Goal: Task Accomplishment & Management: Complete application form

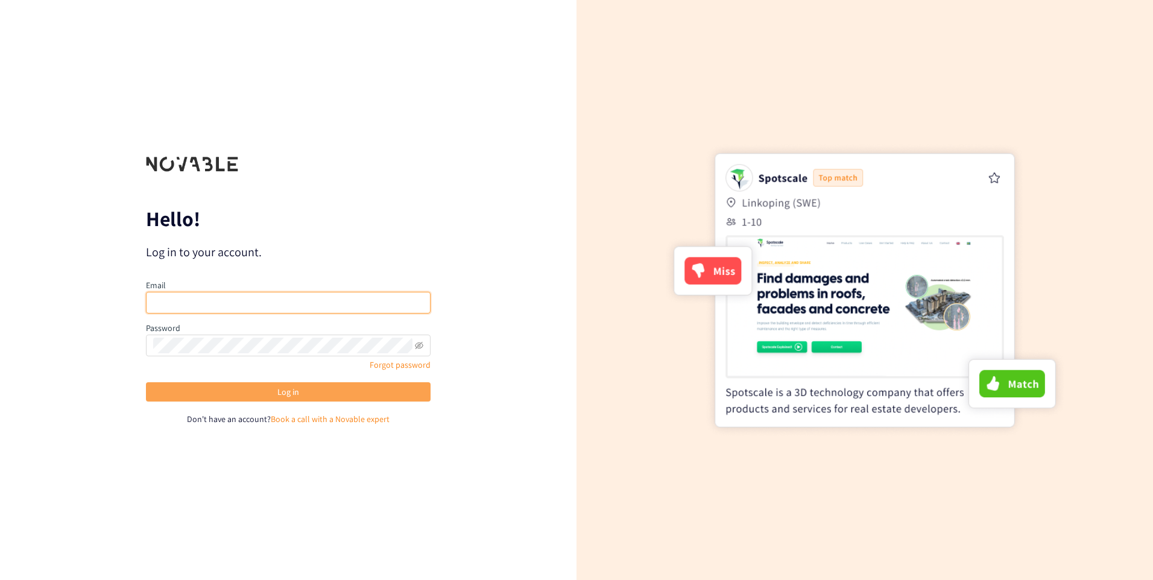
type input "[PERSON_NAME][EMAIL_ADDRESS][DOMAIN_NAME]"
click at [239, 394] on button "Log in" at bounding box center [288, 391] width 285 height 19
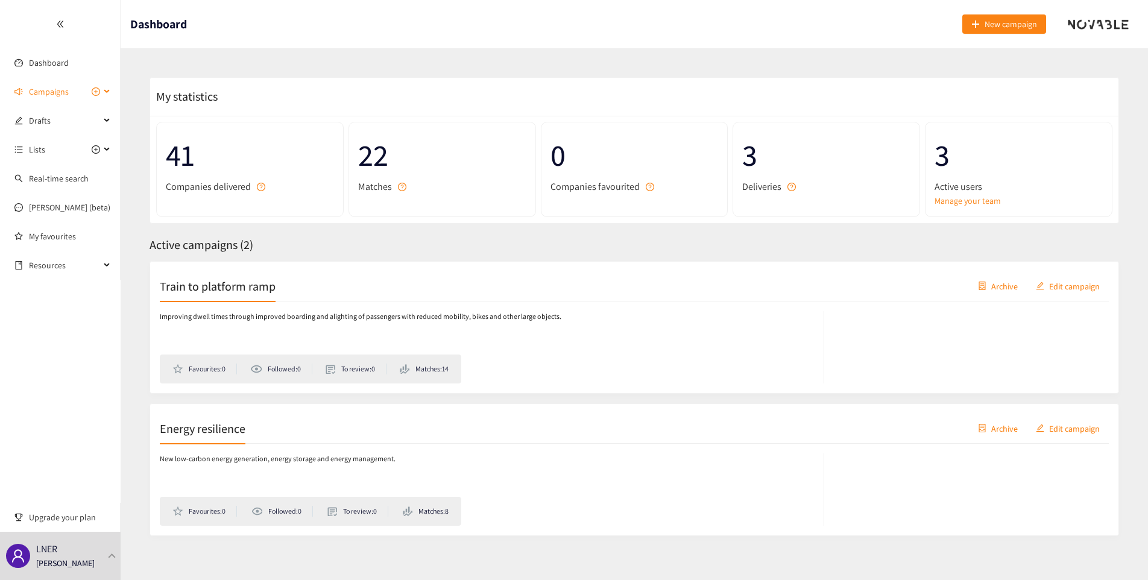
click at [72, 92] on span "Campaigns" at bounding box center [64, 92] width 71 height 24
click at [51, 121] on link "Train to platform ramp" at bounding box center [70, 120] width 82 height 11
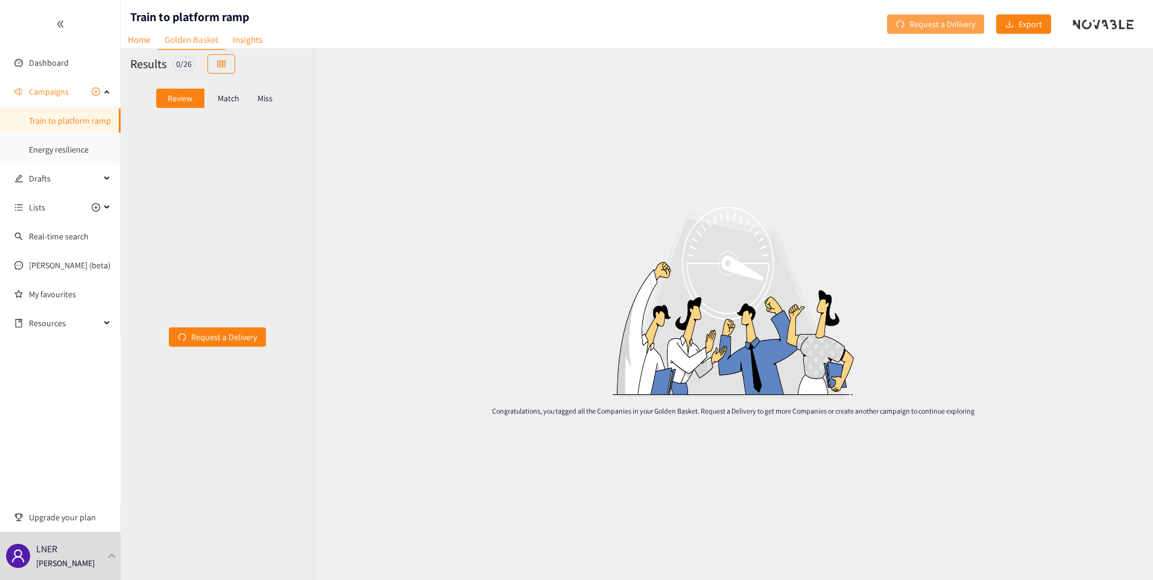
click at [917, 25] on span "Request a Delivery" at bounding box center [942, 23] width 66 height 13
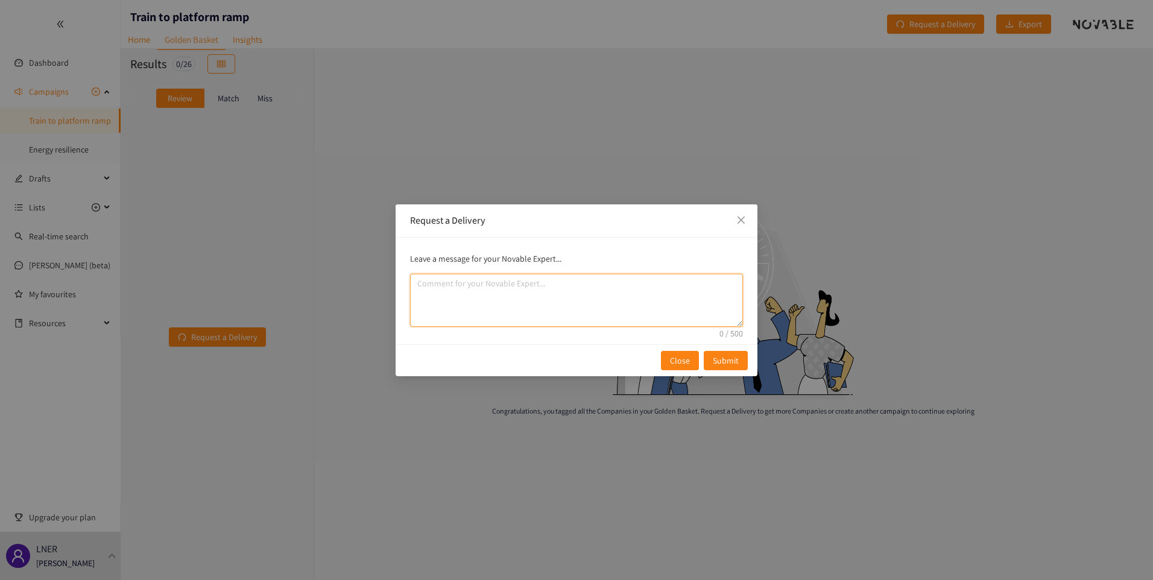
click at [456, 289] on textarea "comment" at bounding box center [576, 300] width 333 height 53
click at [441, 289] on textarea "comment" at bounding box center [576, 300] width 333 height 53
type textarea "P"
click at [414, 286] on textarea "In this next delivery please narrow it down to companies who can offer up more …" at bounding box center [576, 300] width 333 height 53
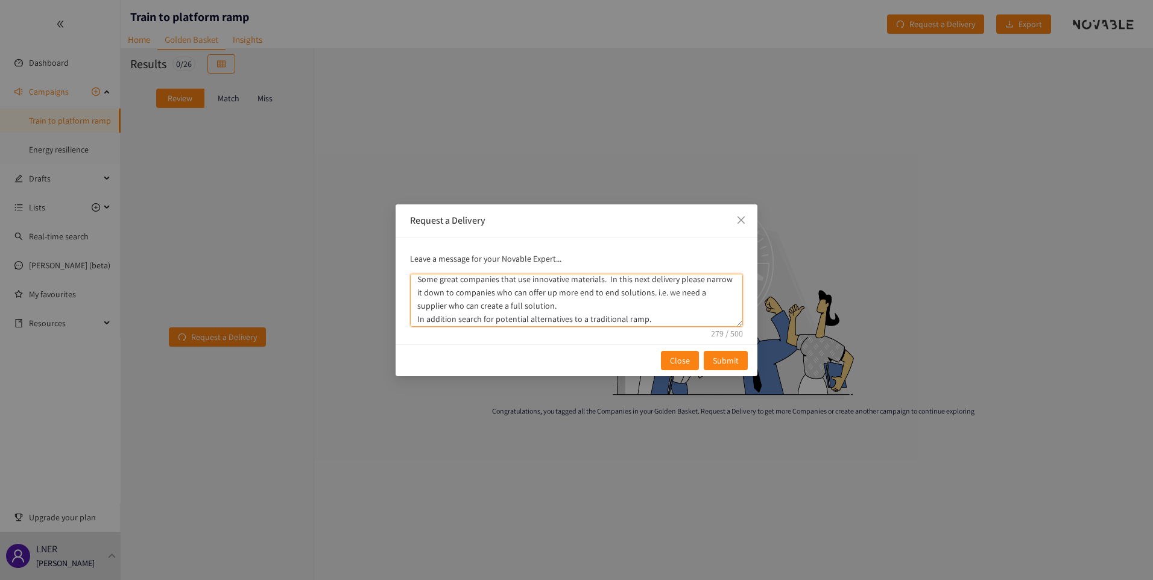
scroll to position [6, 0]
click at [646, 317] on textarea "Some great companies that use innovative materials. In this next delivery pleas…" at bounding box center [576, 300] width 333 height 53
drag, startPoint x: 449, startPoint y: 310, endPoint x: 497, endPoint y: 310, distance: 48.2
click at [498, 311] on textarea "Some great companies that use innovative materials. In this next delivery pleas…" at bounding box center [576, 300] width 333 height 53
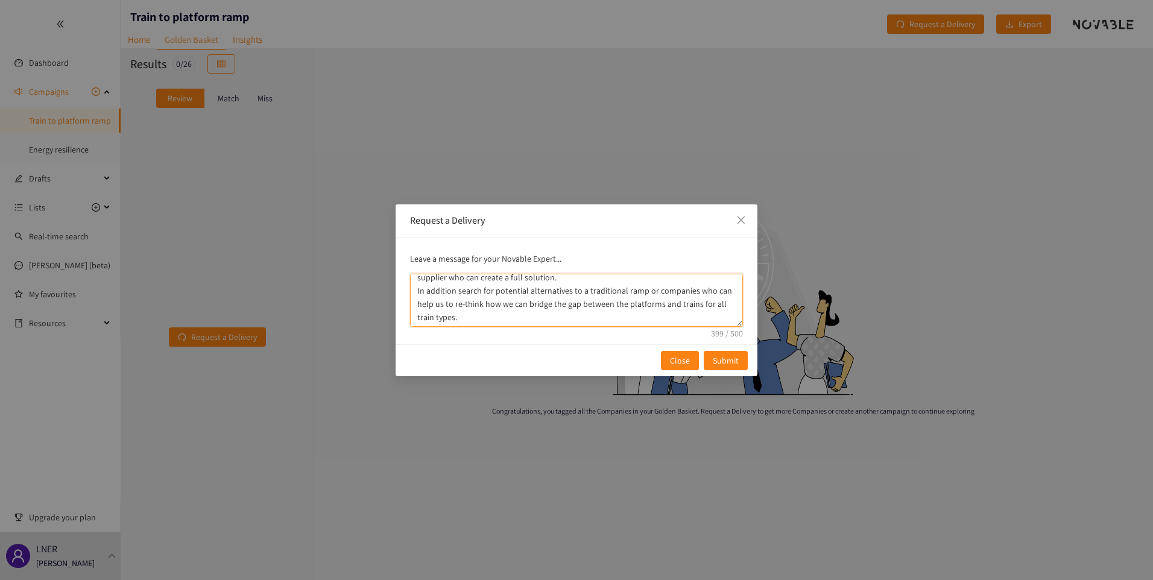
drag, startPoint x: 497, startPoint y: 310, endPoint x: 488, endPoint y: 309, distance: 9.7
click at [496, 311] on textarea "Some great companies that use innovative materials. In this next delivery pleas…" at bounding box center [576, 300] width 333 height 53
click at [484, 306] on textarea "Some great companies that use innovative materials. In this next delivery pleas…" at bounding box center [576, 300] width 333 height 53
click at [480, 307] on textarea "Some great companies that use innovative materials. In this next delivery pleas…" at bounding box center [576, 300] width 333 height 53
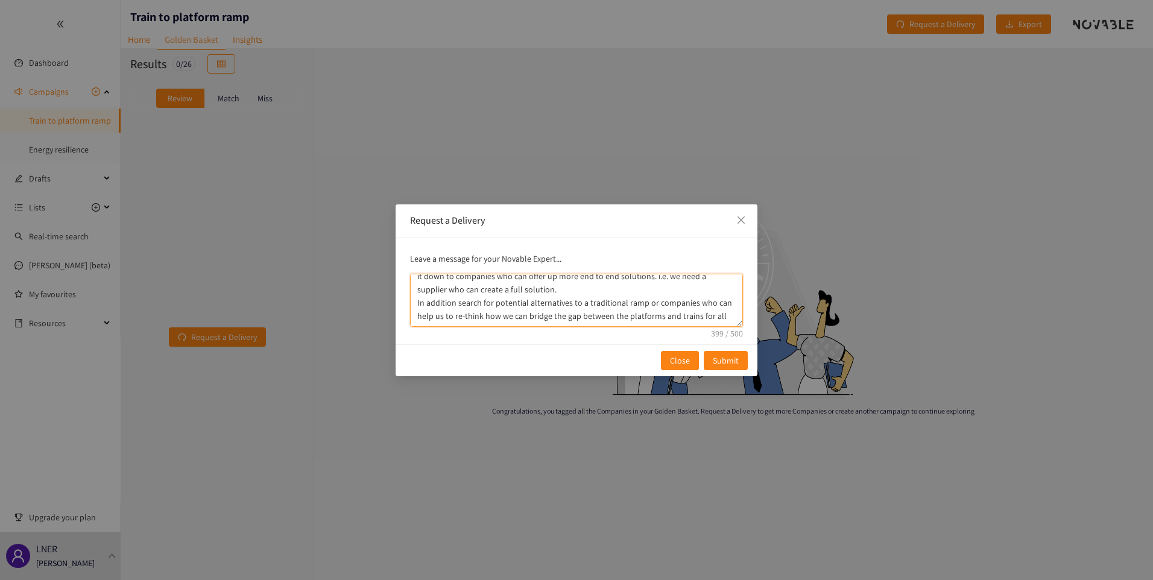
drag, startPoint x: 481, startPoint y: 304, endPoint x: 646, endPoint y: 305, distance: 164.6
click at [645, 305] on textarea "Some great companies that use innovative materials. In this next delivery pleas…" at bounding box center [576, 300] width 333 height 53
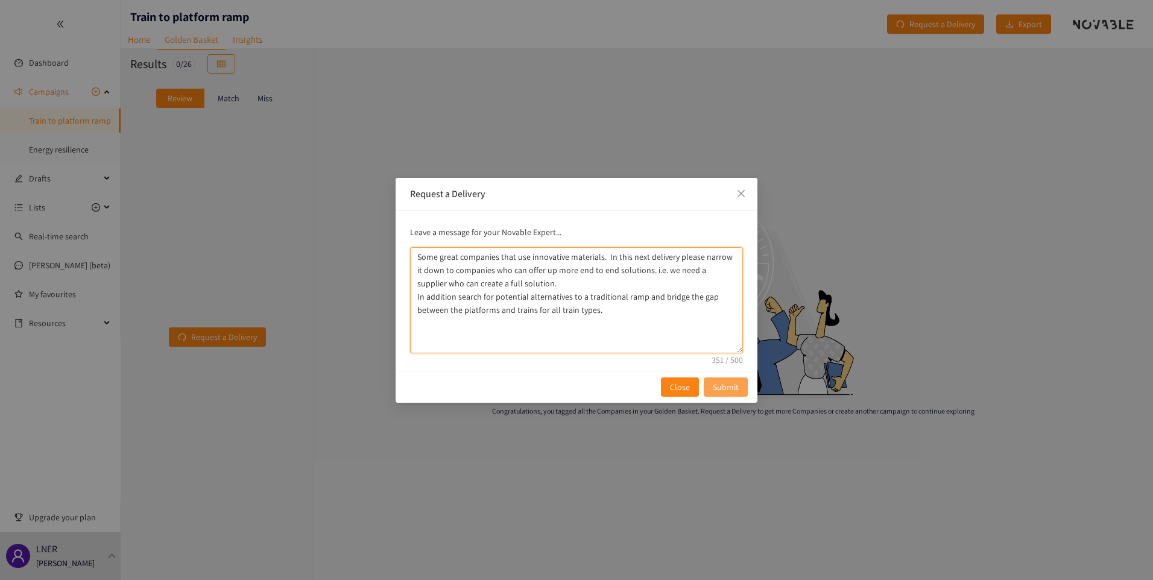
scroll to position [0, 0]
drag, startPoint x: 740, startPoint y: 324, endPoint x: 739, endPoint y: 379, distance: 54.9
click at [739, 379] on div "Request a Delivery Leave a message for your Novable Expert... Some great compan…" at bounding box center [577, 290] width 362 height 227
type textarea "Some great companies that use innovative materials. In this next delivery pleas…"
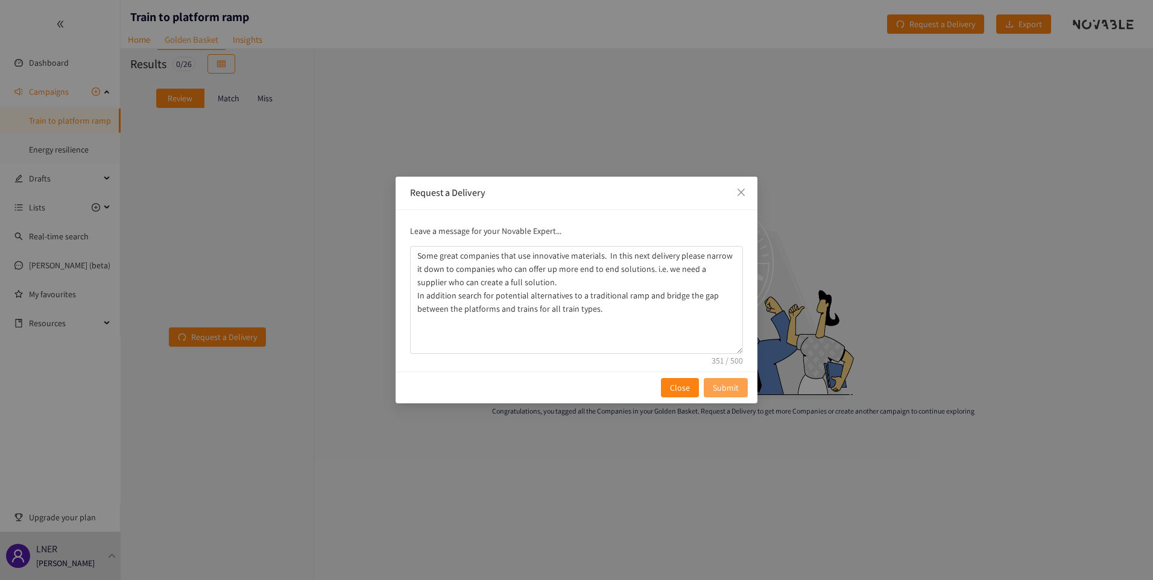
click at [733, 388] on span "Submit" at bounding box center [726, 387] width 26 height 13
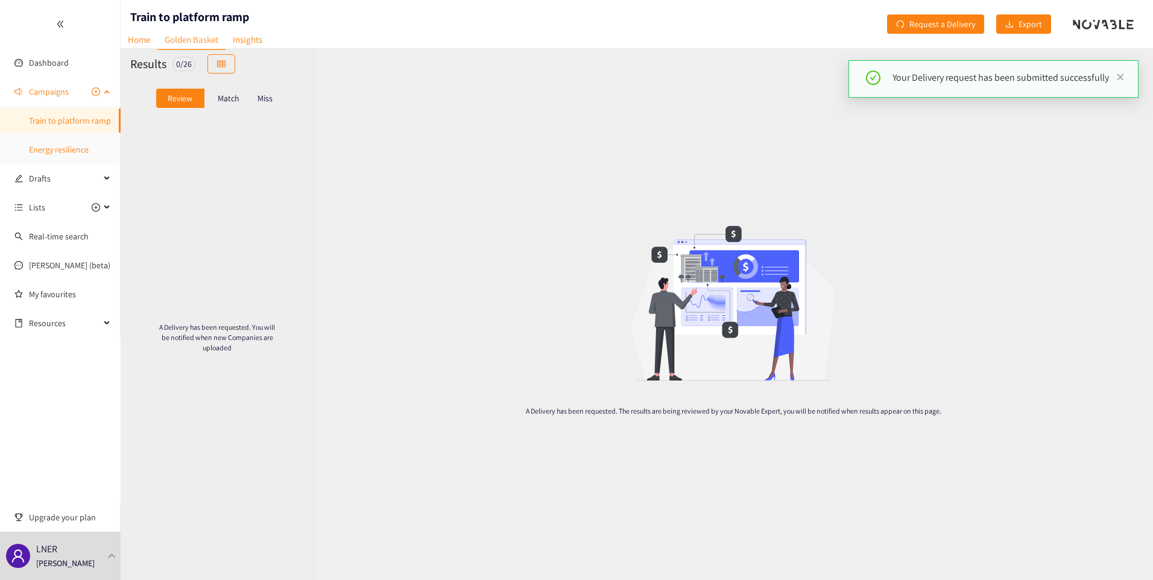
click at [46, 151] on link "Energy resilience" at bounding box center [59, 149] width 60 height 11
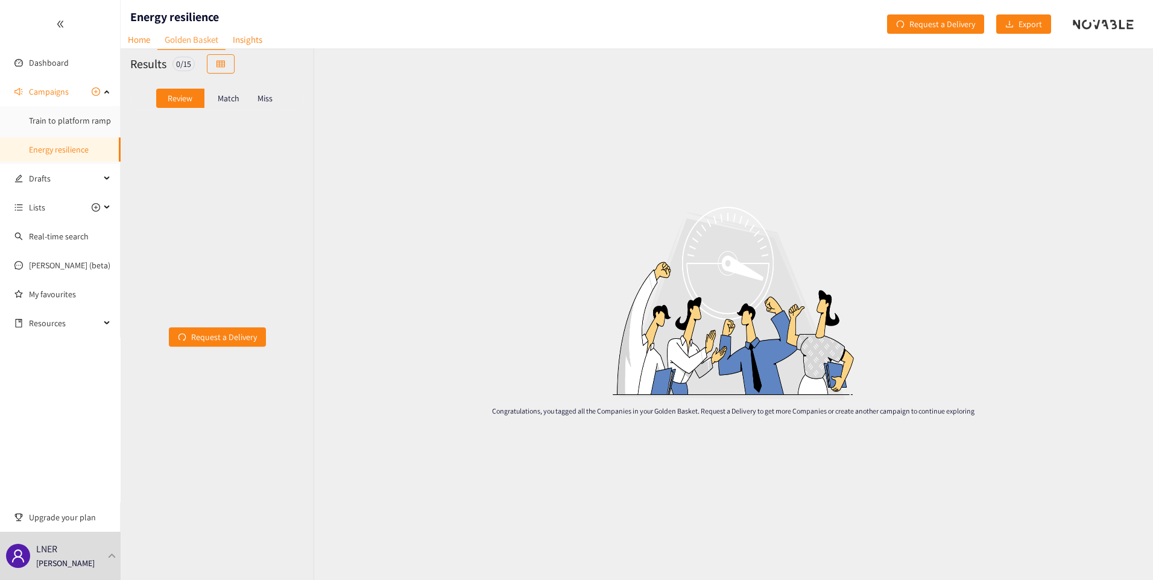
click at [229, 102] on p "Match" at bounding box center [229, 98] width 22 height 10
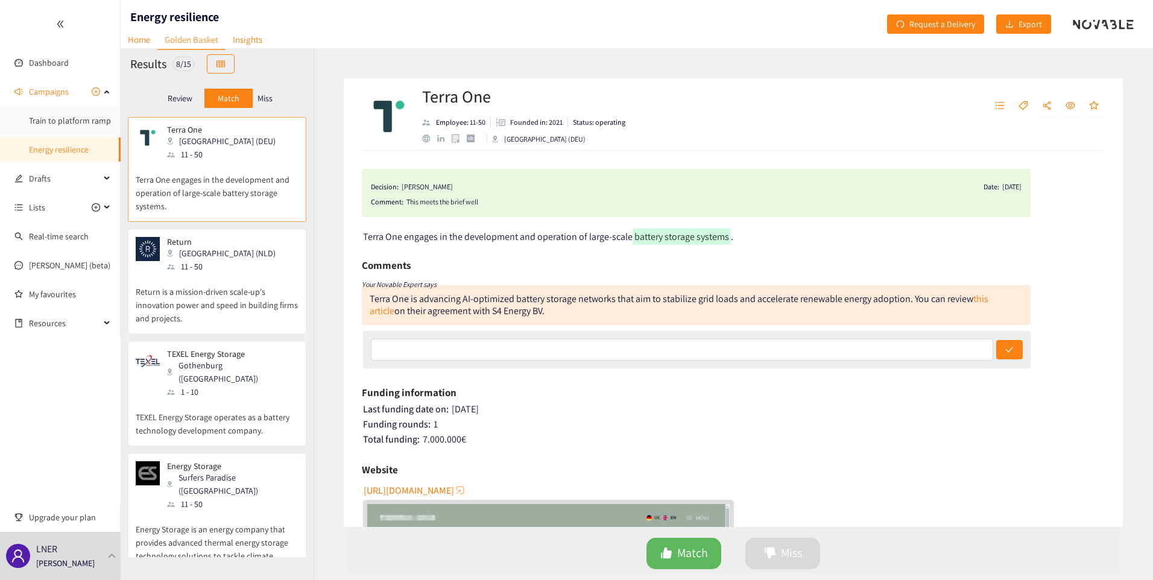
click at [264, 99] on p "Miss" at bounding box center [264, 98] width 15 height 10
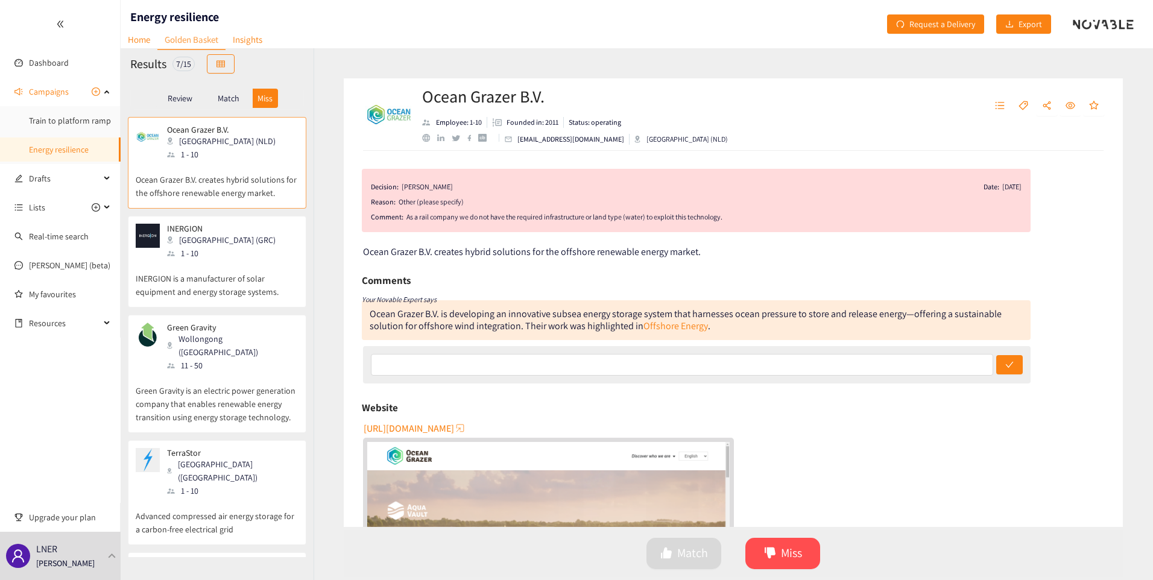
click at [223, 99] on p "Match" at bounding box center [229, 98] width 22 height 10
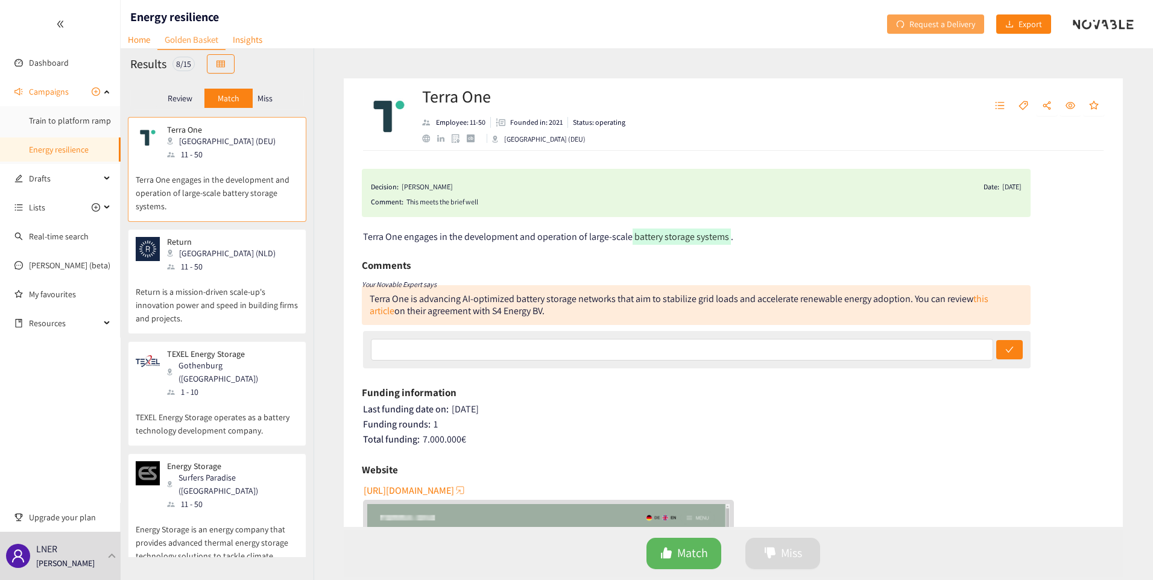
click at [947, 22] on span "Request a Delivery" at bounding box center [942, 23] width 66 height 13
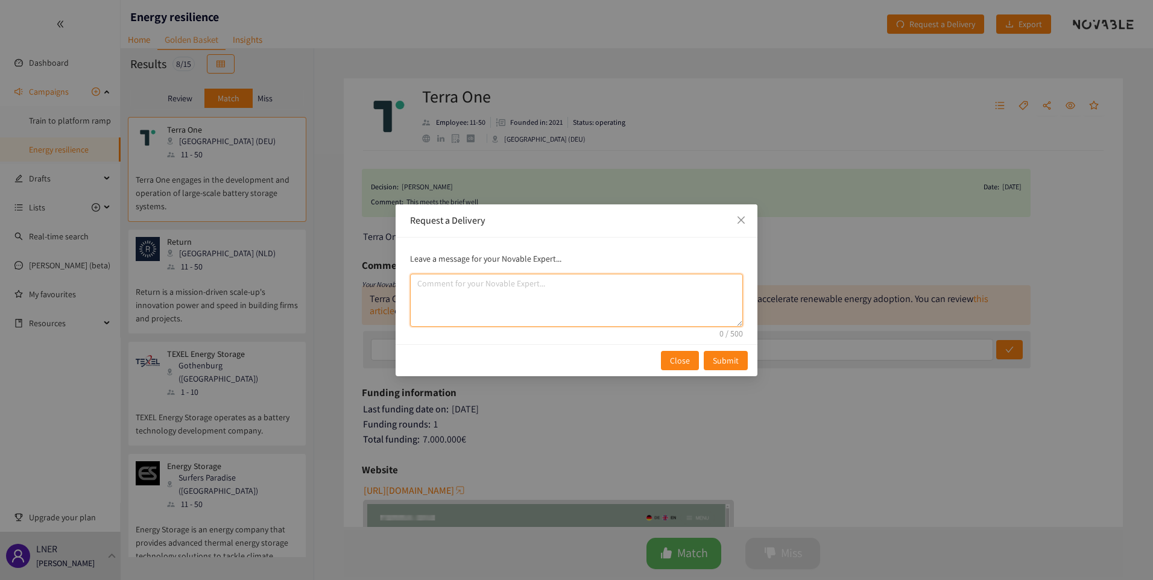
click at [516, 291] on textarea "comment" at bounding box center [576, 300] width 333 height 53
click at [675, 362] on span "Close" at bounding box center [680, 360] width 20 height 13
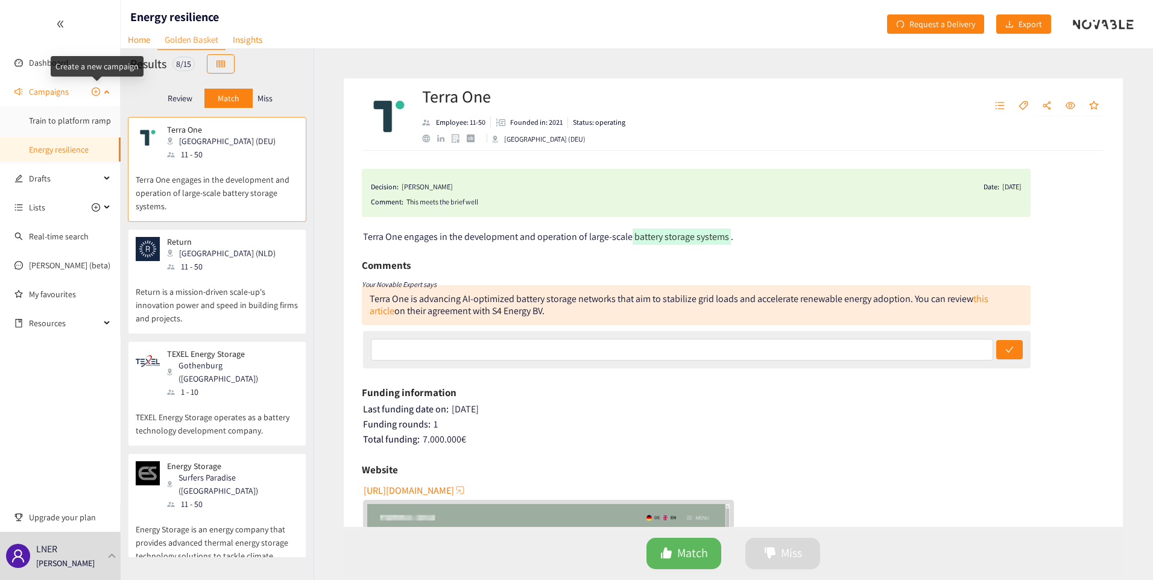
click at [93, 90] on icon "plus-circle" at bounding box center [96, 91] width 8 height 8
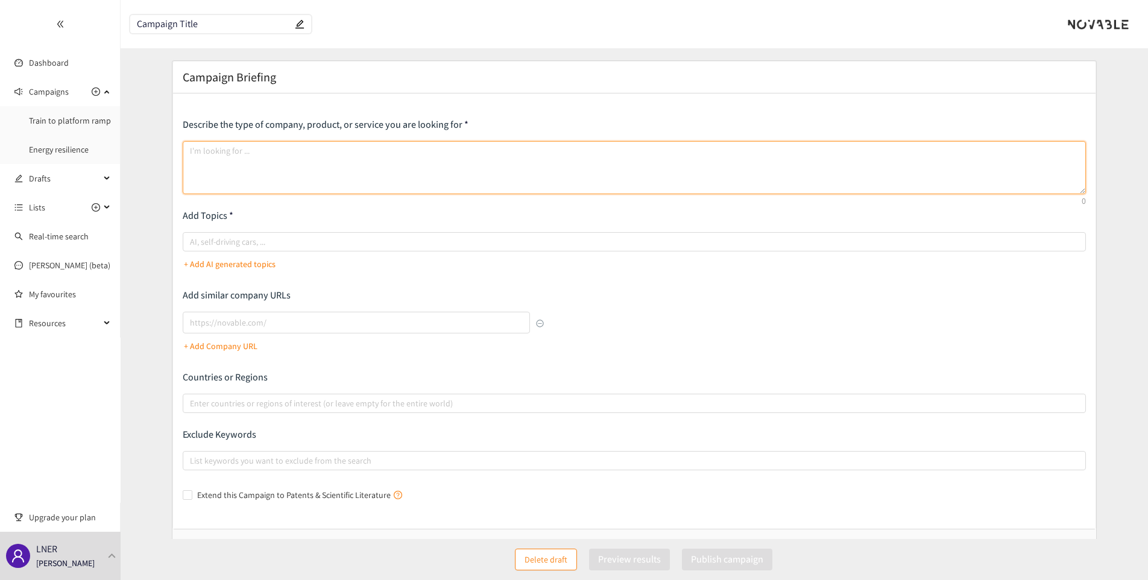
click at [213, 159] on textarea at bounding box center [634, 167] width 903 height 53
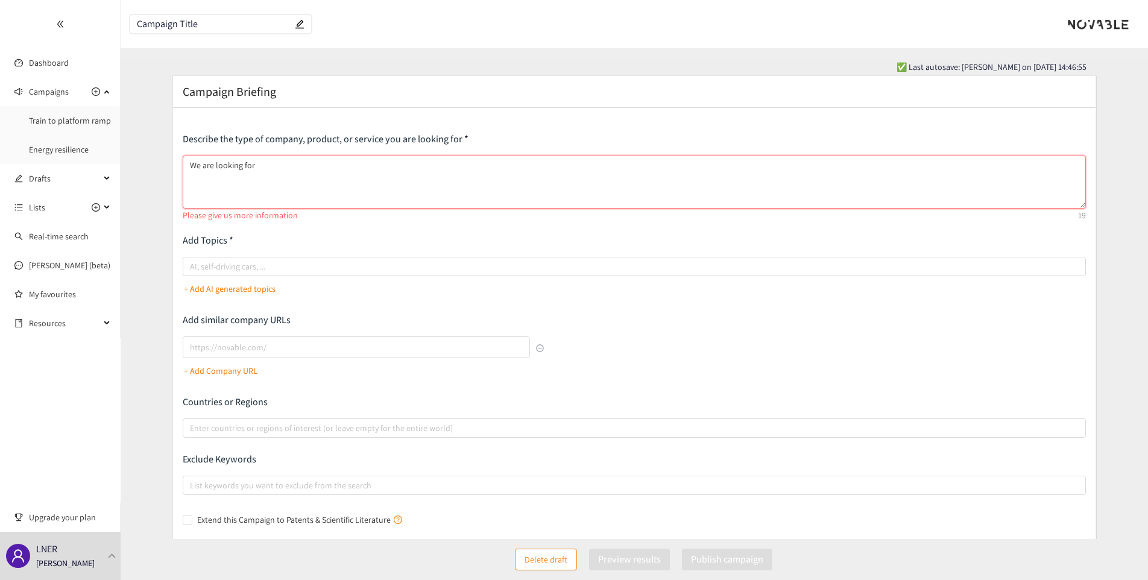
click at [267, 172] on textarea "We are looking for" at bounding box center [634, 182] width 903 height 53
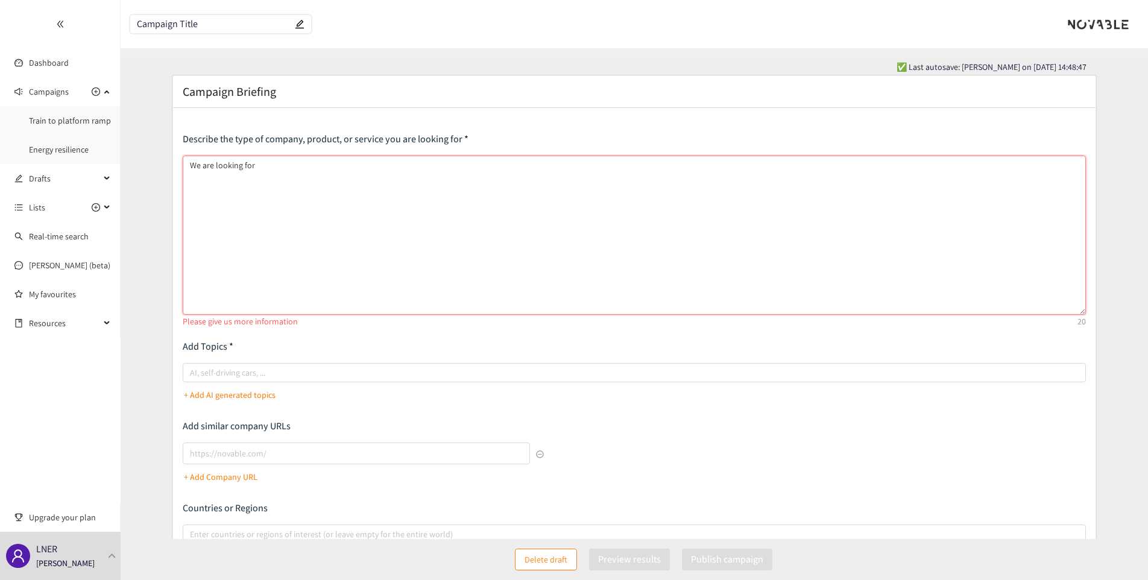
drag, startPoint x: 1081, startPoint y: 206, endPoint x: 6, endPoint y: 347, distance: 1084.4
click at [1055, 313] on textarea "We are looking for" at bounding box center [634, 235] width 903 height 159
drag, startPoint x: 238, startPoint y: 221, endPoint x: 233, endPoint y: 209, distance: 13.2
click at [235, 213] on textarea "We are looking for" at bounding box center [634, 236] width 903 height 160
paste textarea "Lor ipsumdolor sitamet, consect adipiscin eli sed do eiusmodte incidi utlabo et…"
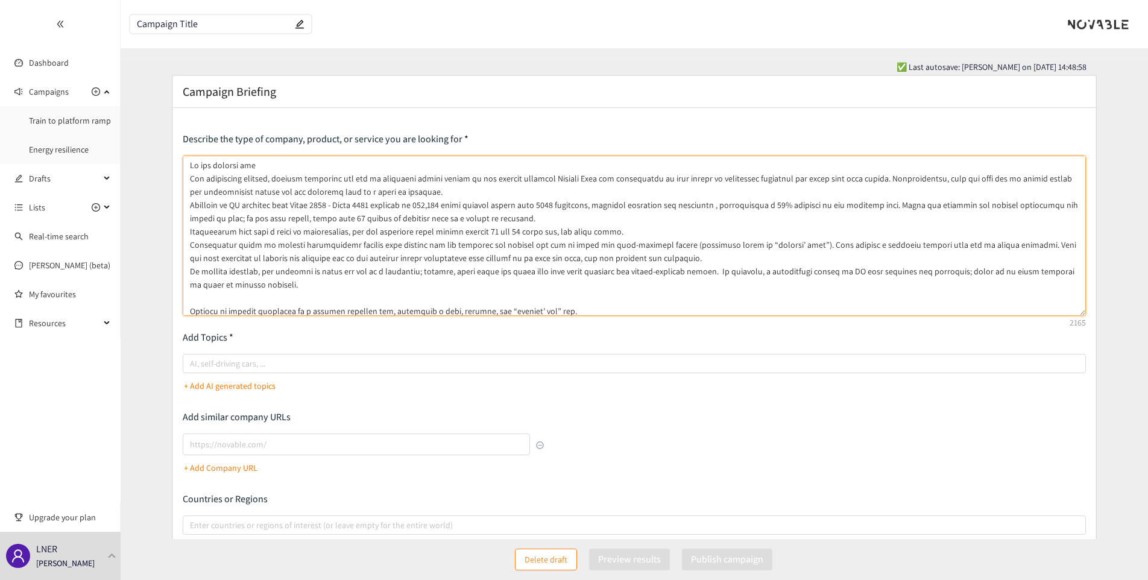
click at [226, 175] on textarea at bounding box center [634, 236] width 903 height 160
click at [288, 167] on textarea at bounding box center [634, 236] width 903 height 160
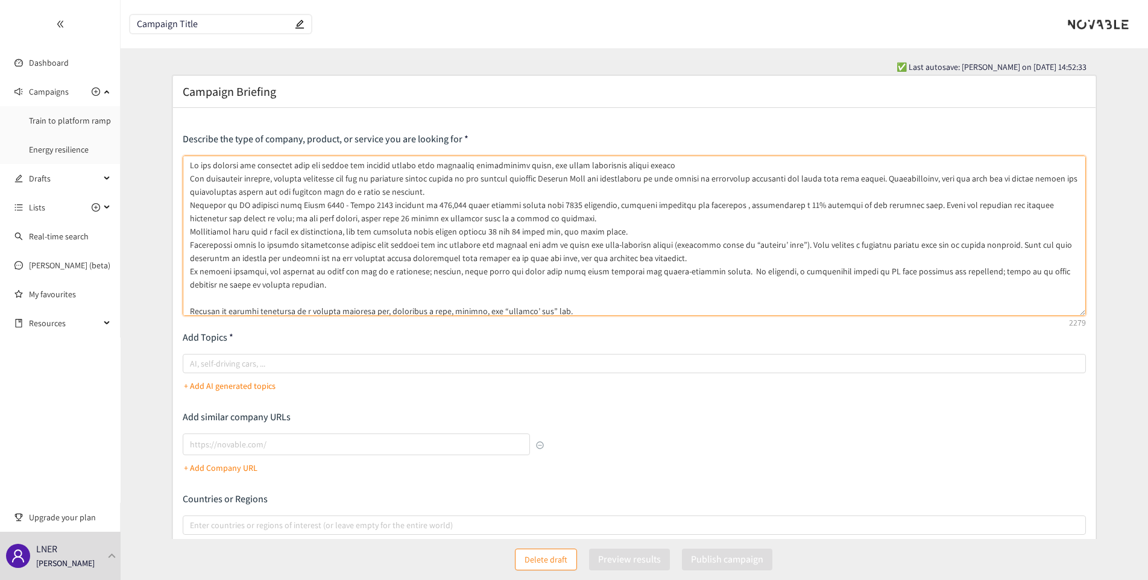
click at [257, 167] on textarea at bounding box center [634, 236] width 903 height 160
click at [253, 168] on textarea at bounding box center [634, 236] width 903 height 160
click at [555, 166] on textarea at bounding box center [634, 236] width 903 height 160
click at [696, 168] on textarea at bounding box center [634, 236] width 903 height 160
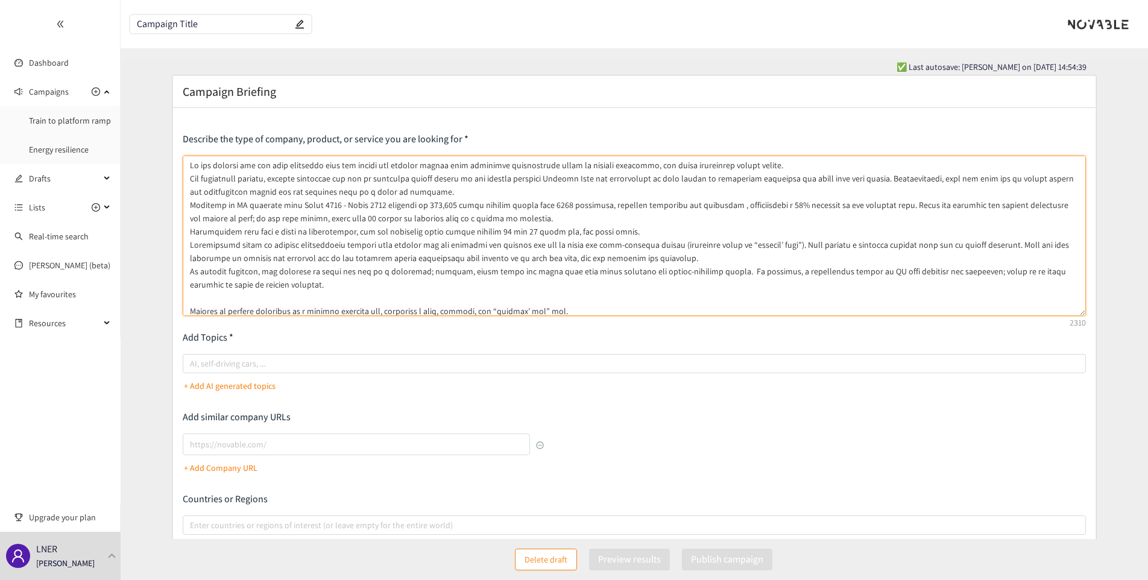
drag, startPoint x: 696, startPoint y: 168, endPoint x: 595, endPoint y: 203, distance: 107.2
click at [596, 203] on textarea at bounding box center [634, 236] width 903 height 160
drag, startPoint x: 253, startPoint y: 165, endPoint x: 319, endPoint y: 198, distance: 74.4
click at [253, 165] on textarea at bounding box center [634, 236] width 903 height 160
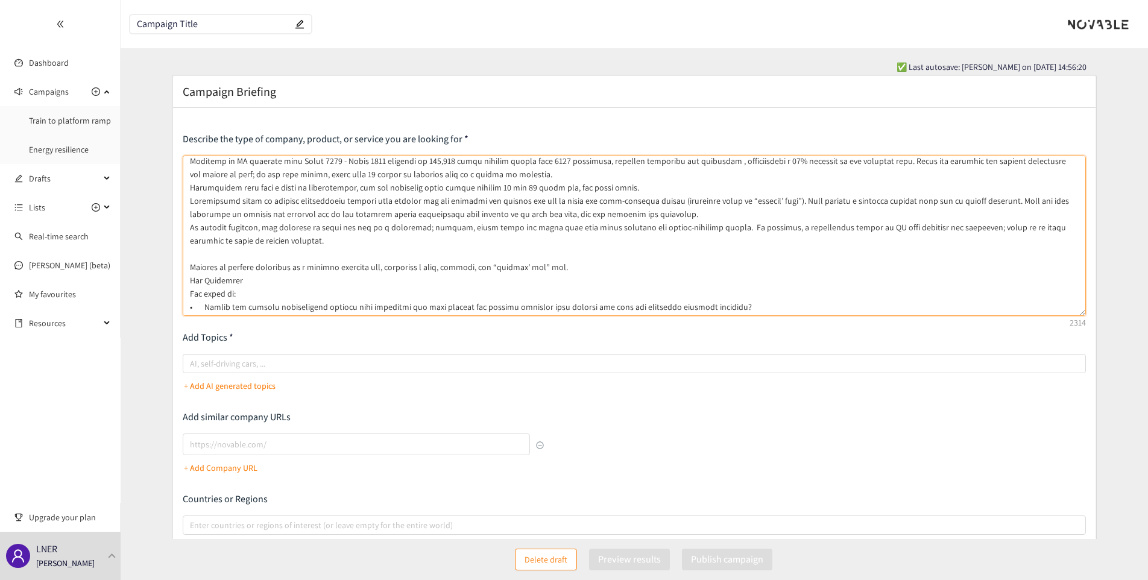
scroll to position [43, 0]
drag, startPoint x: 564, startPoint y: 267, endPoint x: 179, endPoint y: 267, distance: 385.3
click at [179, 267] on div "Describe the type of company, product, or service you are looking for Add Topic…" at bounding box center [634, 379] width 923 height 543
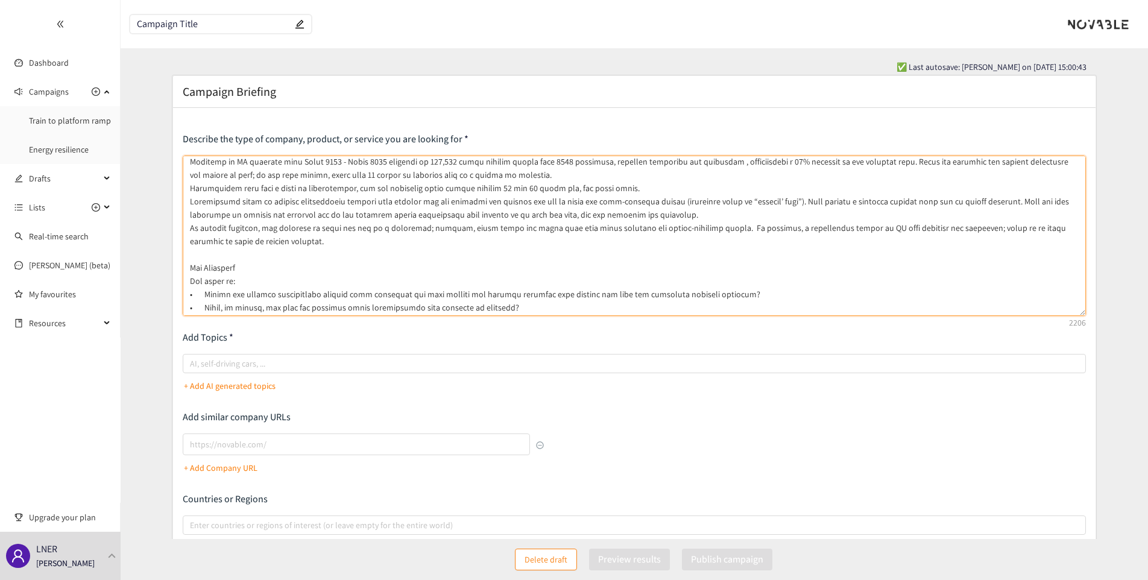
scroll to position [0, 0]
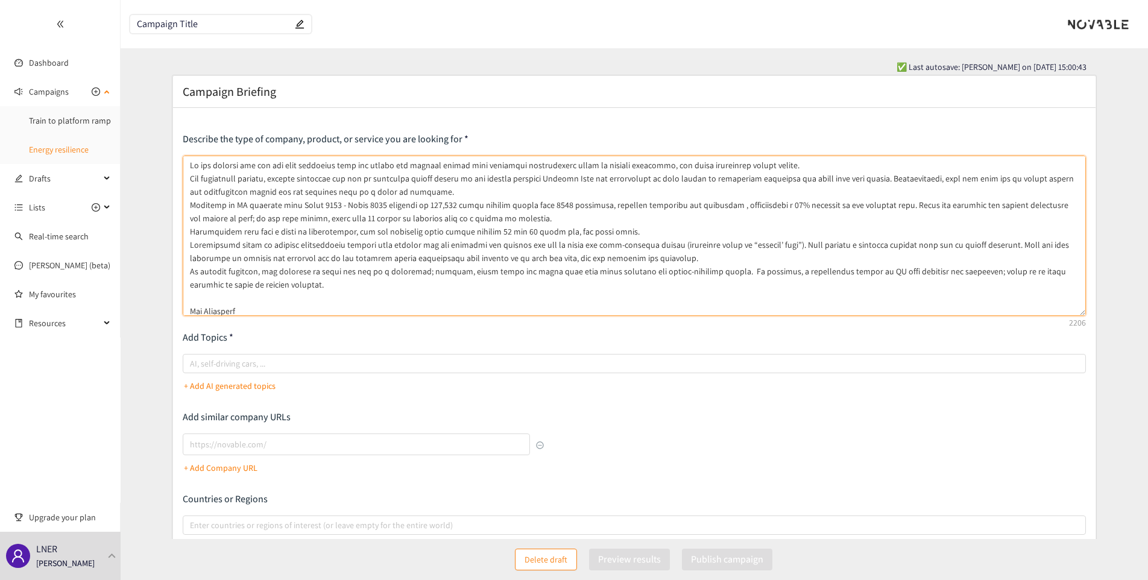
type textarea "We are looking for new low cost solutions that can detect and prevent people fr…"
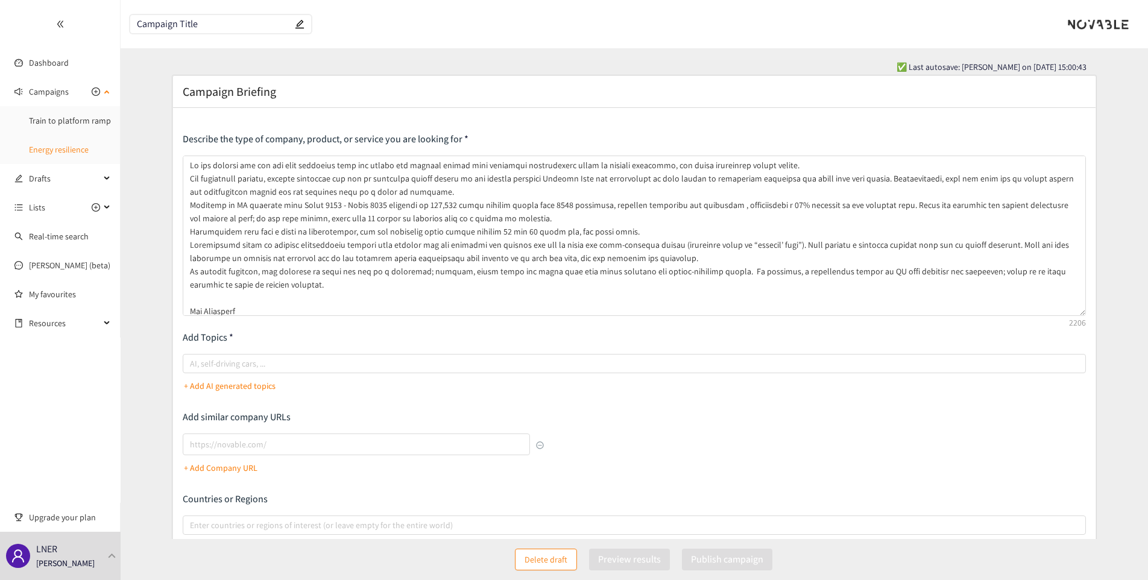
click at [70, 147] on link "Energy resilience" at bounding box center [59, 149] width 60 height 11
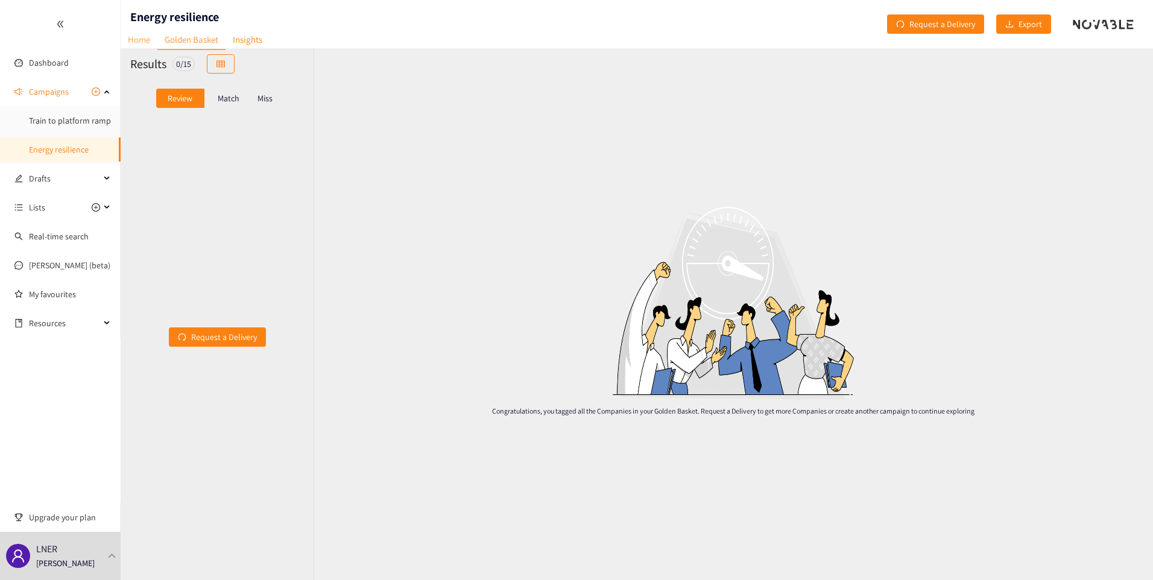
click at [144, 42] on link "Home" at bounding box center [139, 39] width 37 height 19
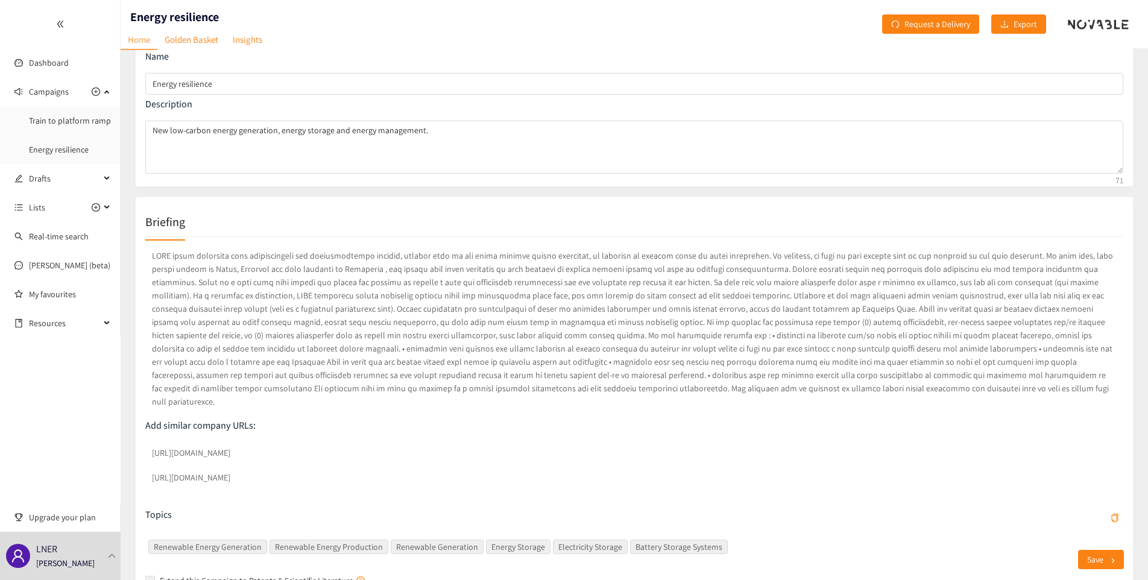
scroll to position [60, 0]
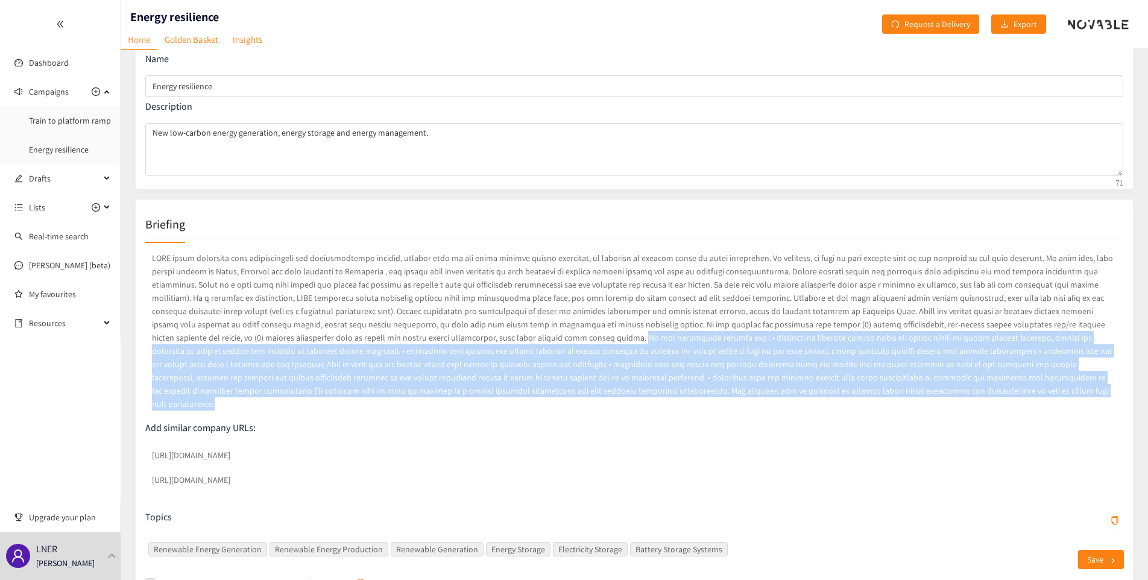
drag, startPoint x: 358, startPoint y: 338, endPoint x: 760, endPoint y: 391, distance: 405.8
click at [760, 391] on p at bounding box center [634, 331] width 978 height 164
drag, startPoint x: 760, startPoint y: 391, endPoint x: 689, endPoint y: 402, distance: 71.9
click at [689, 402] on div at bounding box center [634, 335] width 978 height 172
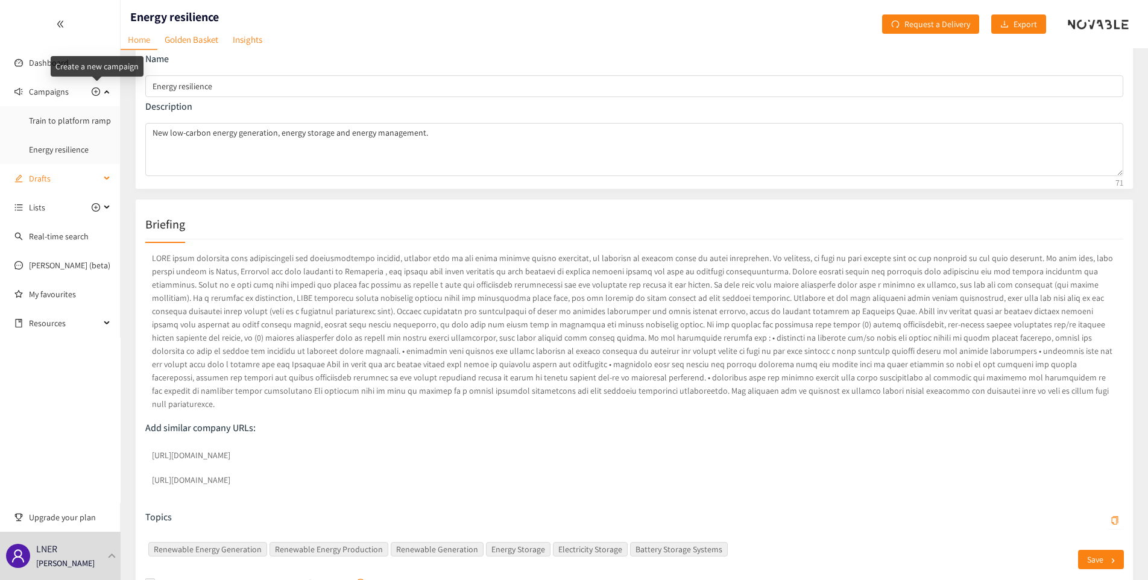
click at [74, 182] on span "Drafts" at bounding box center [64, 178] width 71 height 24
drag, startPoint x: 75, startPoint y: 148, endPoint x: 96, endPoint y: 144, distance: 21.6
click at [75, 148] on link "Campaign Title" at bounding box center [56, 149] width 54 height 11
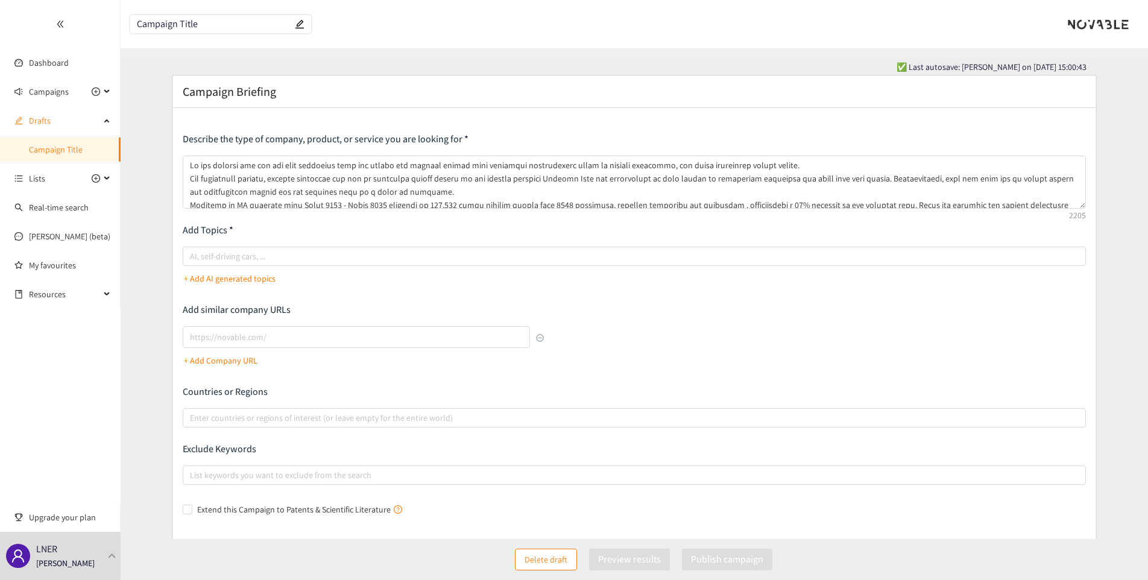
click at [236, 93] on h2 "Campaign Briefing" at bounding box center [229, 91] width 93 height 17
click at [185, 24] on input "Campaign Title" at bounding box center [215, 24] width 156 height 10
type input "Trespass at unstaffed stations"
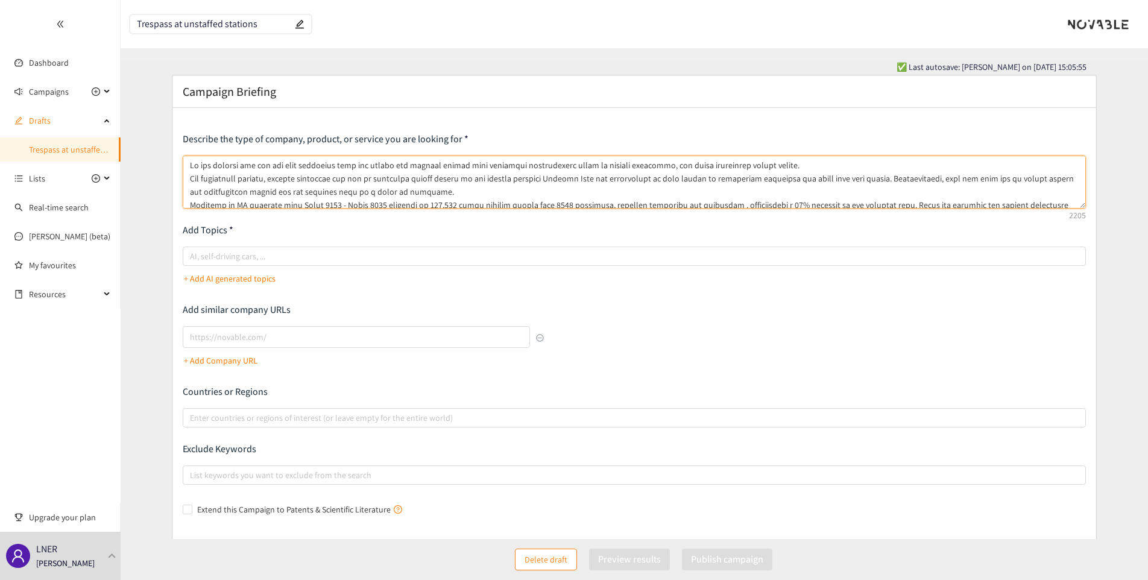
click at [254, 174] on textarea at bounding box center [634, 182] width 903 height 53
drag, startPoint x: 192, startPoint y: 166, endPoint x: 792, endPoint y: 166, distance: 600.0
click at [792, 166] on textarea at bounding box center [634, 182] width 903 height 53
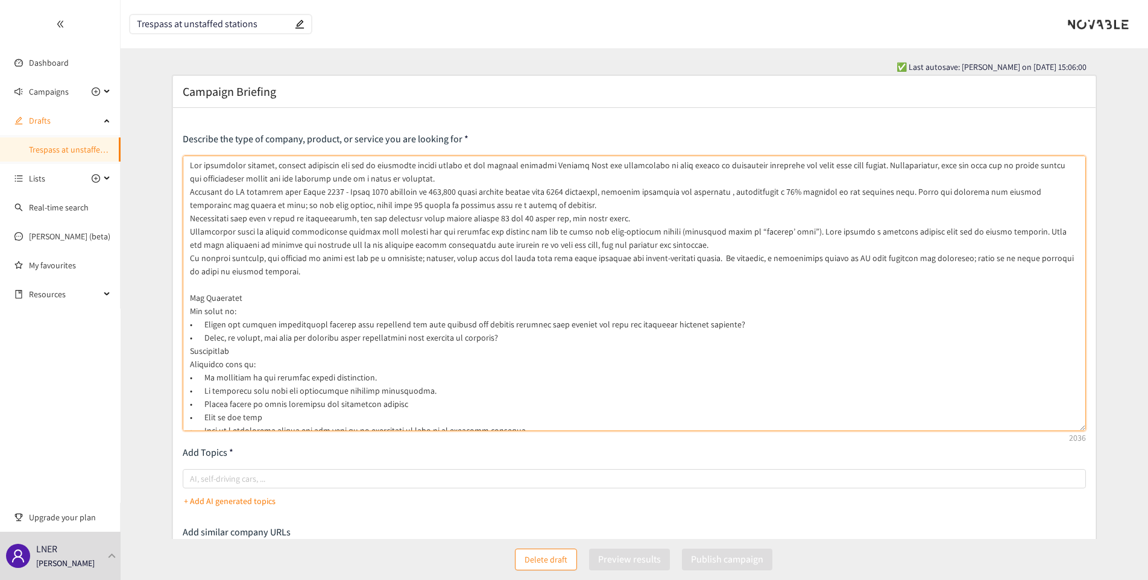
drag, startPoint x: 1082, startPoint y: 207, endPoint x: 1035, endPoint y: 431, distance: 228.6
click at [1037, 431] on textarea at bounding box center [634, 294] width 903 height 276
click at [289, 297] on textarea at bounding box center [634, 294] width 903 height 277
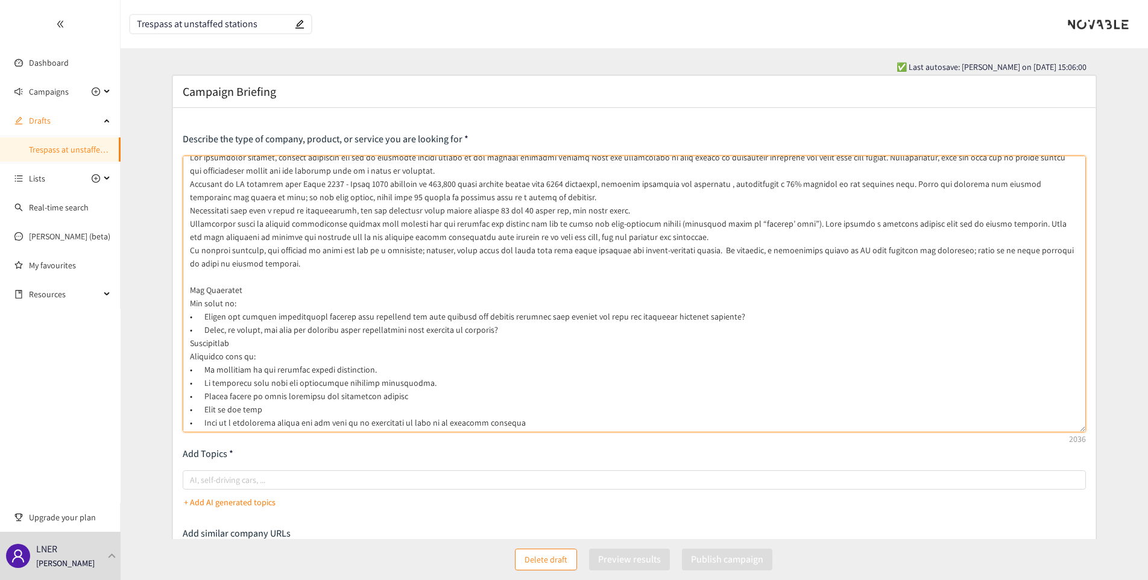
drag, startPoint x: 240, startPoint y: 343, endPoint x: 185, endPoint y: 348, distance: 55.7
click at [185, 348] on textarea at bounding box center [634, 294] width 903 height 277
click at [276, 263] on textarea at bounding box center [634, 294] width 903 height 277
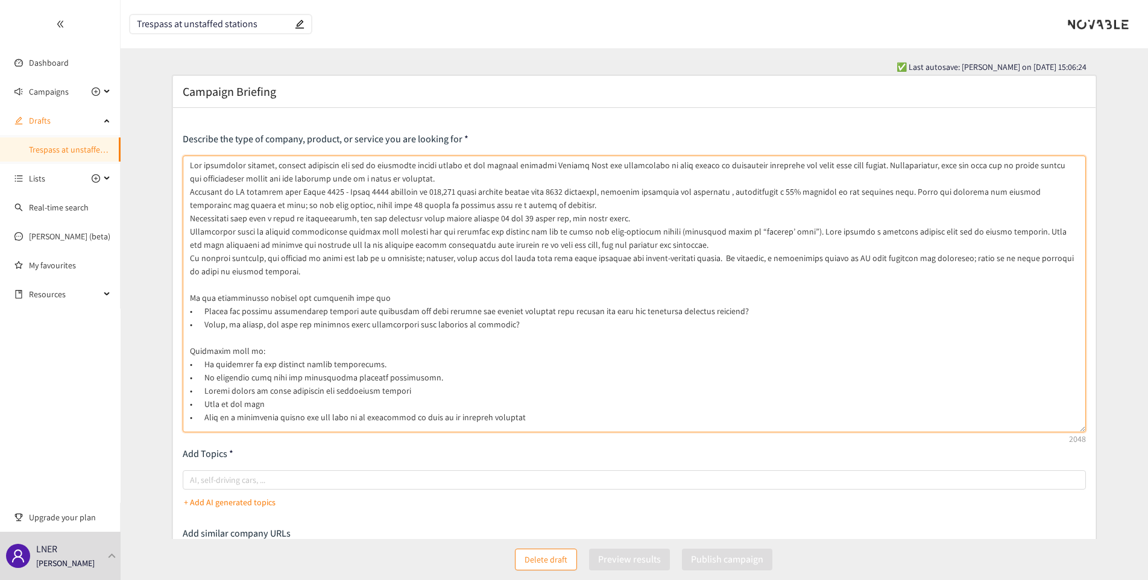
scroll to position [0, 0]
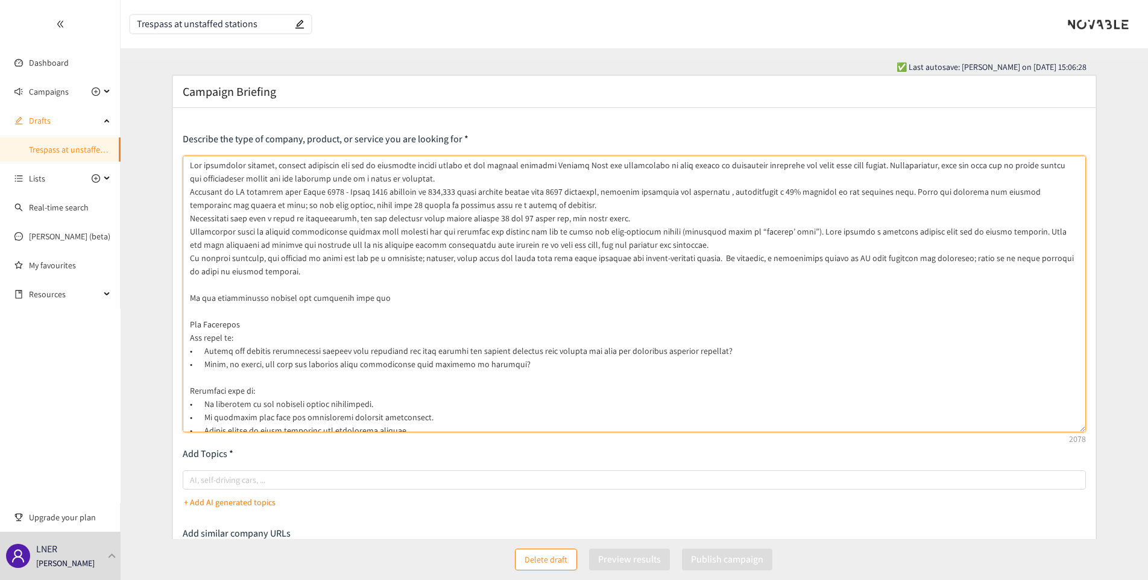
click at [293, 299] on textarea at bounding box center [634, 294] width 903 height 277
click at [273, 292] on textarea at bounding box center [634, 294] width 903 height 277
click at [271, 298] on textarea at bounding box center [634, 294] width 903 height 277
click at [429, 298] on textarea at bounding box center [634, 294] width 903 height 277
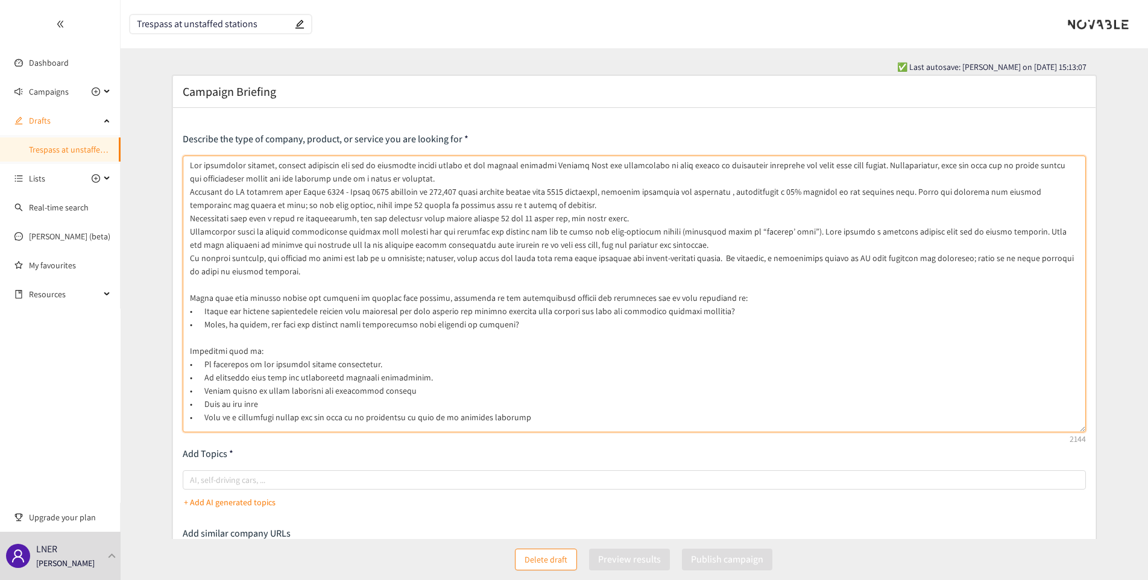
click at [280, 403] on textarea at bounding box center [634, 294] width 903 height 277
click at [355, 478] on div at bounding box center [628, 480] width 885 height 14
type textarea "Lor ipsumdolor sitamet, consect adipiscin eli sed do eiusmodte incidi utlabo et…"
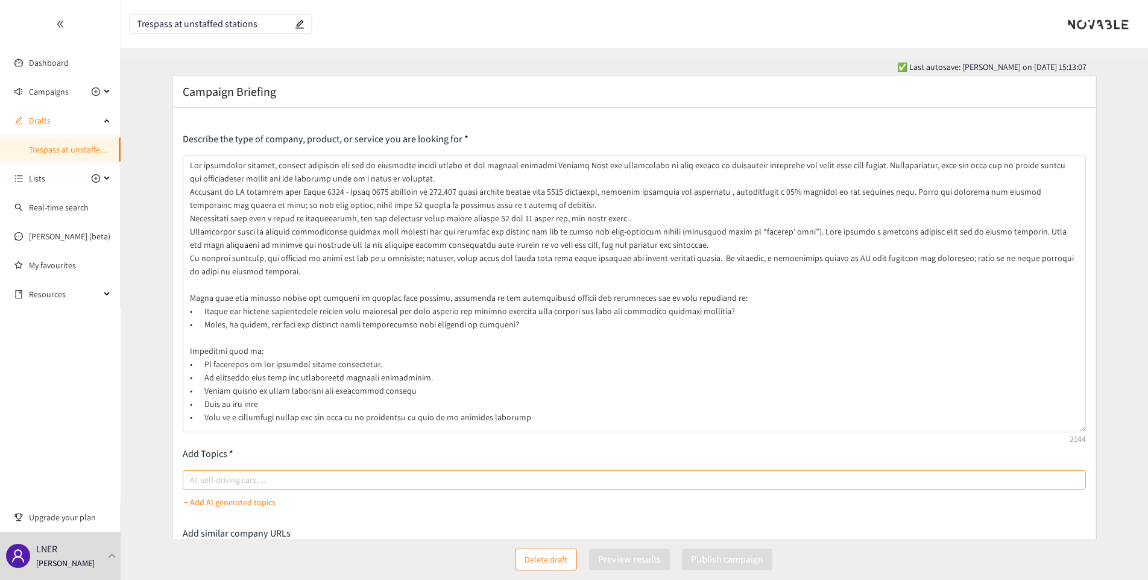
click at [192, 478] on input "AI, self-driving cars, ..." at bounding box center [191, 480] width 2 height 14
type input "d"
type input "person detection"
click at [234, 502] on p "+ Add AI generated topics" at bounding box center [230, 502] width 92 height 13
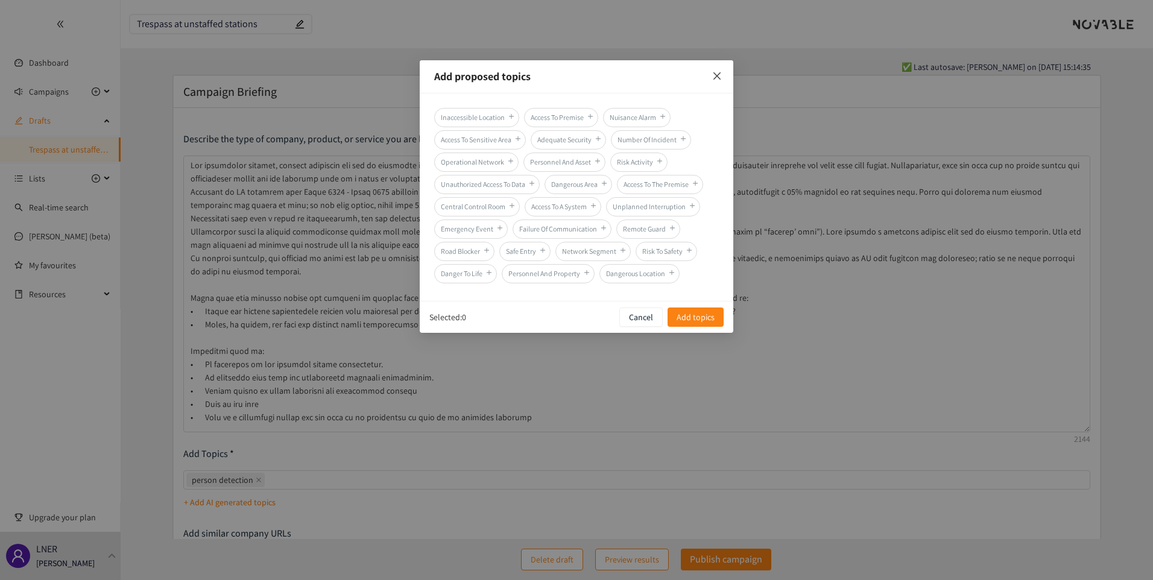
click at [716, 74] on icon "close" at bounding box center [717, 76] width 10 height 10
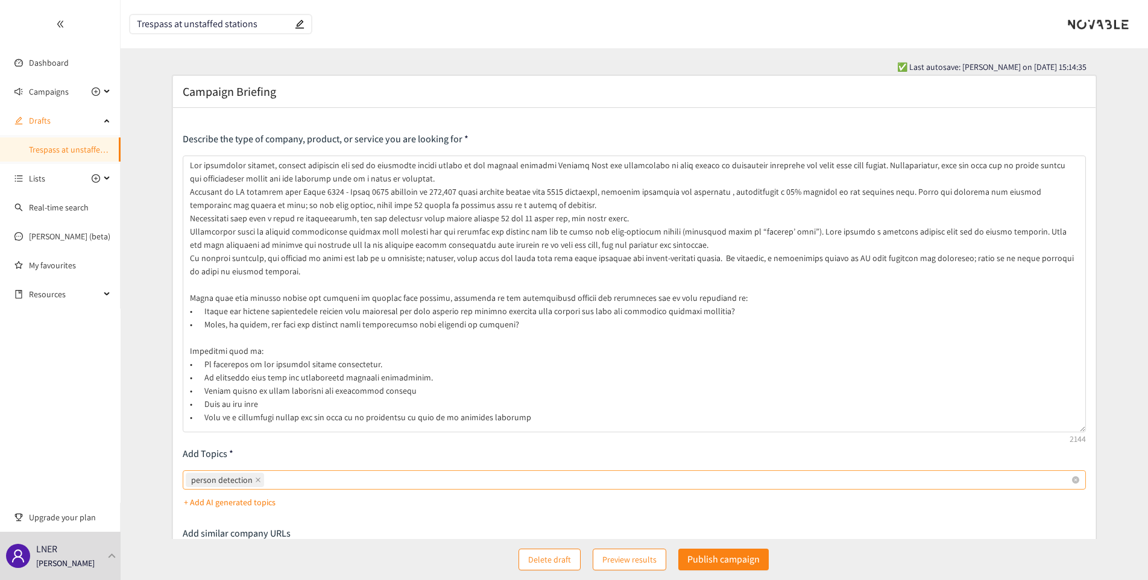
click at [252, 478] on span "person detection" at bounding box center [225, 480] width 78 height 14
click at [267, 478] on input "person detection" at bounding box center [268, 480] width 2 height 14
click at [258, 479] on icon "close" at bounding box center [258, 480] width 6 height 6
click at [267, 479] on input "person detection person detection" at bounding box center [268, 480] width 2 height 14
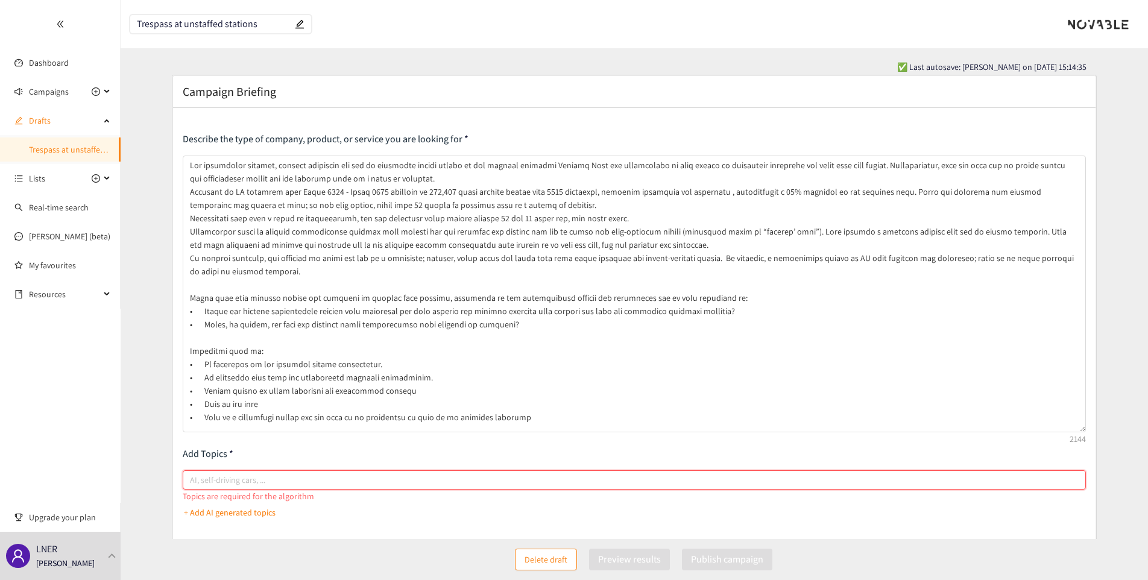
click at [258, 479] on div at bounding box center [628, 480] width 885 height 14
click at [192, 479] on input "AI, self-driving cars, ..." at bounding box center [191, 480] width 2 height 14
type input "Person detection"
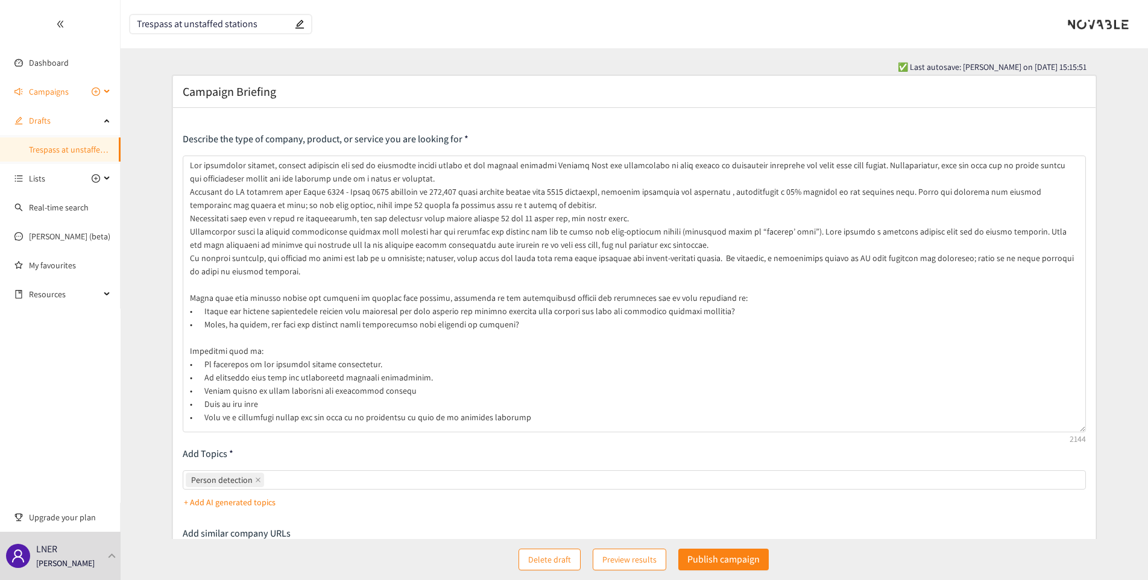
click at [84, 91] on span "Campaigns" at bounding box center [64, 92] width 71 height 24
click at [65, 154] on link "Energy resilience" at bounding box center [59, 149] width 60 height 11
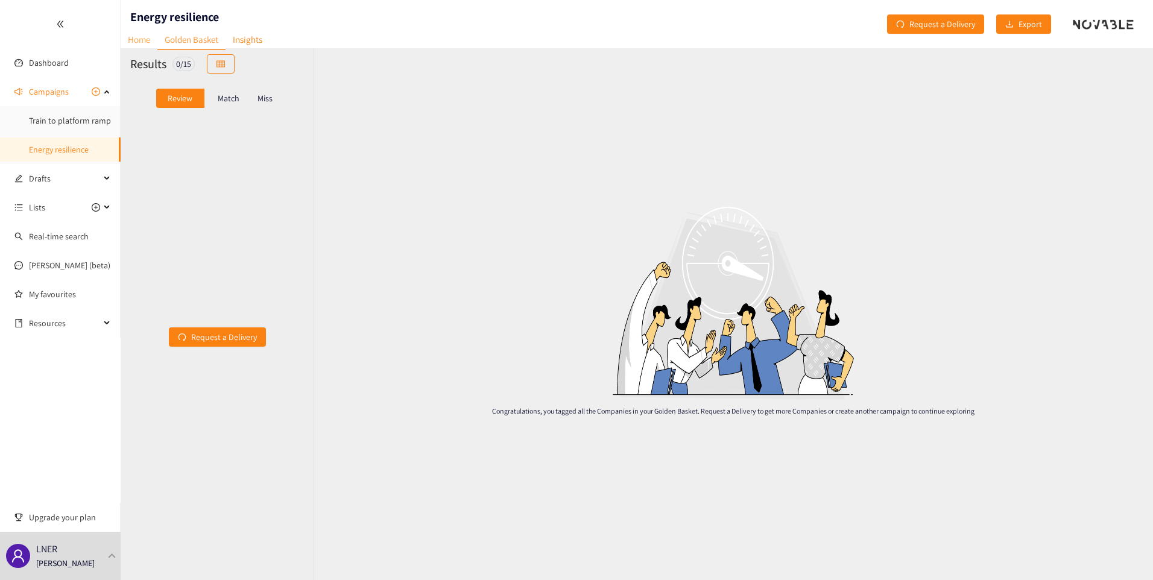
click at [148, 44] on link "Home" at bounding box center [139, 39] width 37 height 19
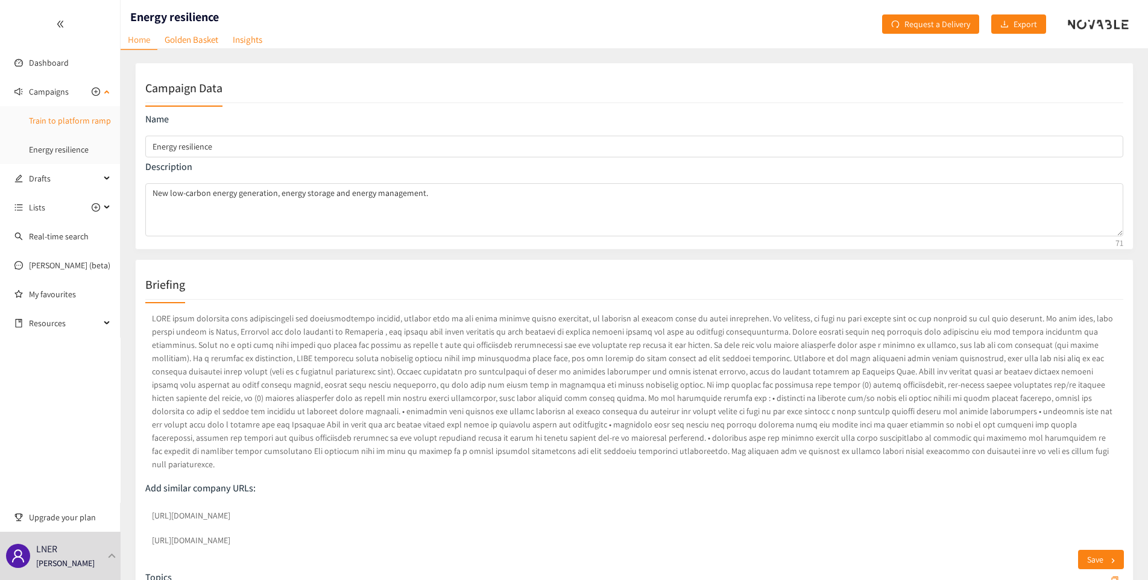
click at [79, 116] on link "Train to platform ramp" at bounding box center [70, 120] width 82 height 11
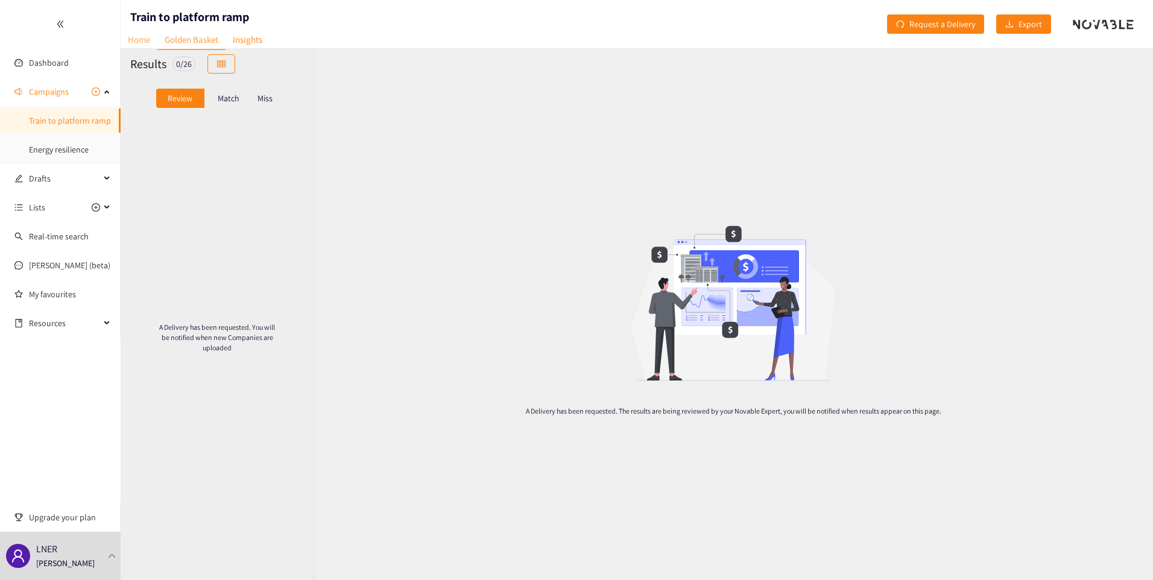
click at [139, 39] on link "Home" at bounding box center [139, 39] width 37 height 19
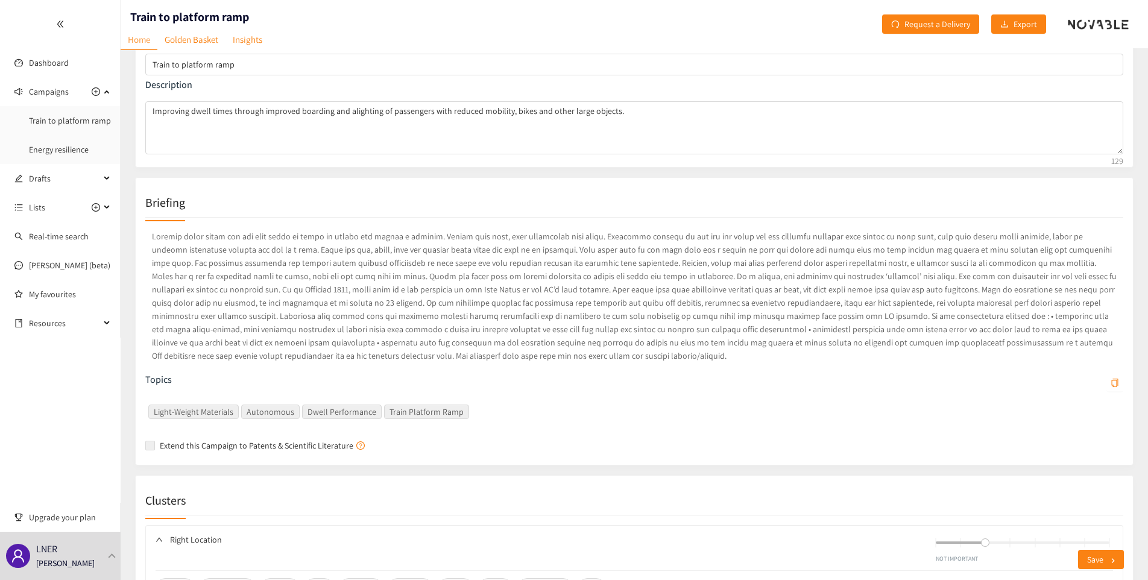
scroll to position [60, 0]
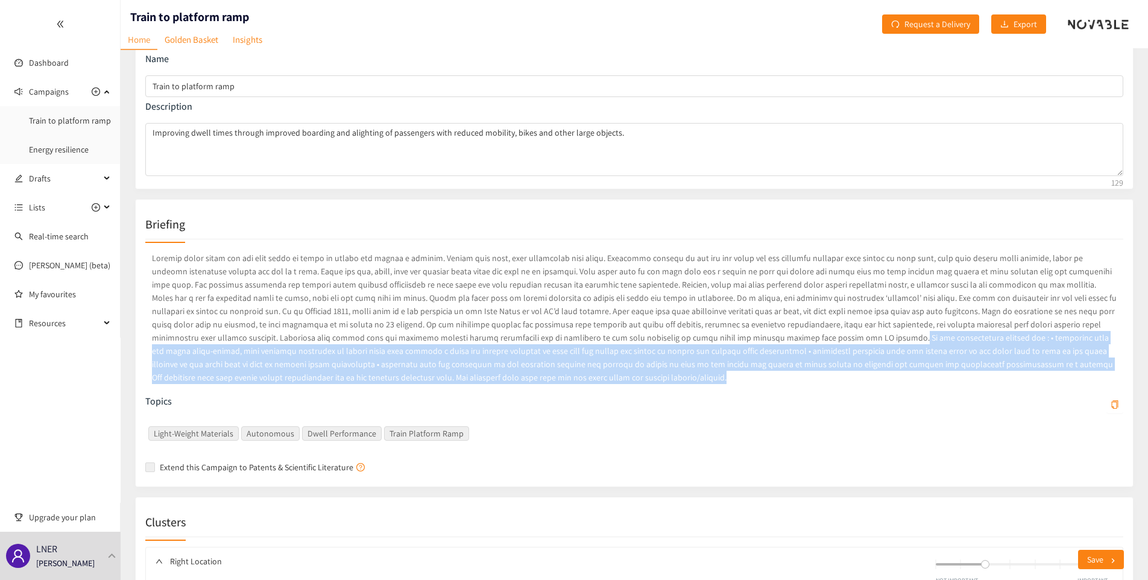
drag, startPoint x: 543, startPoint y: 339, endPoint x: 567, endPoint y: 377, distance: 44.8
click at [567, 377] on p at bounding box center [634, 317] width 978 height 137
copy p "We are particularly looking for : • solutions that use novel light-weight, high…"
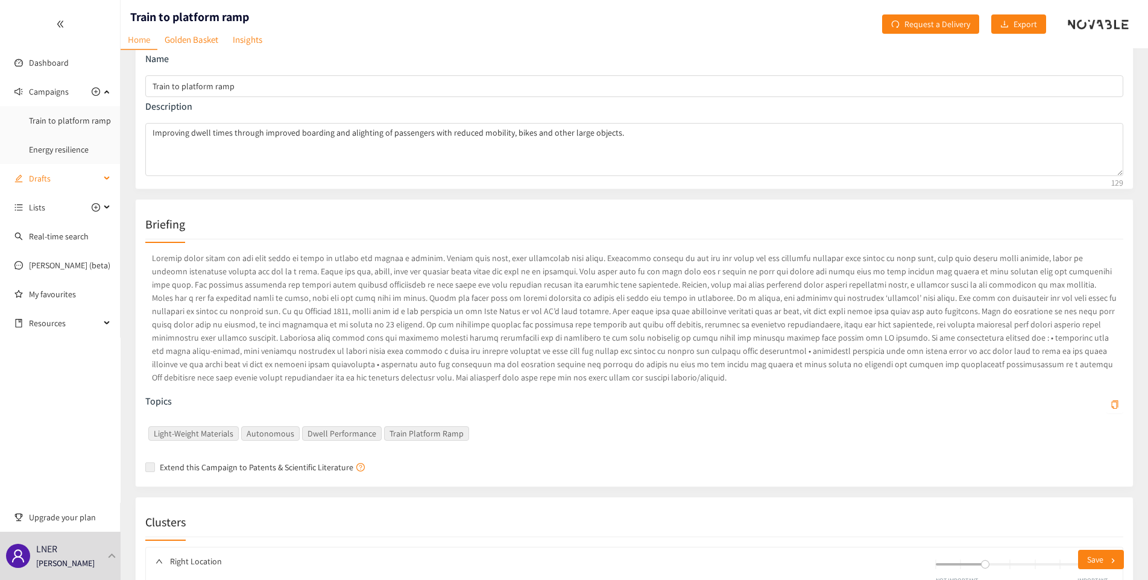
click at [45, 180] on span "Drafts" at bounding box center [64, 178] width 71 height 24
click at [46, 150] on link "Trespass at unstaffed stations" at bounding box center [82, 149] width 107 height 11
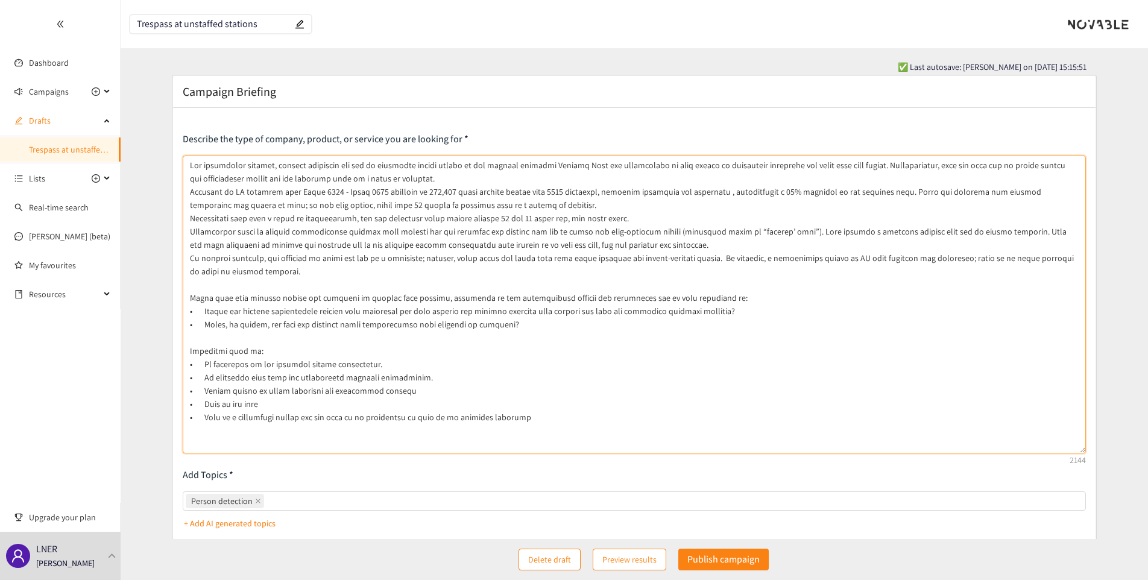
click at [523, 297] on textarea at bounding box center [634, 305] width 903 height 298
click at [501, 298] on textarea at bounding box center [634, 305] width 903 height 298
click at [485, 298] on textarea at bounding box center [634, 305] width 903 height 298
click at [486, 298] on textarea at bounding box center [634, 305] width 903 height 298
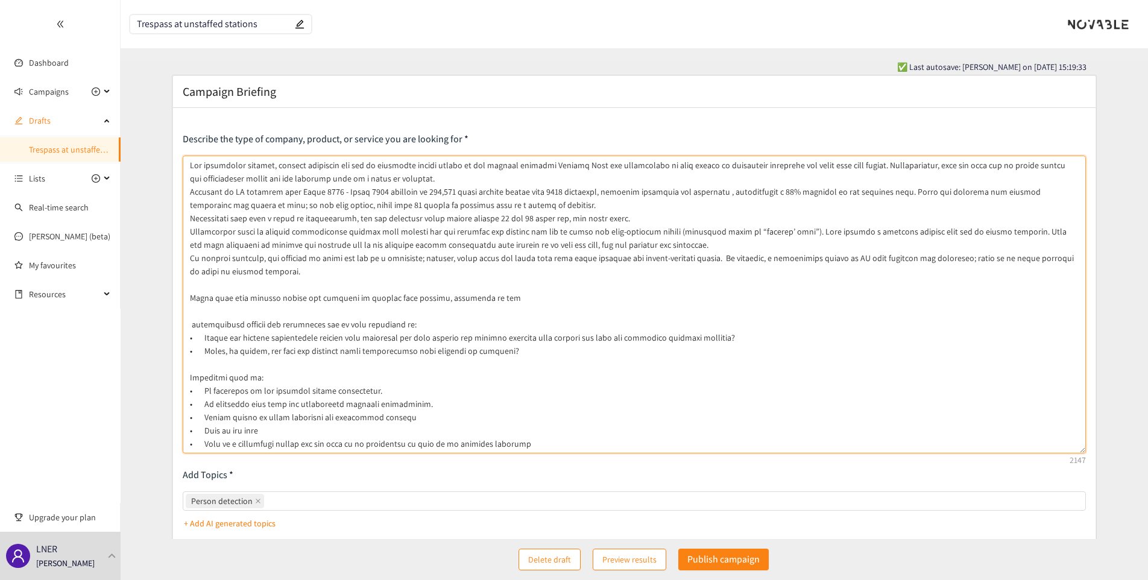
paste textarea "We are particularly looking for : • solutions that use novel light-weight, high…"
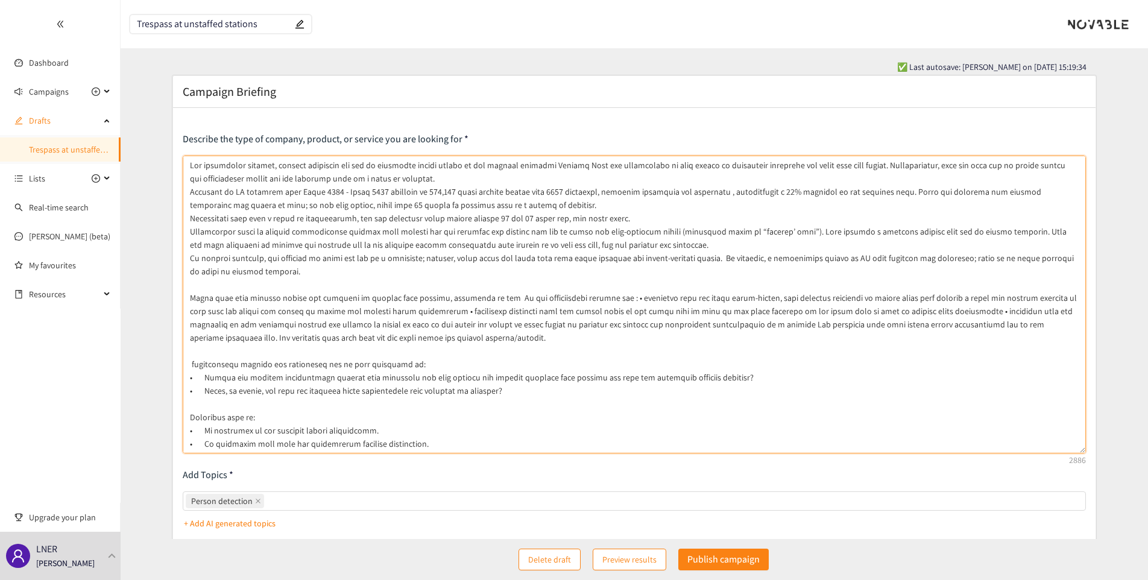
click at [496, 298] on textarea at bounding box center [634, 305] width 903 height 298
click at [599, 300] on textarea at bounding box center [634, 305] width 903 height 298
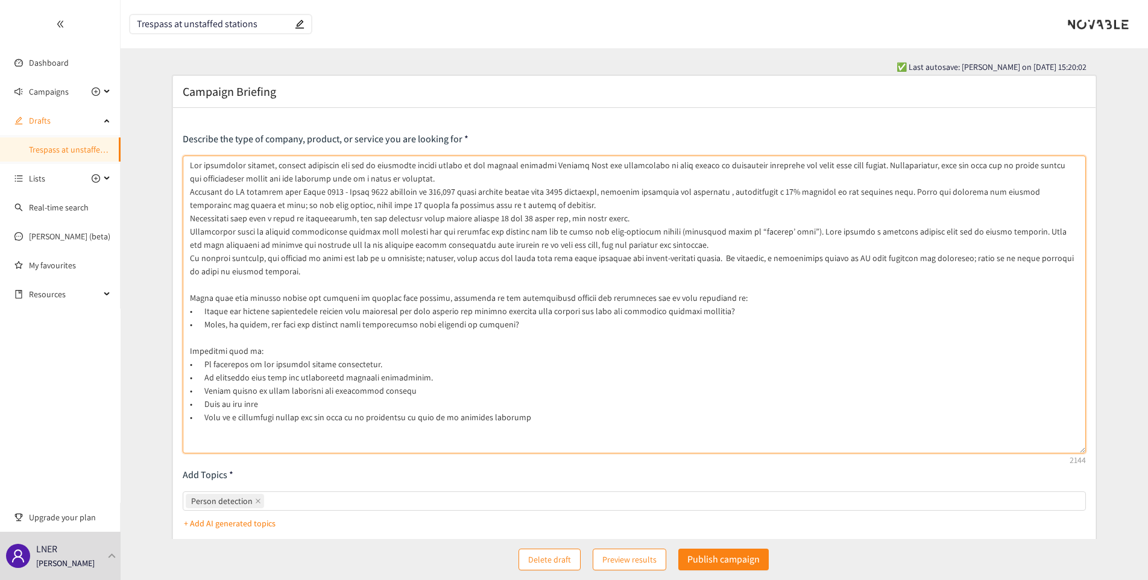
click at [500, 297] on textarea at bounding box center [634, 305] width 903 height 298
click at [423, 443] on textarea at bounding box center [634, 305] width 903 height 298
click at [419, 432] on textarea at bounding box center [634, 305] width 903 height 298
type textarea "Lor ipsumdolor sitamet, consect adipiscin eli sed do eiusmodte incidi utlabo et…"
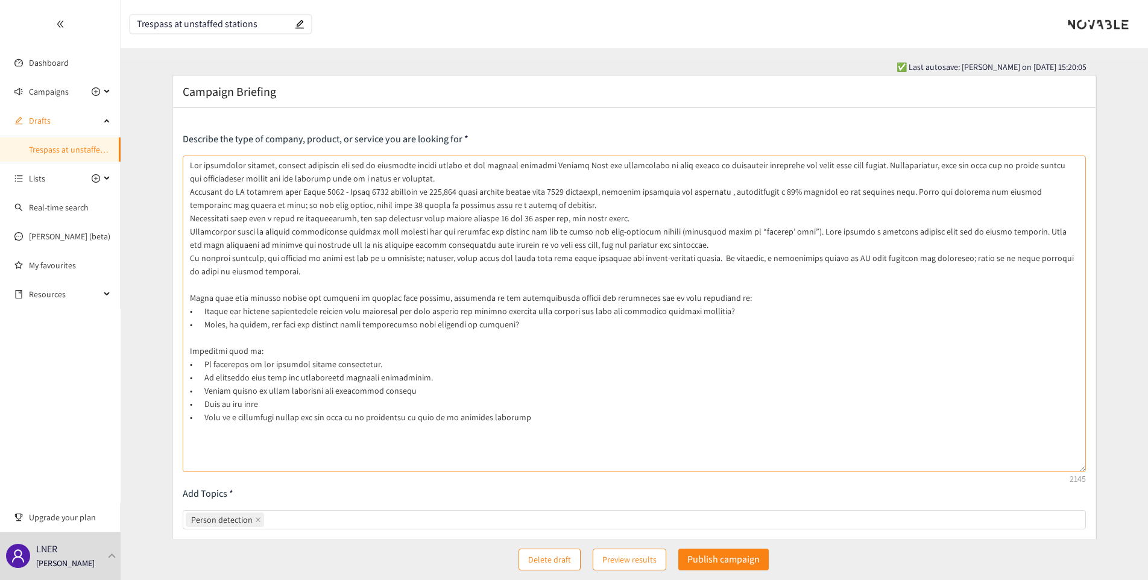
drag, startPoint x: 1082, startPoint y: 452, endPoint x: 1082, endPoint y: 471, distance: 18.7
click at [1082, 471] on textarea at bounding box center [634, 314] width 903 height 317
click at [314, 514] on div "Person detection" at bounding box center [628, 519] width 885 height 17
click at [269, 514] on input "Person detection" at bounding box center [268, 520] width 2 height 14
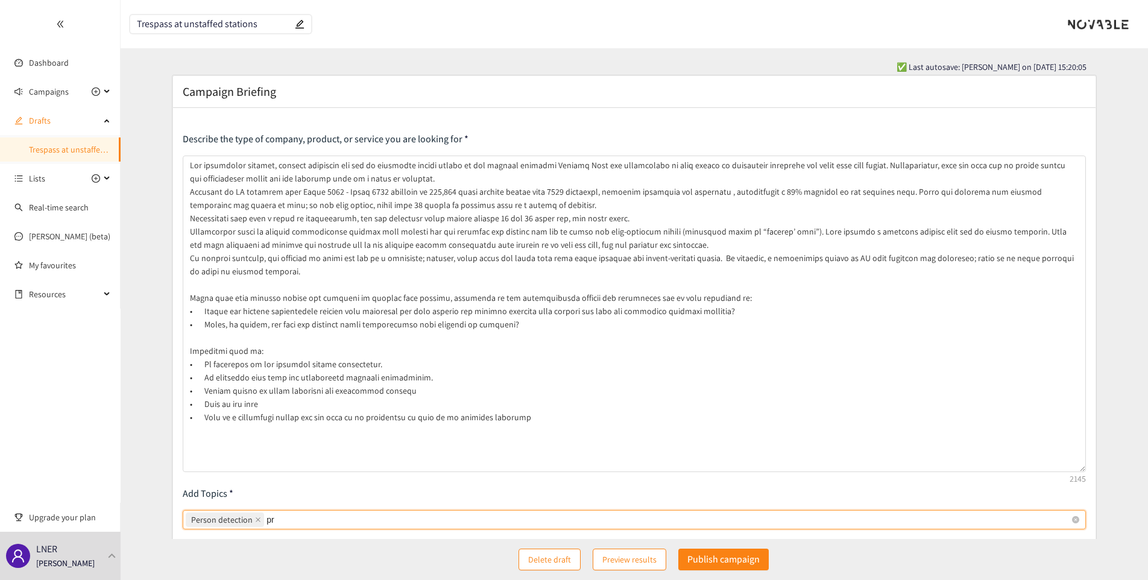
type input "p"
type input "deterrent"
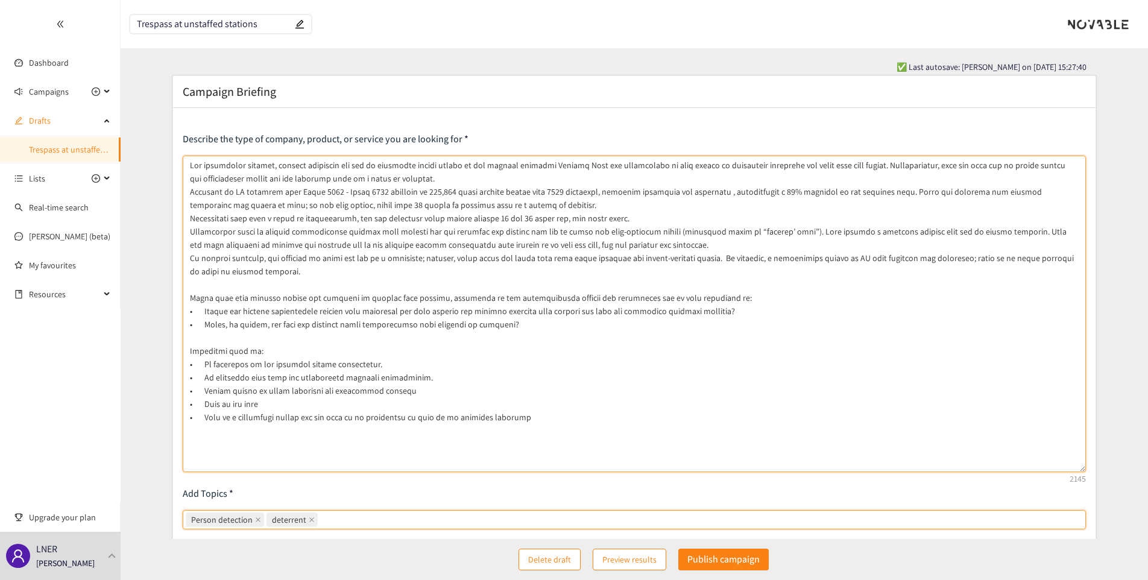
click at [276, 437] on textarea at bounding box center [634, 314] width 903 height 317
click at [337, 521] on div "Person detection deterrent" at bounding box center [628, 519] width 885 height 17
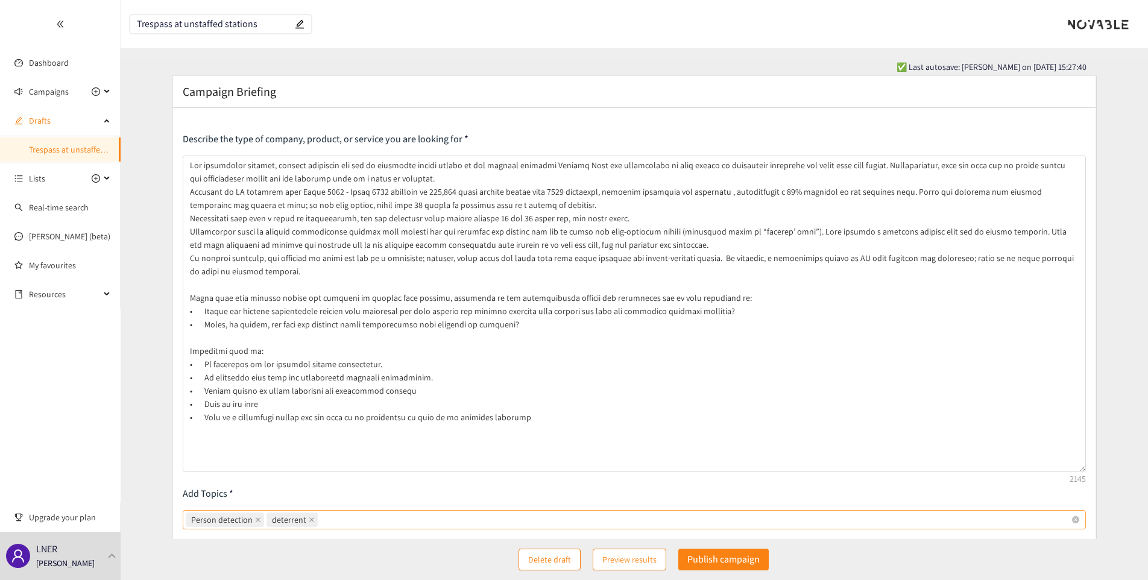
click at [323, 521] on input "Person detection deterrent" at bounding box center [321, 520] width 2 height 14
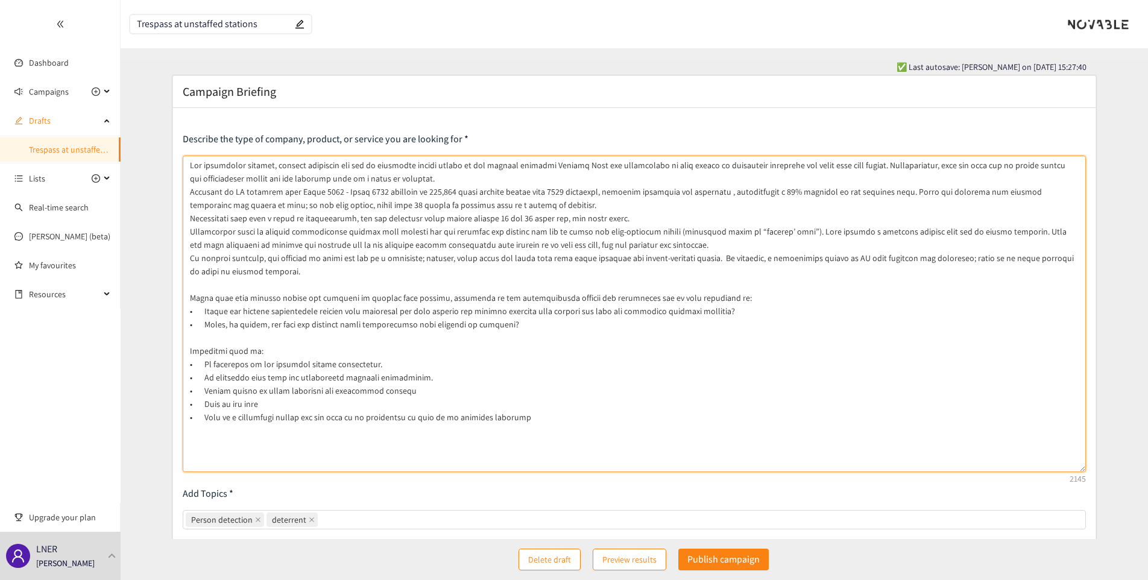
click at [423, 297] on textarea at bounding box center [634, 314] width 903 height 317
click at [531, 295] on textarea at bounding box center [634, 314] width 903 height 317
drag, startPoint x: 531, startPoint y: 295, endPoint x: 502, endPoint y: 316, distance: 35.3
click at [493, 323] on textarea at bounding box center [634, 314] width 903 height 317
click at [528, 298] on textarea at bounding box center [634, 314] width 903 height 317
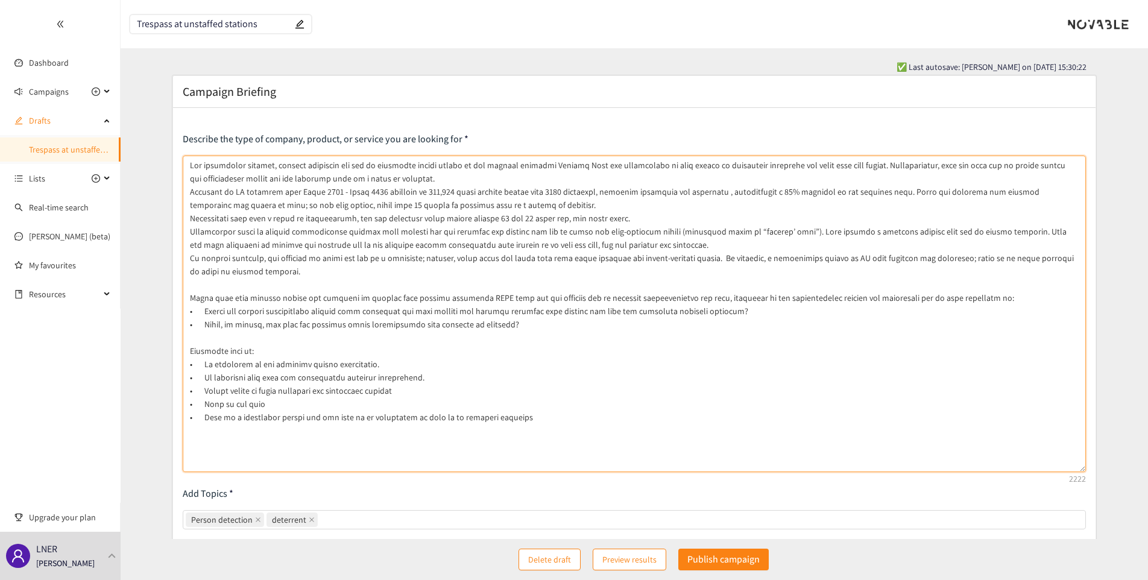
click at [536, 297] on textarea at bounding box center [634, 314] width 903 height 317
click at [621, 336] on textarea at bounding box center [634, 314] width 903 height 317
click at [534, 298] on textarea at bounding box center [634, 314] width 903 height 317
click at [529, 297] on textarea at bounding box center [634, 314] width 903 height 317
click at [536, 297] on textarea at bounding box center [634, 314] width 903 height 317
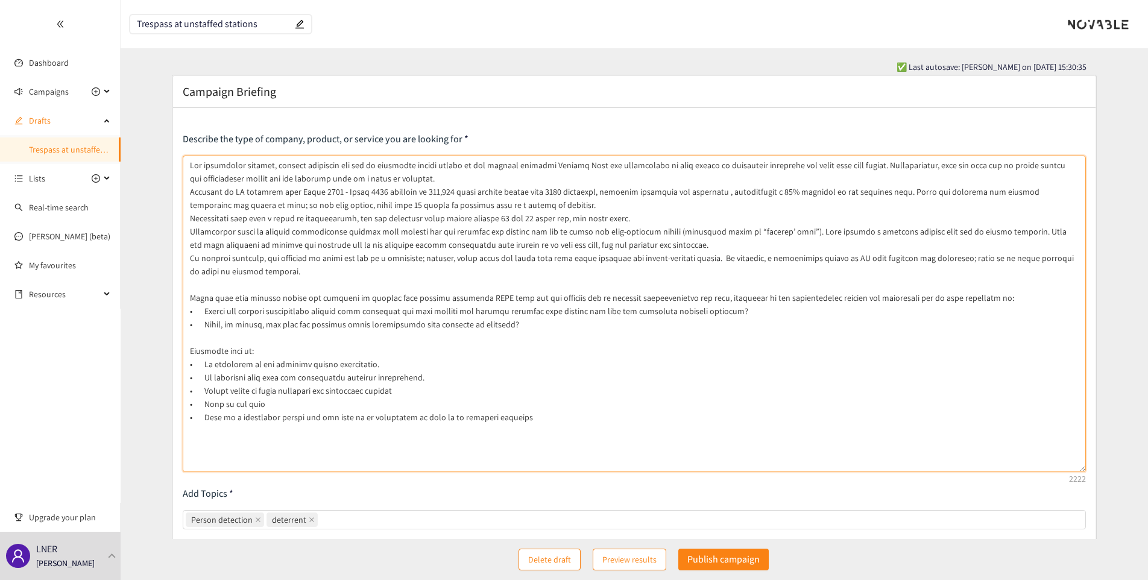
click at [715, 330] on textarea at bounding box center [634, 314] width 903 height 317
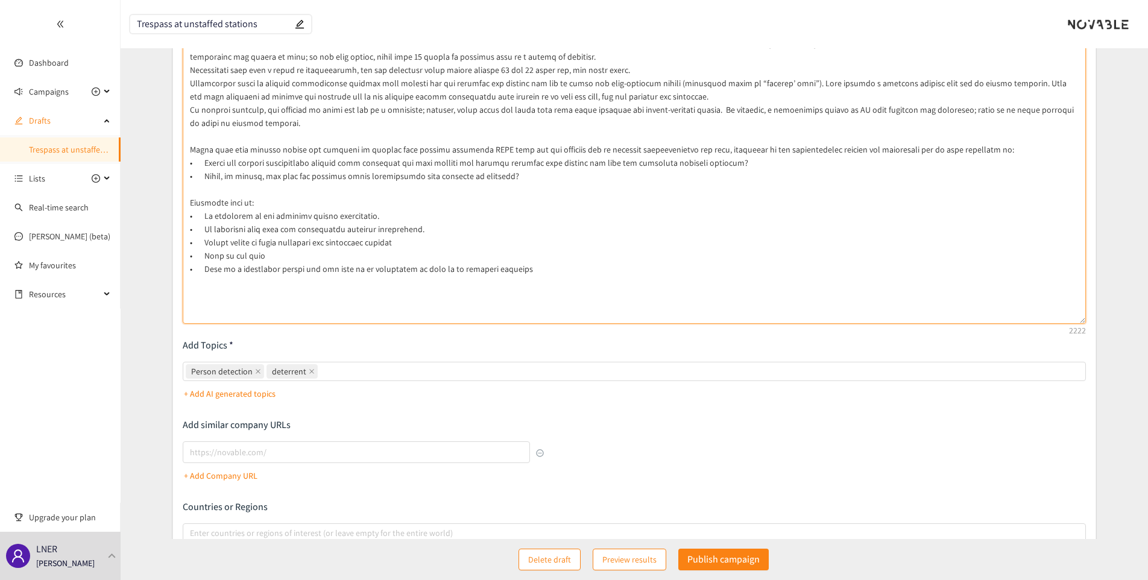
scroll to position [181, 0]
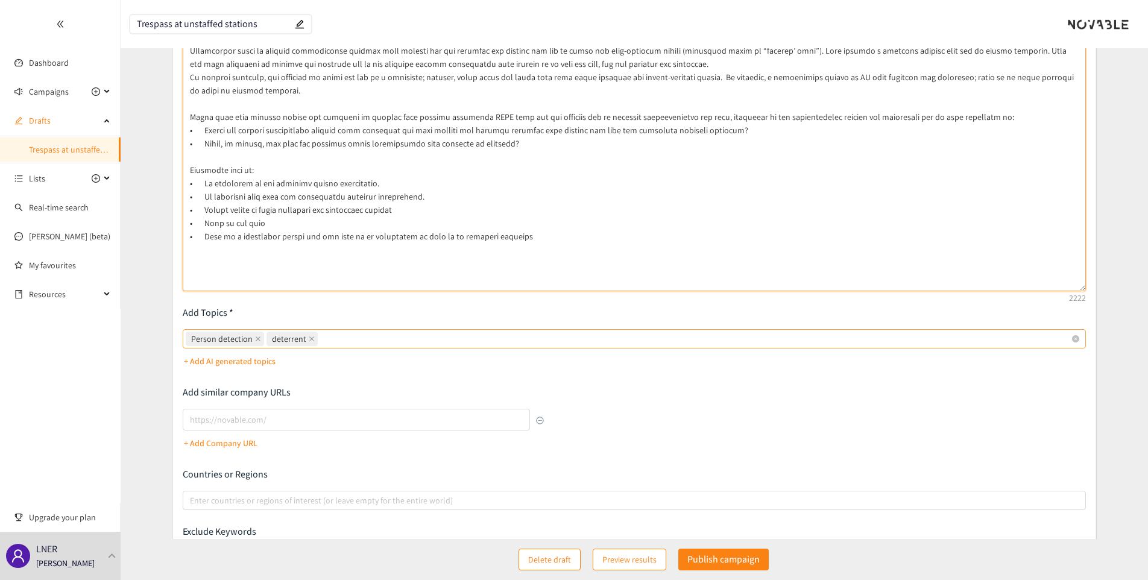
click at [388, 339] on div "Person detection deterrent" at bounding box center [628, 338] width 885 height 17
type textarea "Lor ipsumdolor sitamet, consect adipiscin eli sed do eiusmodte incidi utlabo et…"
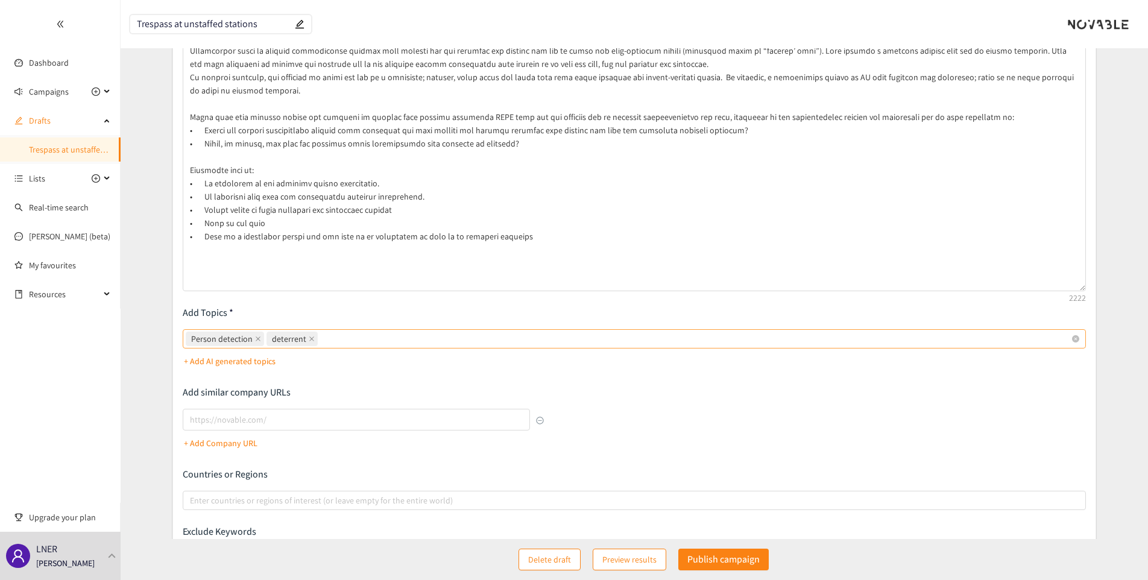
click at [323, 339] on input "Person detection deterrent" at bounding box center [321, 339] width 2 height 14
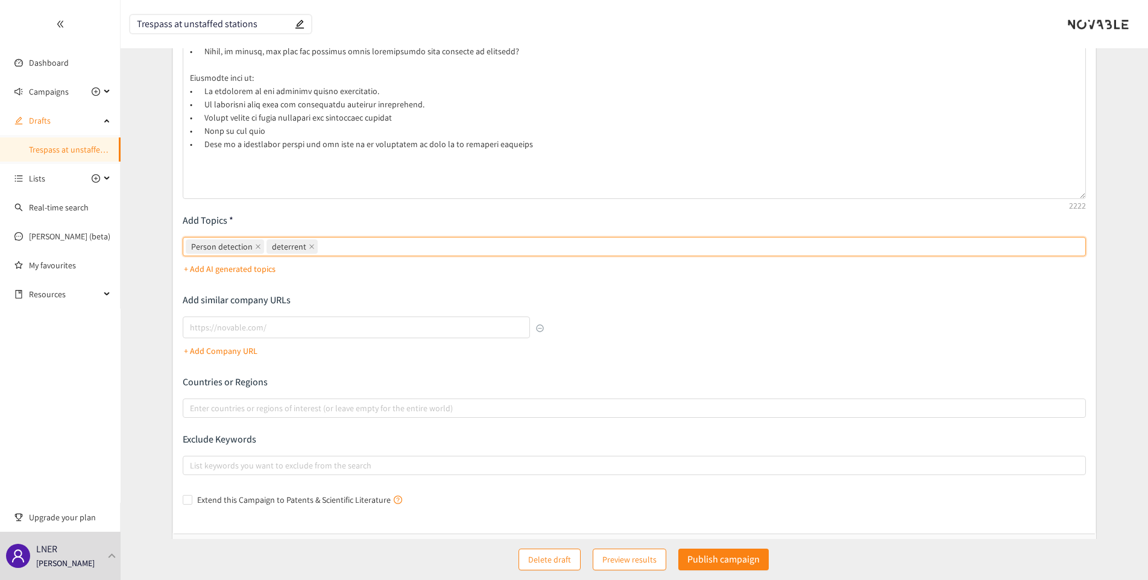
scroll to position [302, 0]
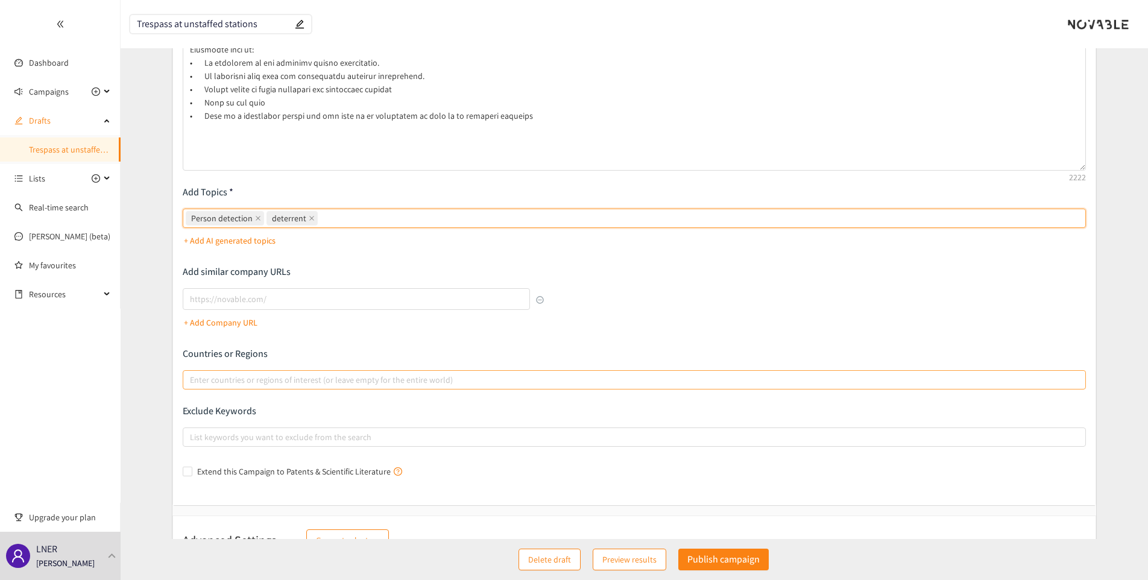
click at [344, 379] on div at bounding box center [628, 380] width 885 height 14
click at [192, 379] on input "Enter countries or regions of interest (or leave empty for the entire world)" at bounding box center [191, 380] width 2 height 14
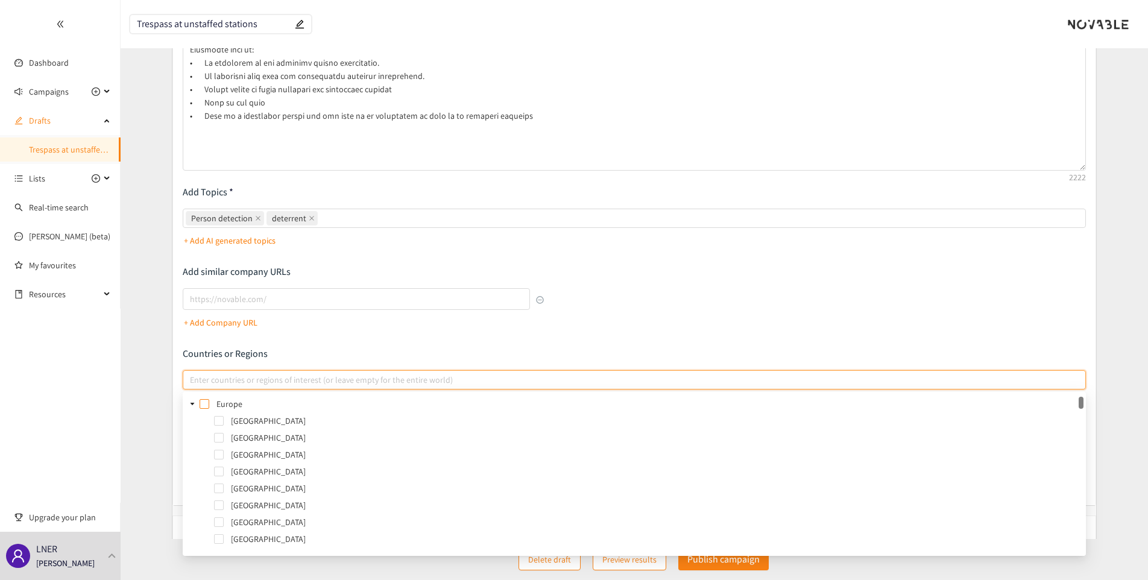
click at [206, 404] on span at bounding box center [205, 404] width 10 height 10
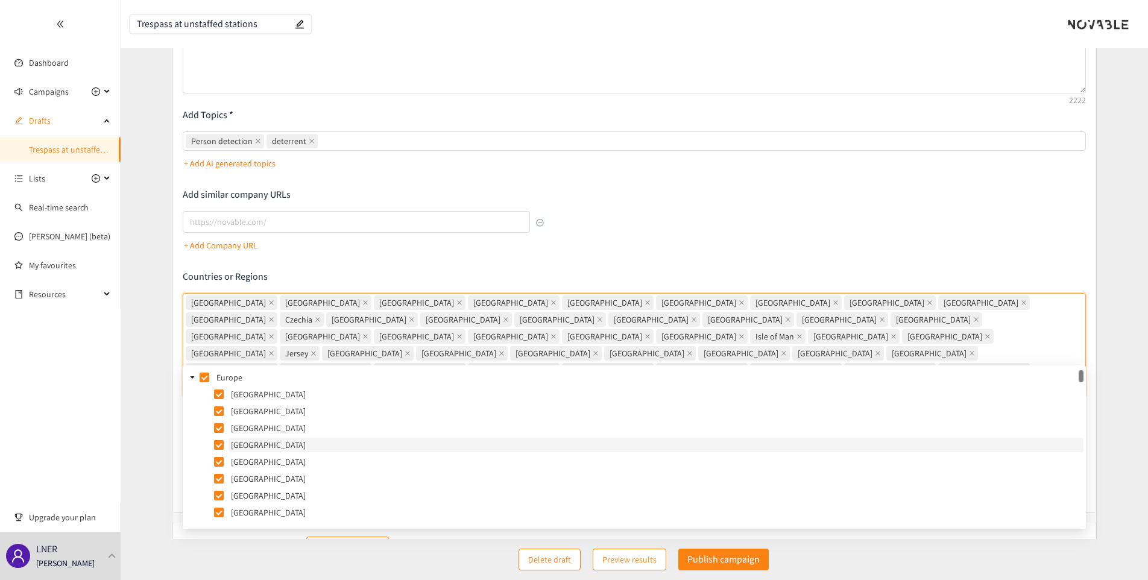
scroll to position [384, 0]
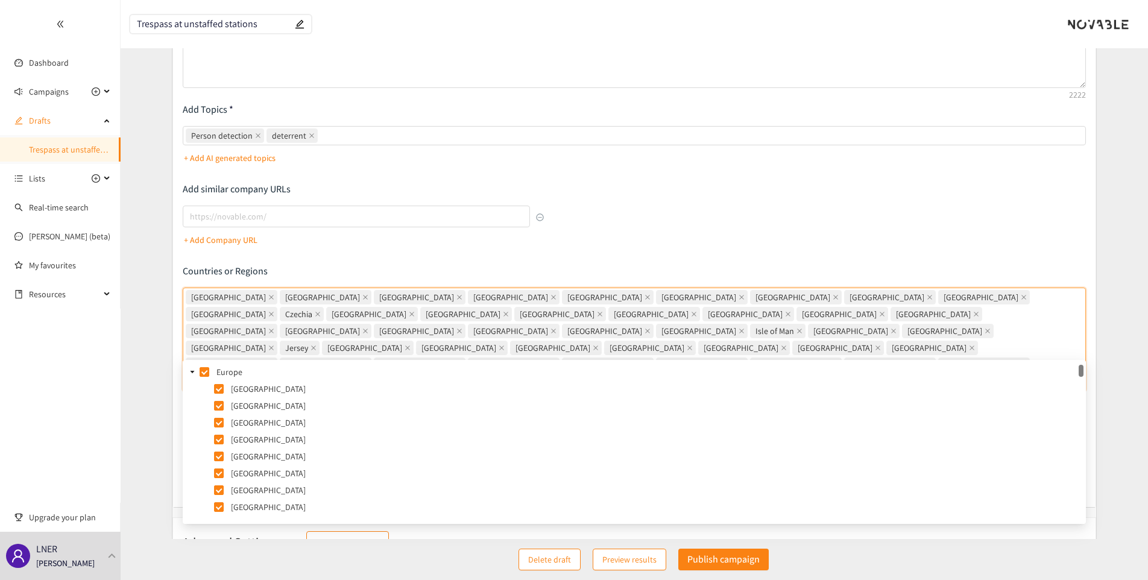
click at [194, 371] on icon "caret-down" at bounding box center [193, 372] width 4 height 2
click at [191, 391] on icon "caret-down" at bounding box center [192, 389] width 6 height 6
click at [193, 407] on icon "caret-down" at bounding box center [192, 406] width 6 height 6
click at [203, 407] on span at bounding box center [205, 406] width 10 height 10
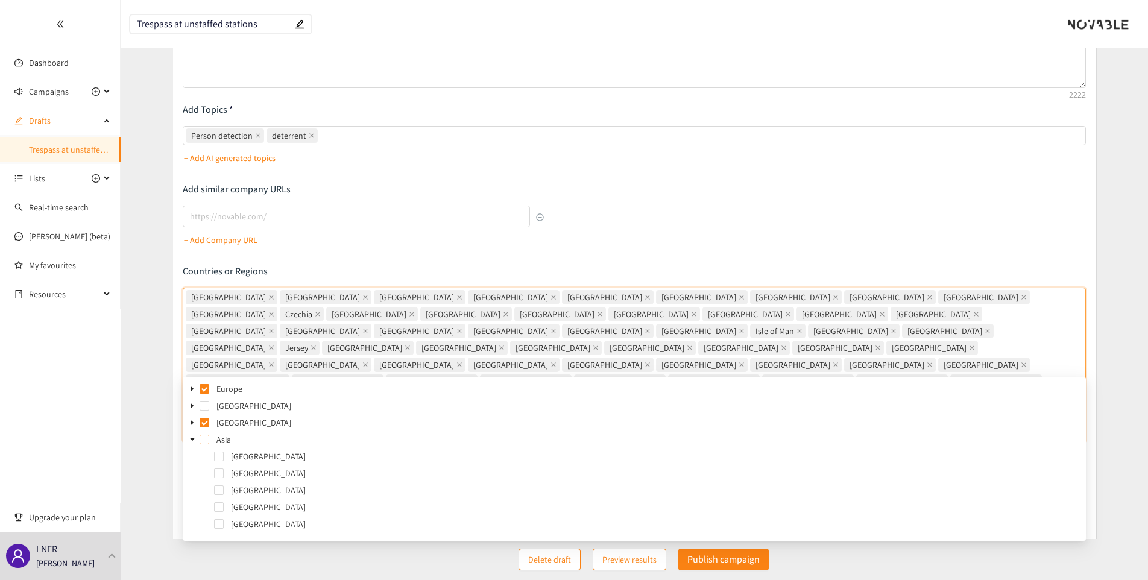
click at [204, 440] on span at bounding box center [205, 440] width 10 height 10
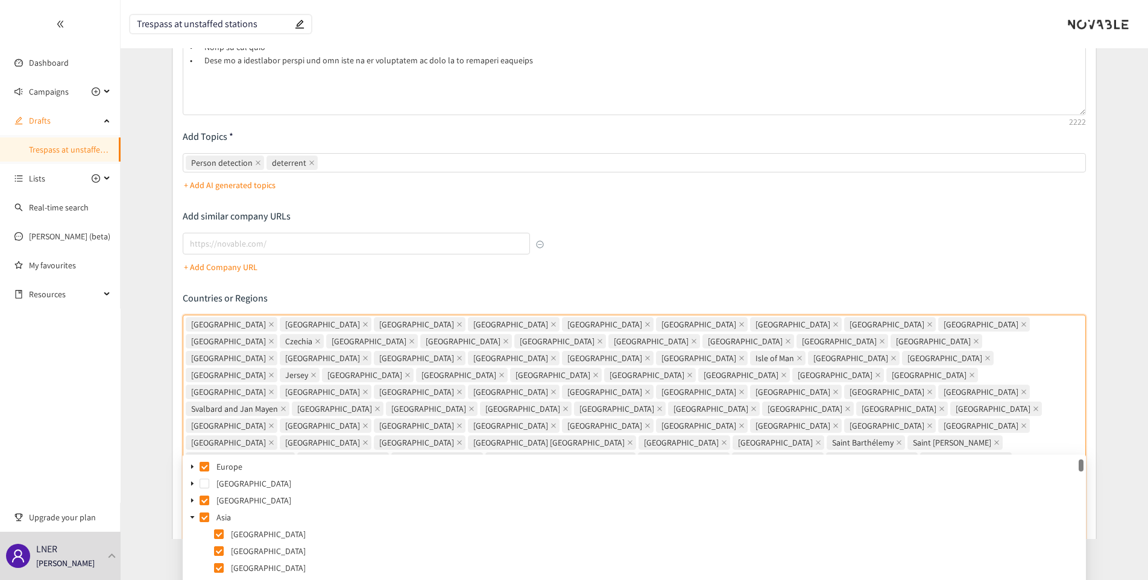
scroll to position [324, 0]
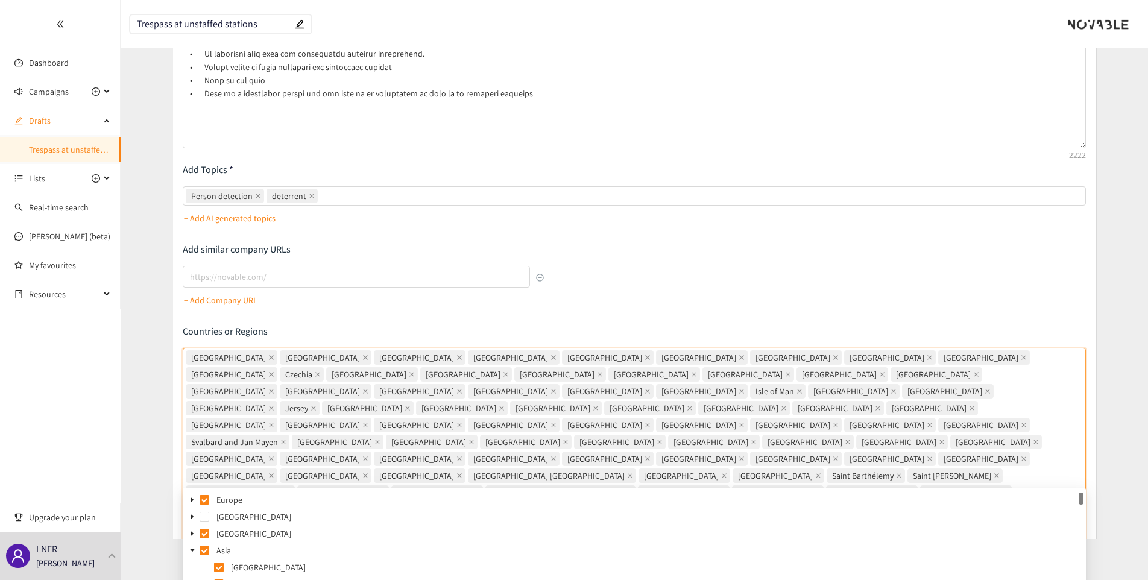
click at [191, 550] on icon "caret-down" at bounding box center [193, 550] width 4 height 2
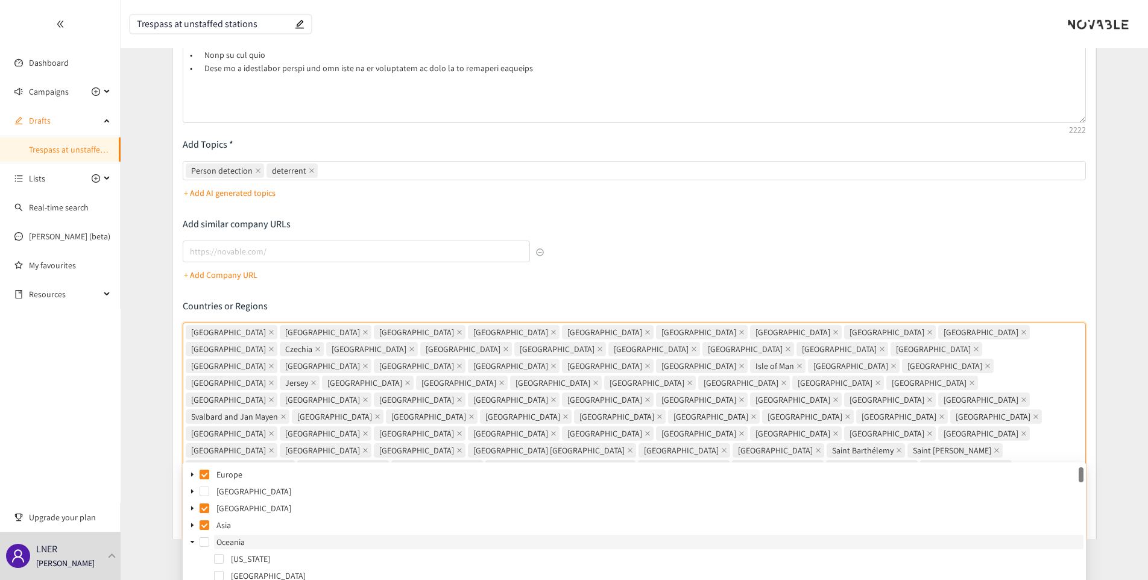
scroll to position [384, 0]
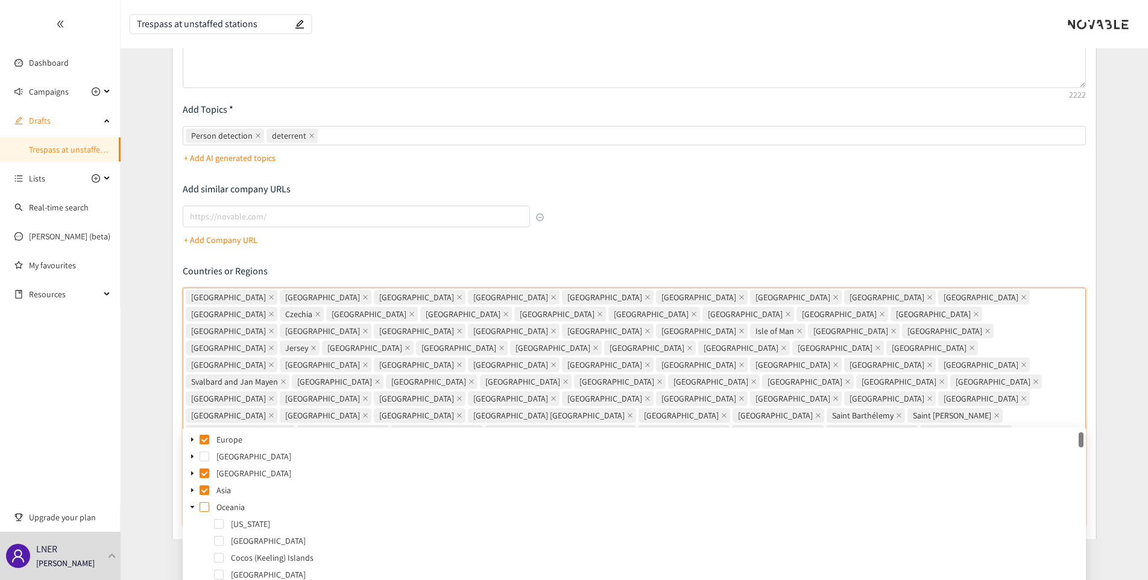
click at [200, 508] on span at bounding box center [205, 507] width 10 height 10
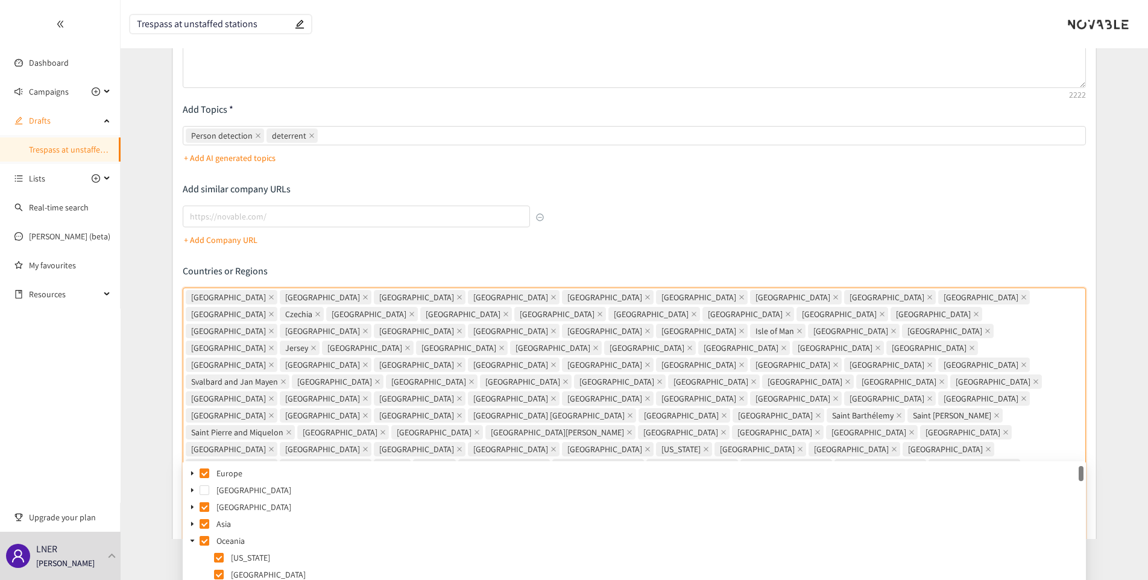
click at [203, 508] on span at bounding box center [205, 507] width 10 height 10
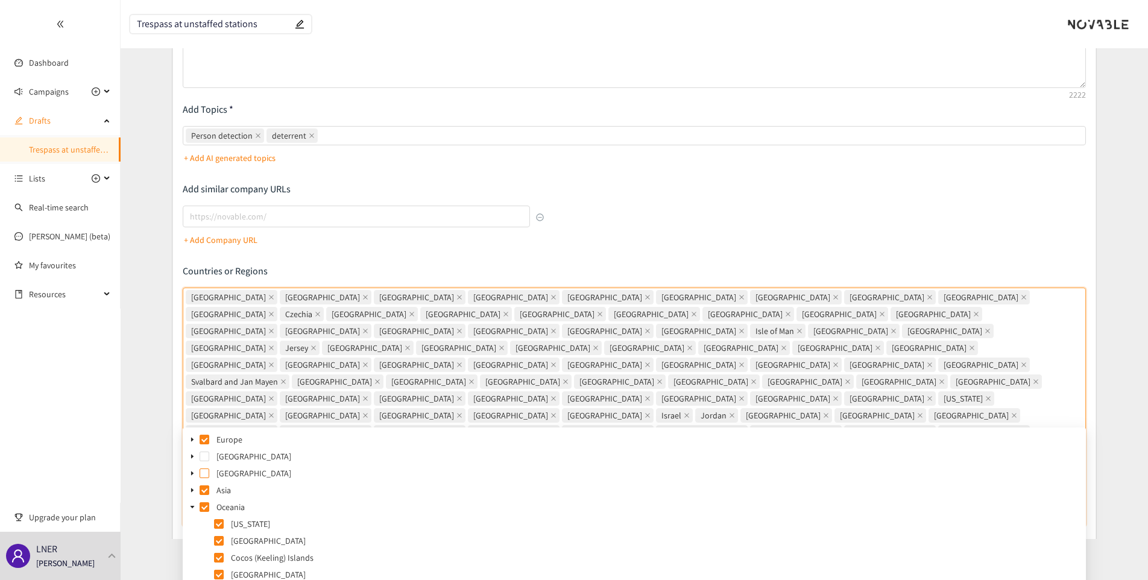
click at [207, 474] on span at bounding box center [205, 474] width 10 height 10
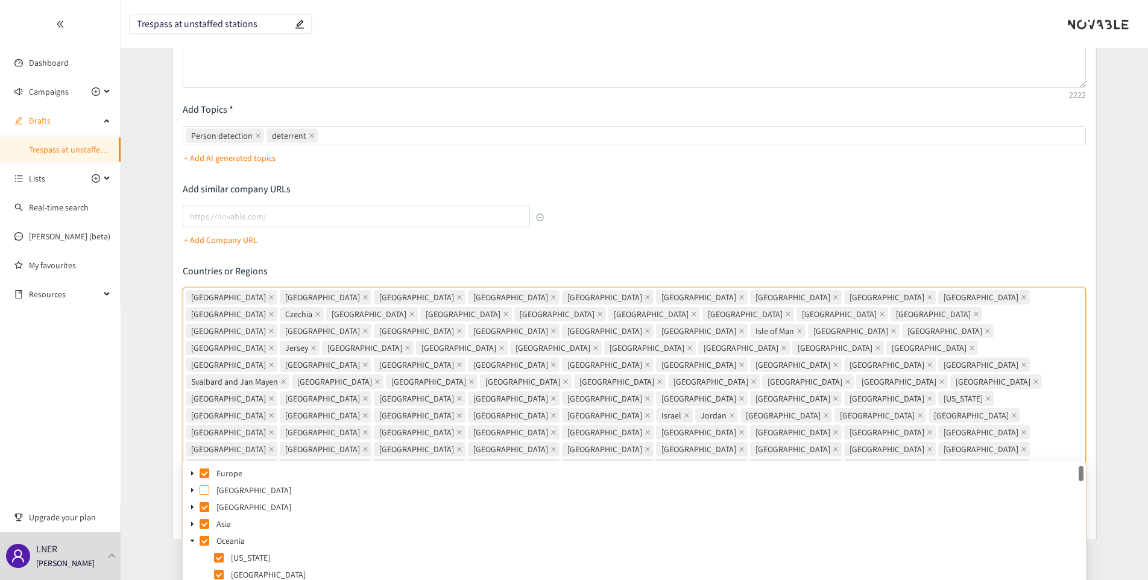
click at [201, 490] on span at bounding box center [205, 490] width 10 height 10
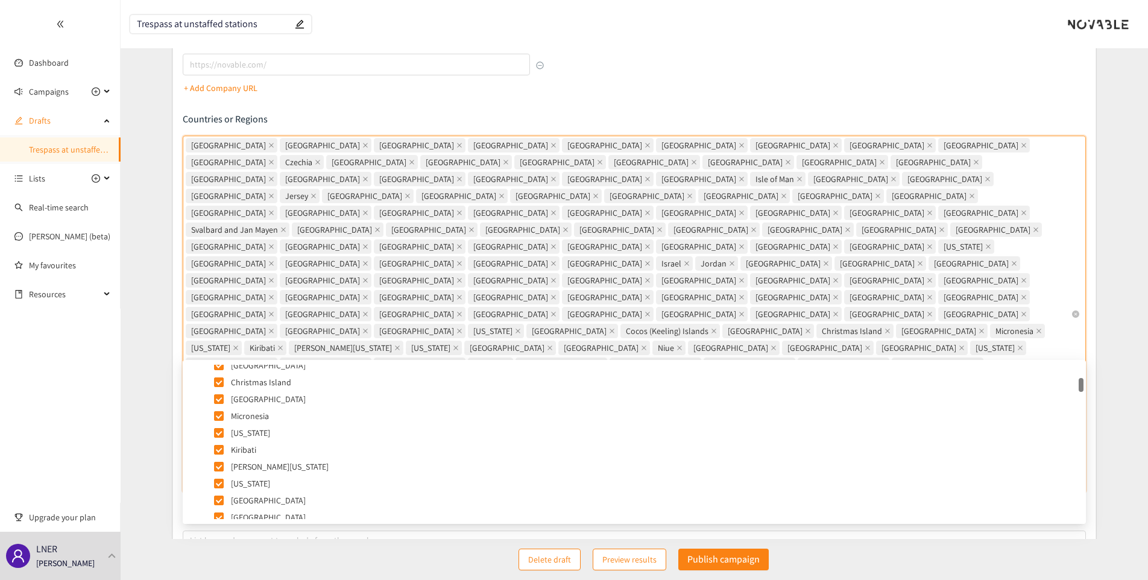
scroll to position [0, 0]
drag, startPoint x: 1080, startPoint y: 383, endPoint x: 1035, endPoint y: 350, distance: 55.6
click at [190, 439] on icon "caret-down" at bounding box center [192, 440] width 6 height 6
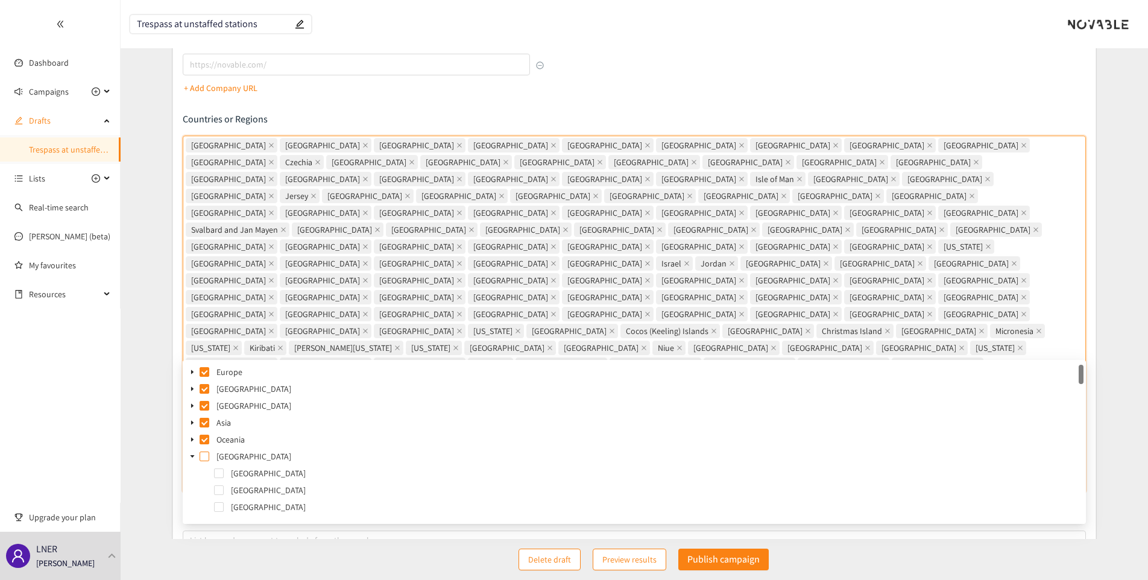
click at [204, 458] on span at bounding box center [205, 457] width 10 height 10
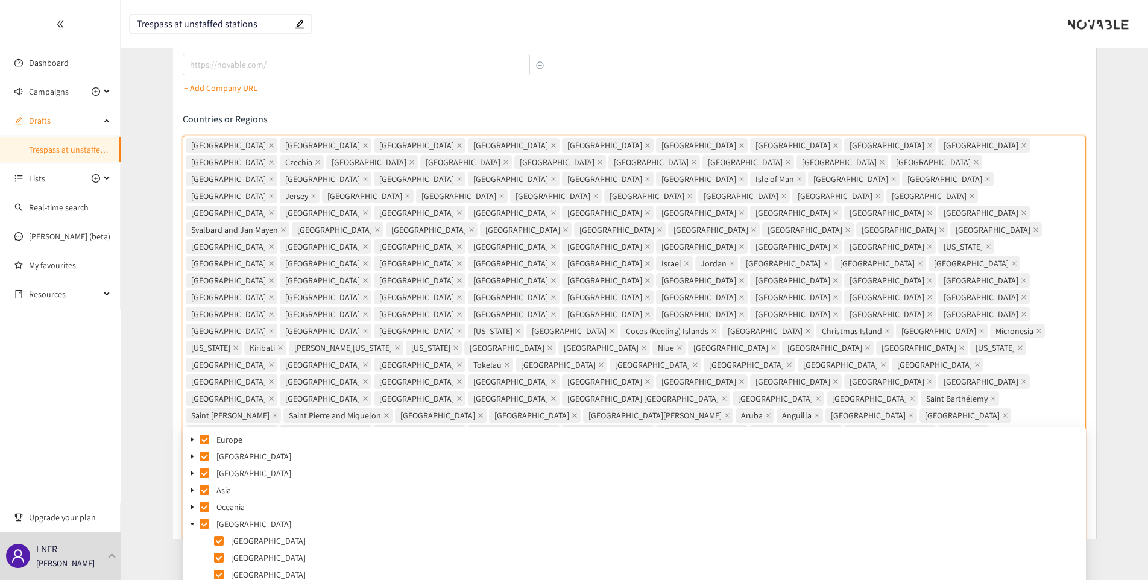
click at [193, 524] on icon "caret-down" at bounding box center [192, 524] width 6 height 6
click at [203, 541] on span at bounding box center [205, 541] width 10 height 10
click at [190, 543] on icon "caret-down" at bounding box center [192, 541] width 6 height 6
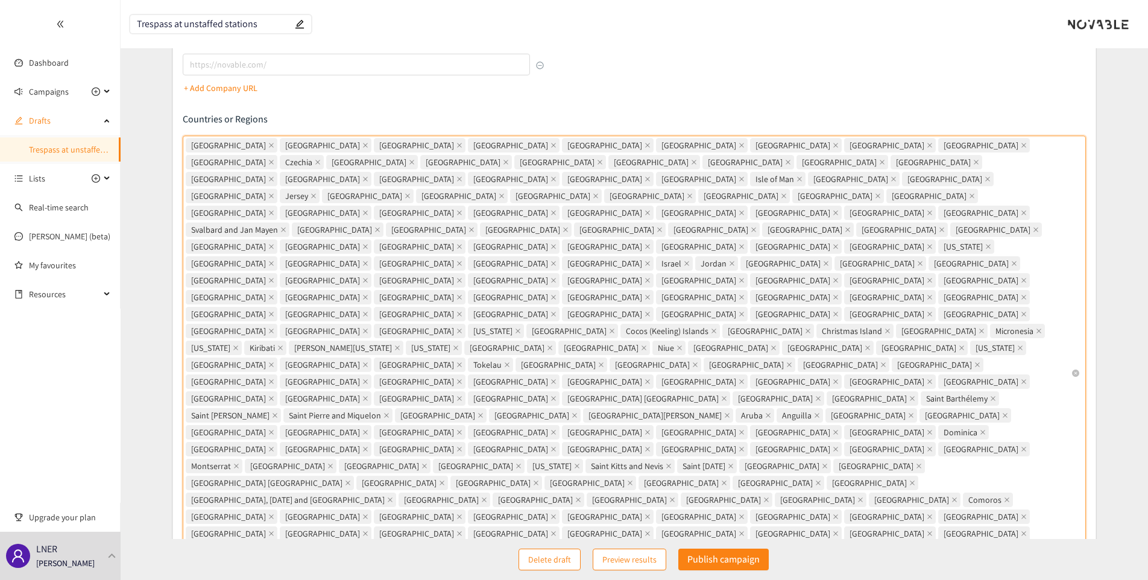
drag, startPoint x: 771, startPoint y: 415, endPoint x: 282, endPoint y: 175, distance: 544.5
click at [292, 182] on div "[GEOGRAPHIC_DATA] [GEOGRAPHIC_DATA] [GEOGRAPHIC_DATA] [GEOGRAPHIC_DATA] [GEOGRA…" at bounding box center [628, 373] width 885 height 473
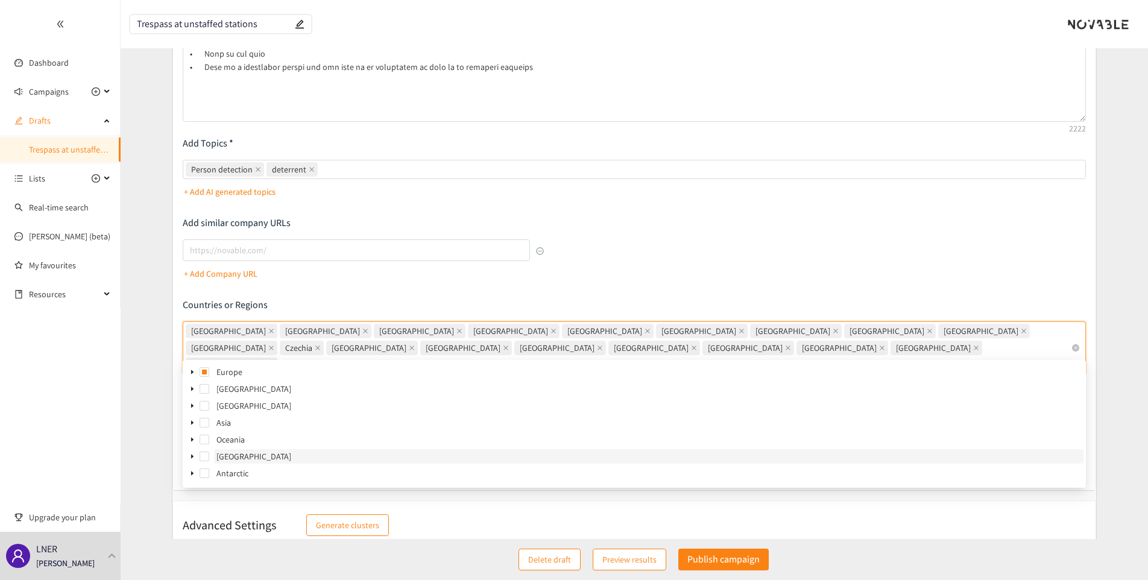
scroll to position [333, 0]
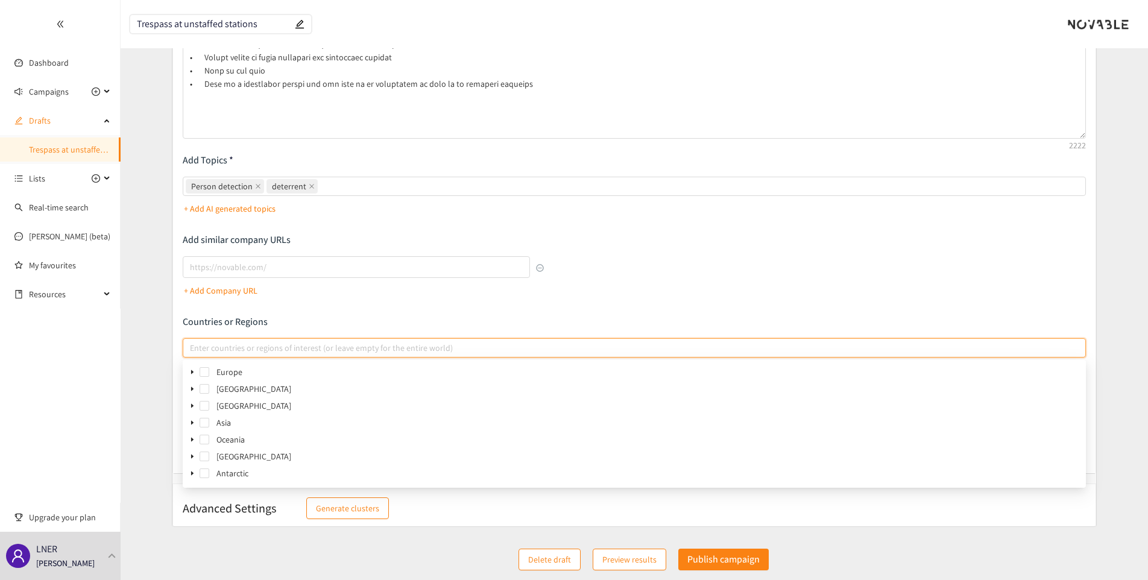
click at [765, 309] on div "Describe the type of company, product, or service you are looking for Add Topic…" at bounding box center [634, 124] width 903 height 650
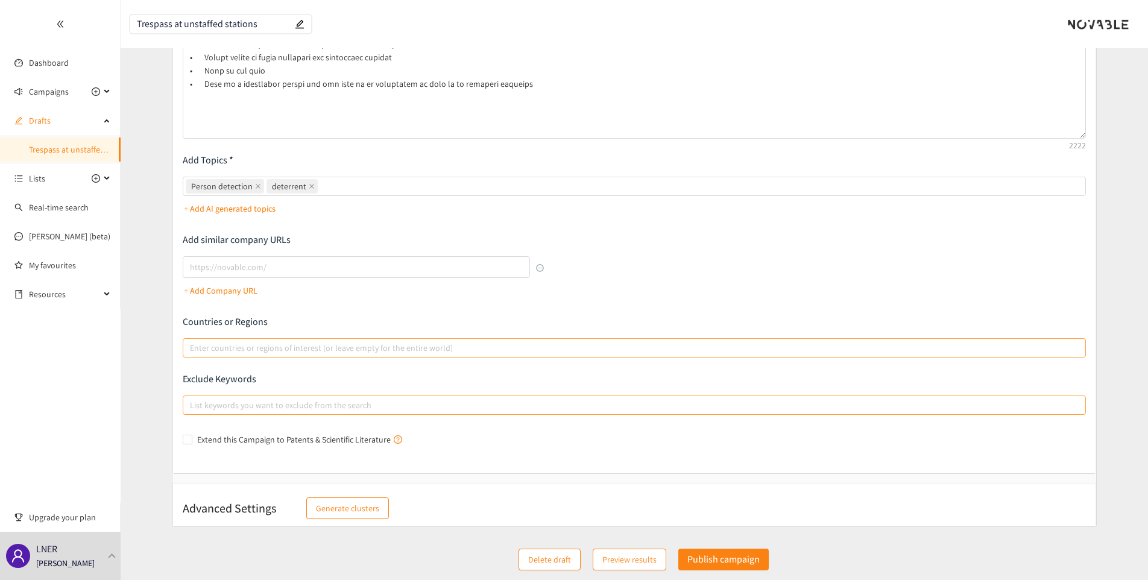
click at [221, 409] on div at bounding box center [628, 405] width 885 height 14
click at [192, 409] on input "List keywords you want to exclude from the search" at bounding box center [191, 405] width 2 height 14
type input "CCTV analytics"
type input "vision analytics"
click at [519, 450] on div "Describe the type of company, product, or service you are looking for Add Topic…" at bounding box center [634, 123] width 923 height 699
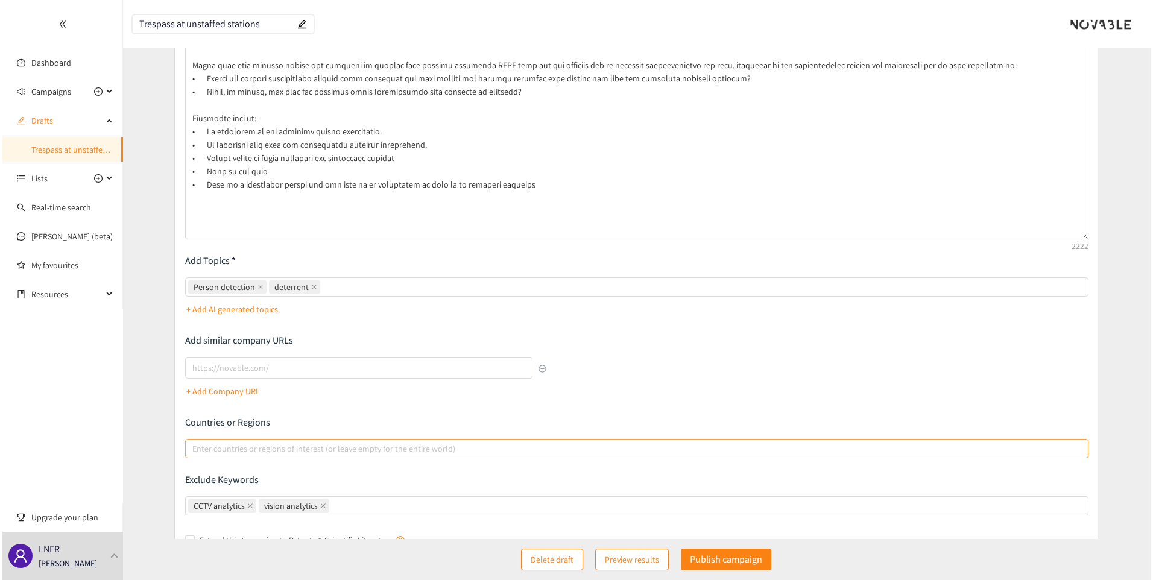
scroll to position [213, 0]
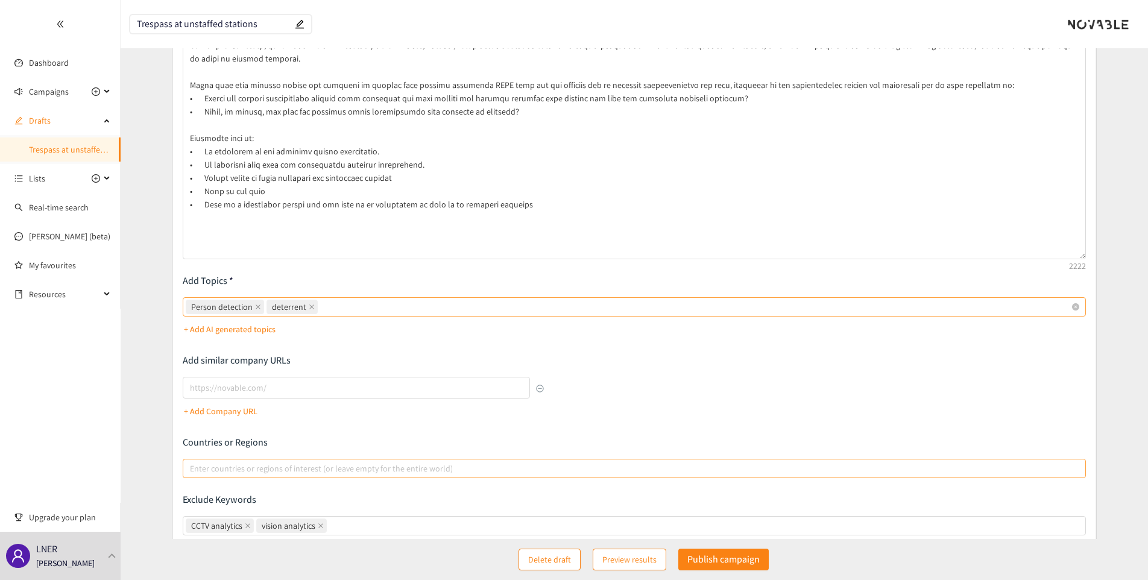
click at [371, 311] on div "Person detection deterrent" at bounding box center [628, 306] width 885 height 17
click at [323, 311] on input "Person detection deterrent" at bounding box center [321, 307] width 2 height 14
click at [749, 556] on p "Publish campaign" at bounding box center [723, 559] width 72 height 15
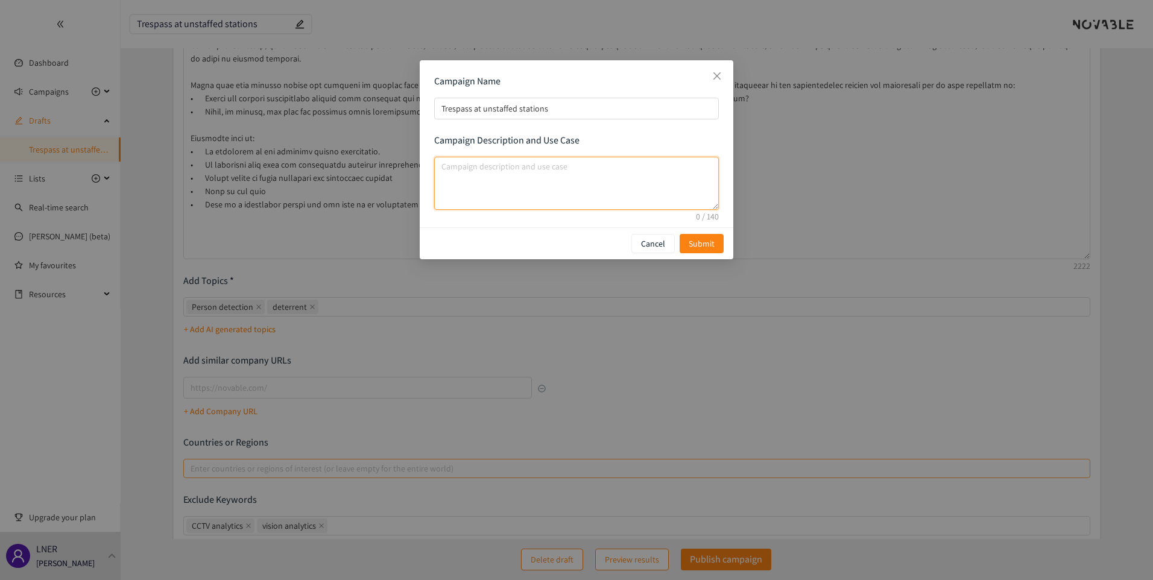
click at [553, 175] on textarea "campaign description and use case" at bounding box center [576, 183] width 285 height 53
type textarea "Identifying potential solutions to detect and prevent unauthorised access at pl…"
click at [704, 239] on span "Submit" at bounding box center [702, 243] width 26 height 13
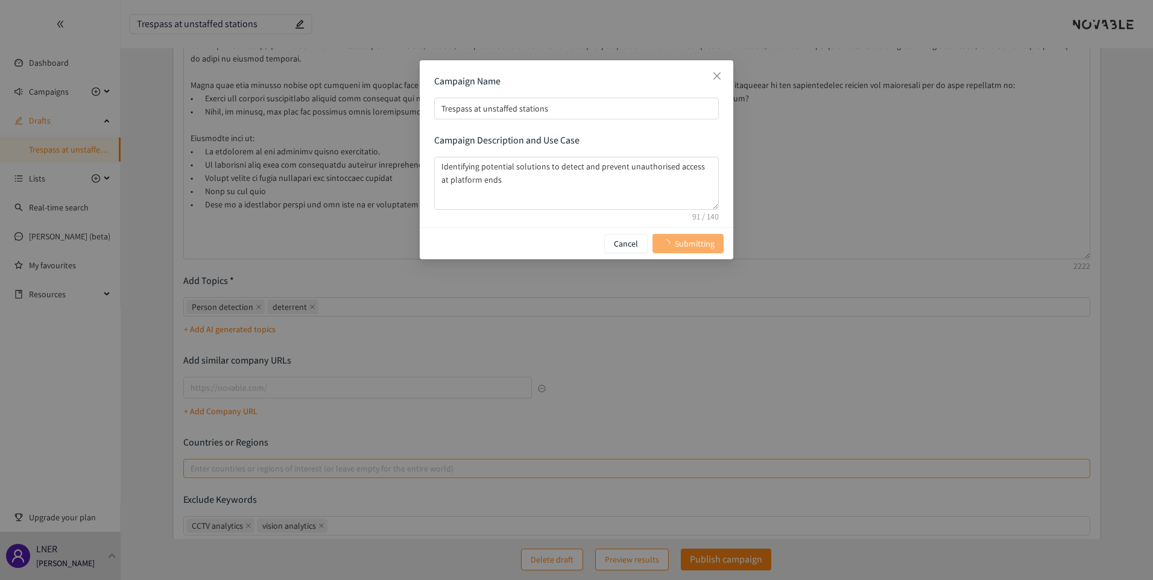
scroll to position [0, 0]
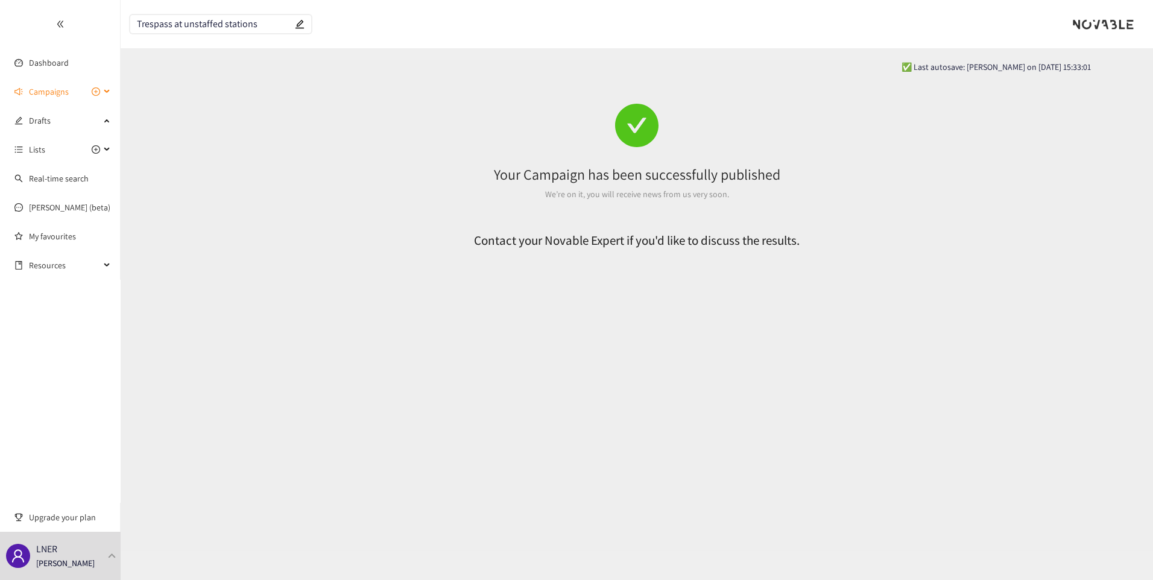
click at [104, 90] on div "Campaigns" at bounding box center [60, 92] width 121 height 24
click at [71, 144] on link "Train to platform ramp" at bounding box center [70, 149] width 82 height 11
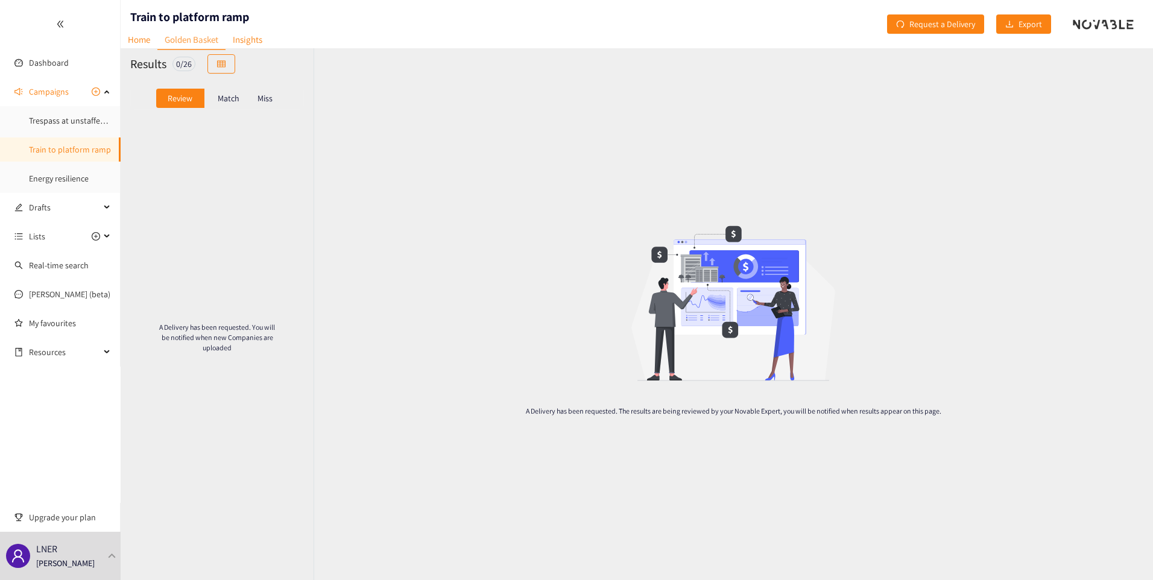
click at [239, 99] on div "Match" at bounding box center [228, 98] width 48 height 19
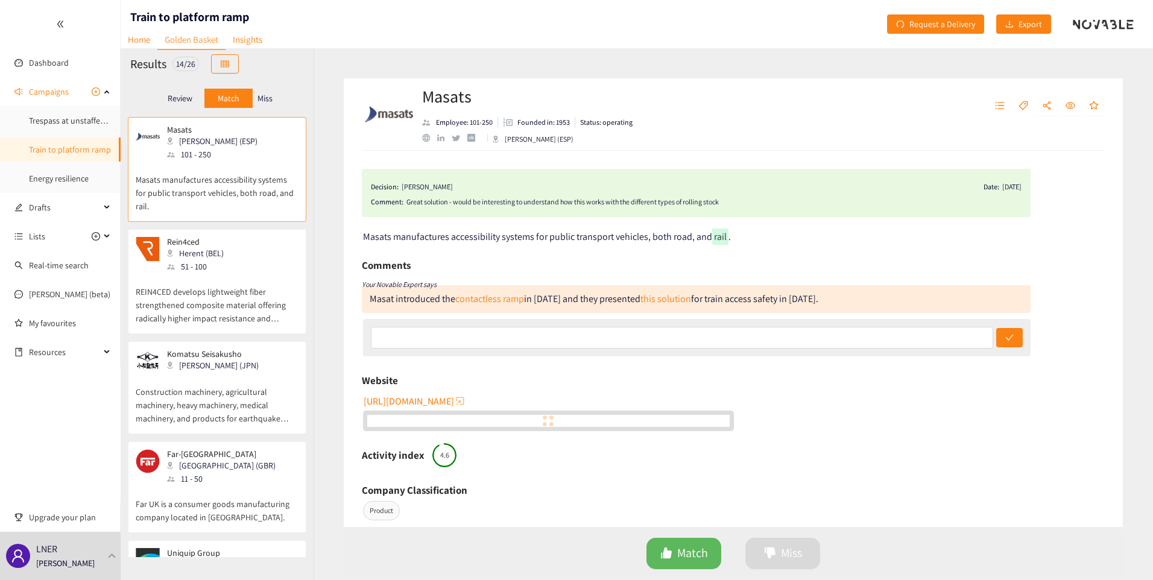
click at [170, 100] on p "Review" at bounding box center [180, 98] width 25 height 10
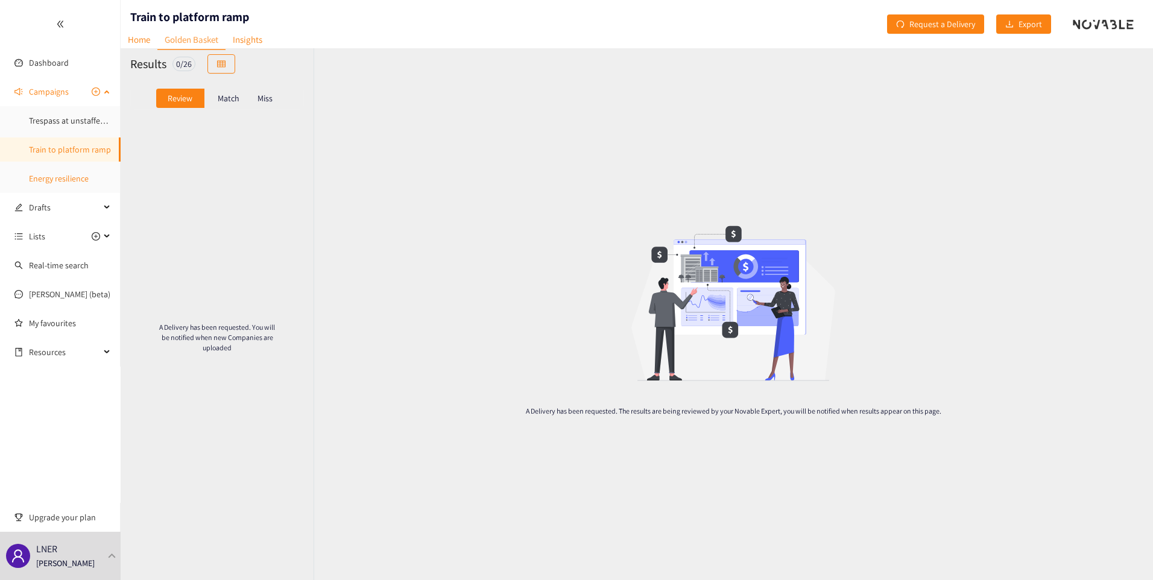
click at [81, 175] on link "Energy resilience" at bounding box center [59, 178] width 60 height 11
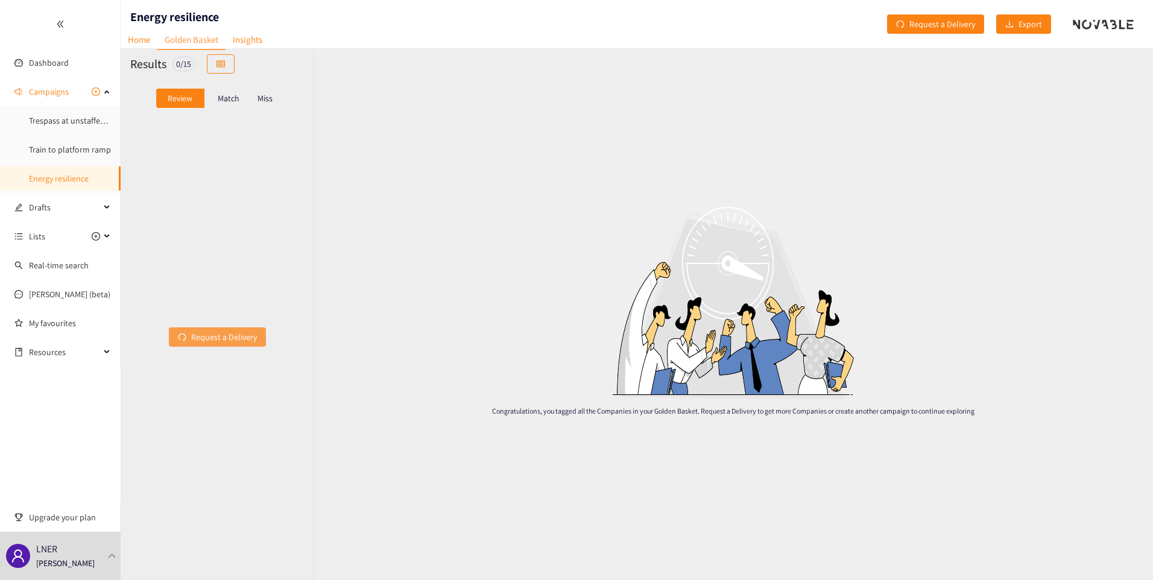
click at [200, 333] on span "Request a Delivery" at bounding box center [224, 336] width 66 height 13
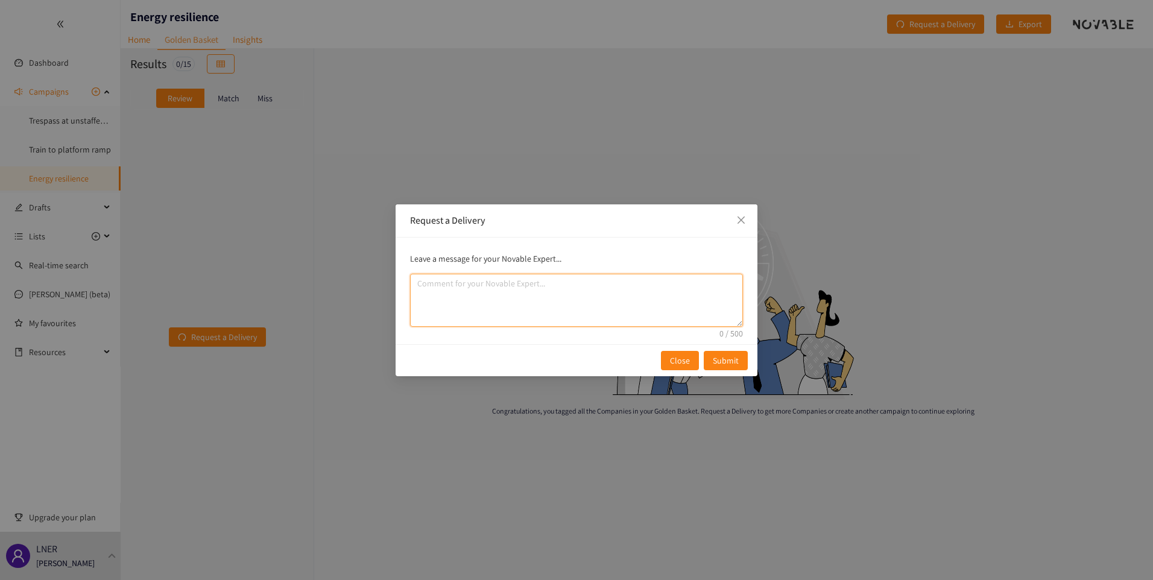
click at [526, 291] on textarea "comment" at bounding box center [576, 300] width 333 height 53
drag, startPoint x: 670, startPoint y: 364, endPoint x: 652, endPoint y: 348, distance: 23.9
click at [669, 364] on button "Close" at bounding box center [680, 360] width 38 height 19
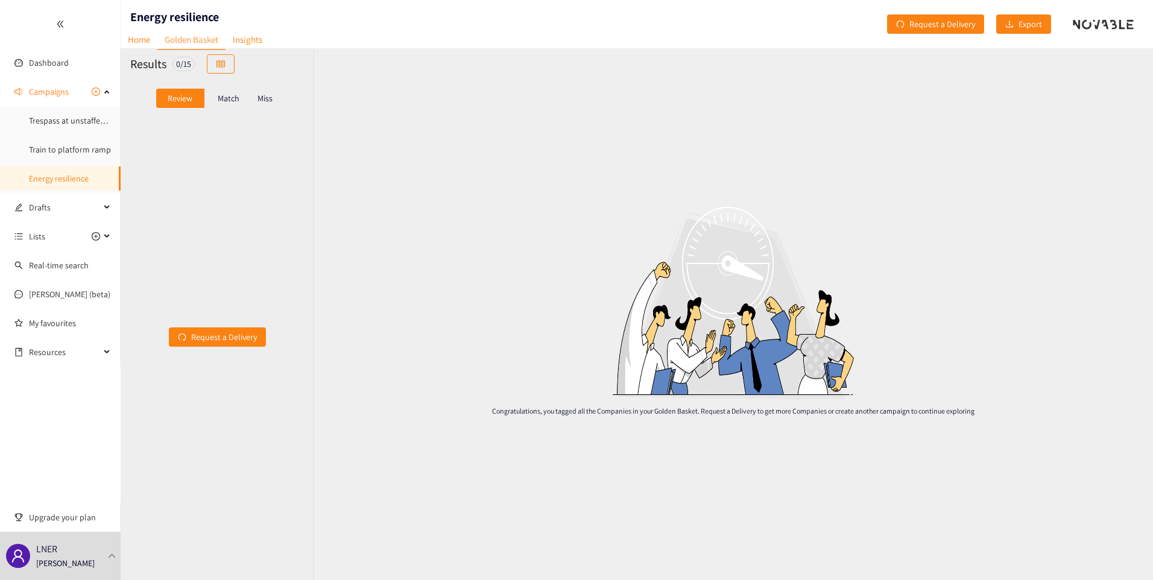
click at [223, 101] on p "Match" at bounding box center [229, 98] width 22 height 10
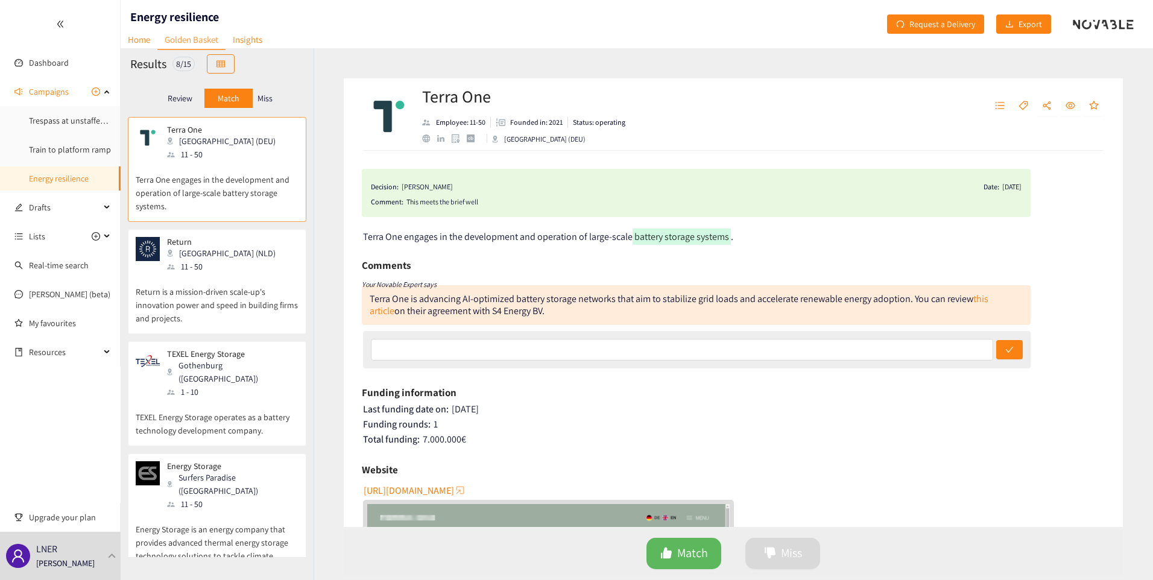
click at [236, 276] on p "Return is a mission-driven scale-up's innovation power and speed in building fi…" at bounding box center [217, 299] width 163 height 52
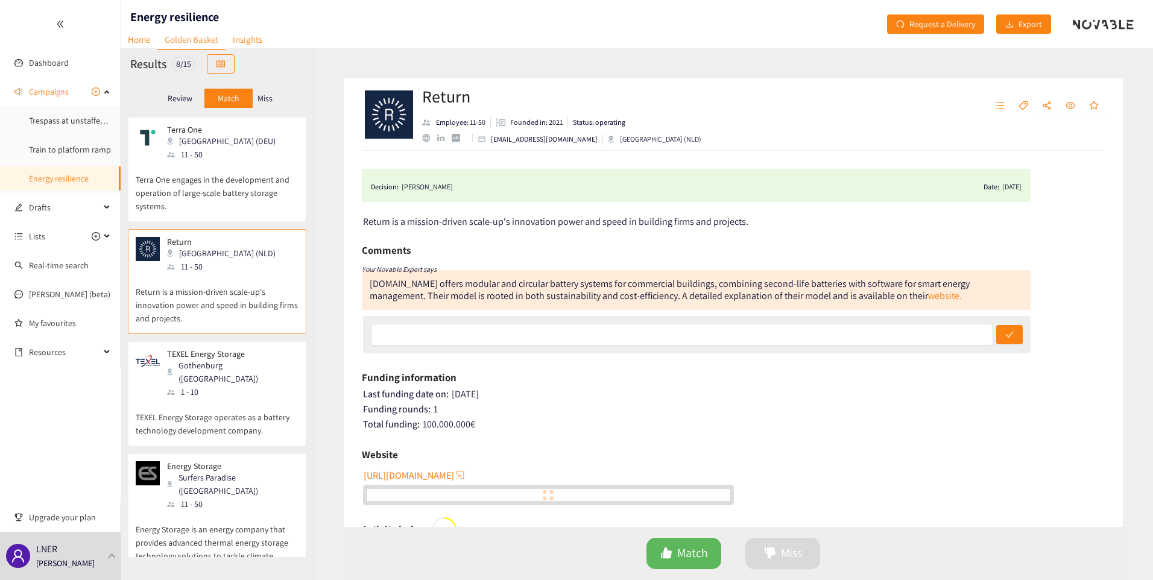
click at [232, 399] on p "TEXEL Energy Storage operates as a battery technology development company." at bounding box center [217, 418] width 163 height 39
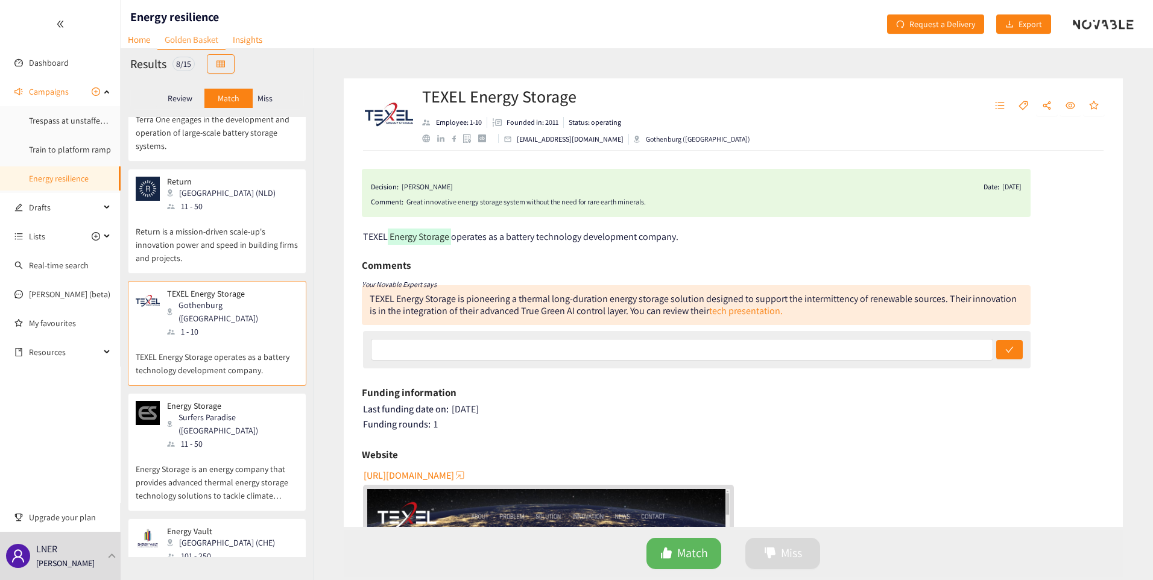
scroll to position [121, 0]
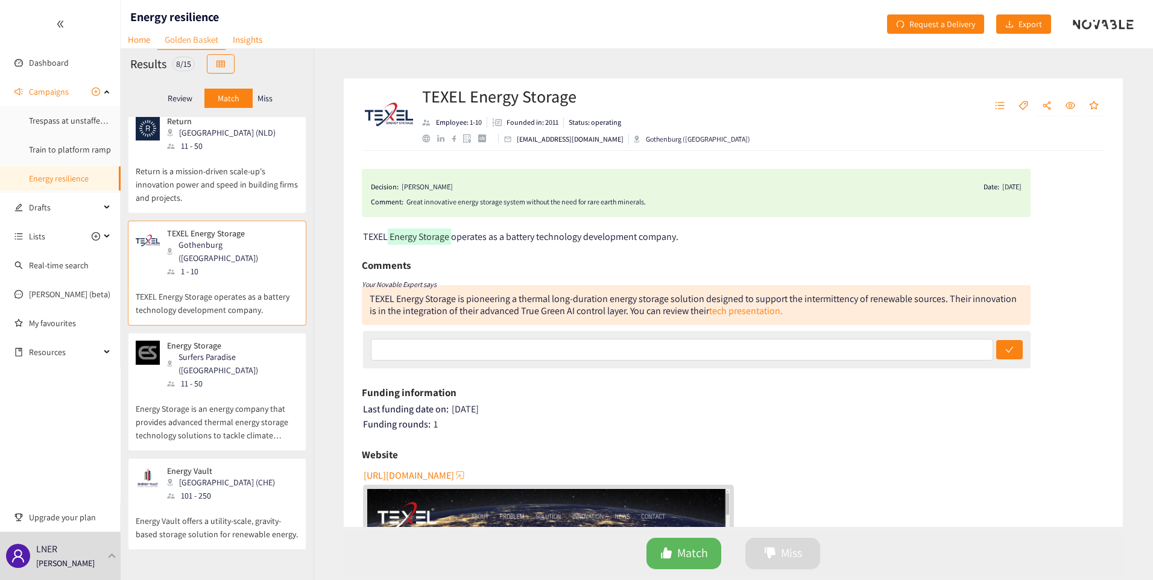
click at [228, 390] on p "Energy Storage is an energy company that provides advanced thermal energy stora…" at bounding box center [217, 416] width 163 height 52
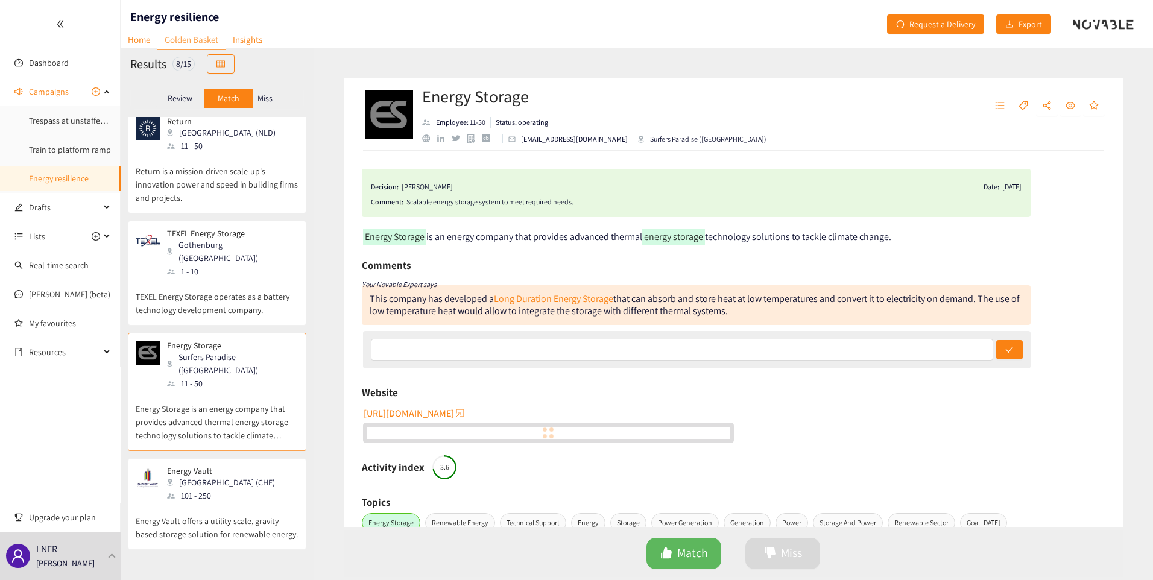
scroll to position [181, 0]
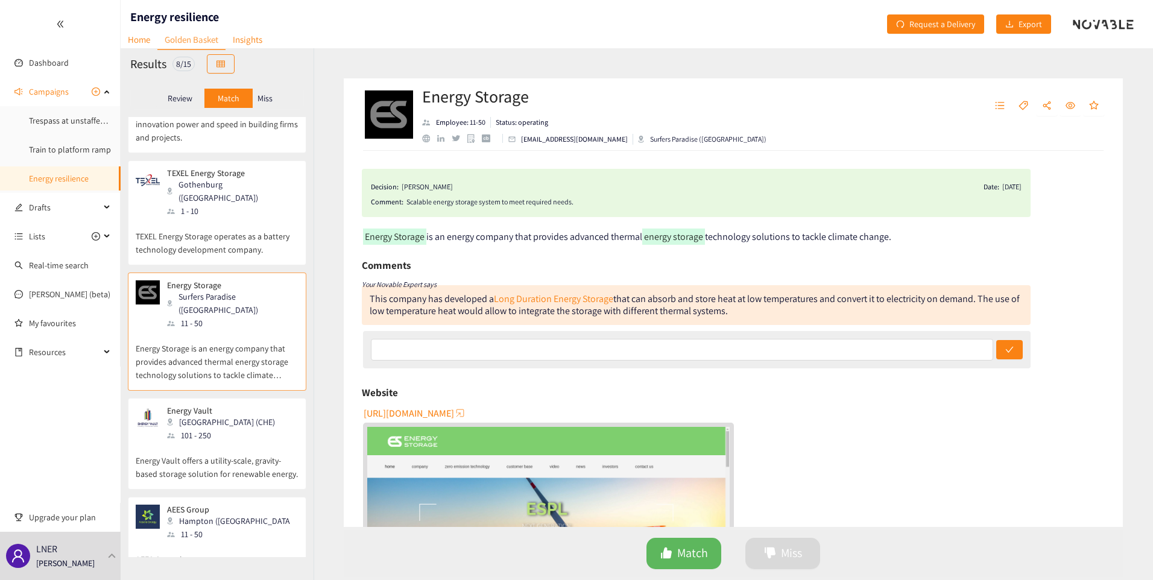
click at [226, 406] on p "Energy Vault" at bounding box center [221, 411] width 108 height 10
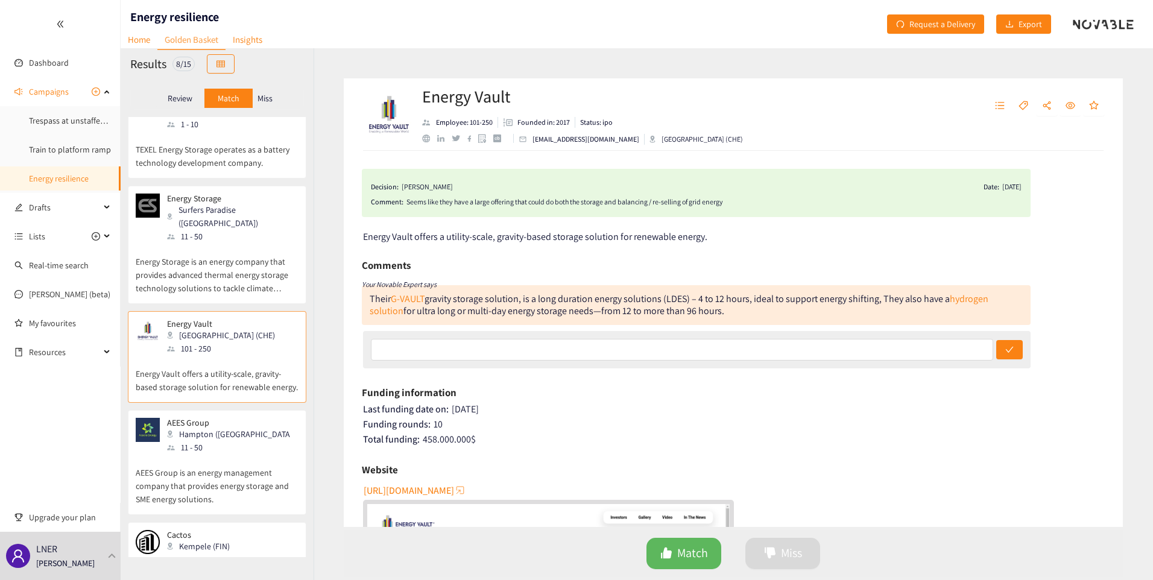
scroll to position [302, 0]
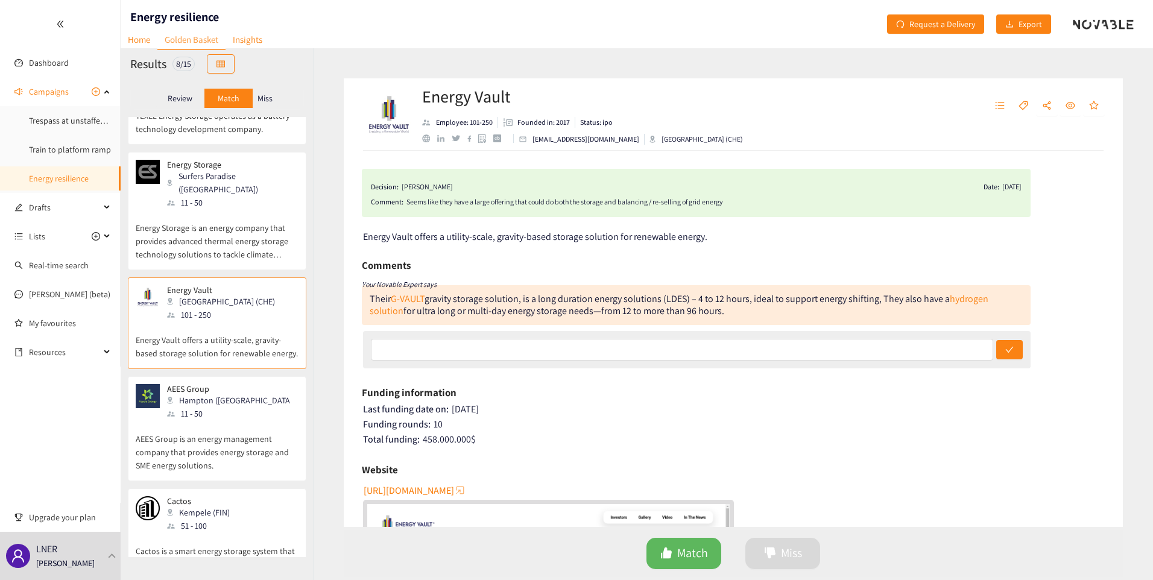
click at [204, 420] on p "AEES Group is an energy management company that provides energy storage and SME…" at bounding box center [217, 446] width 163 height 52
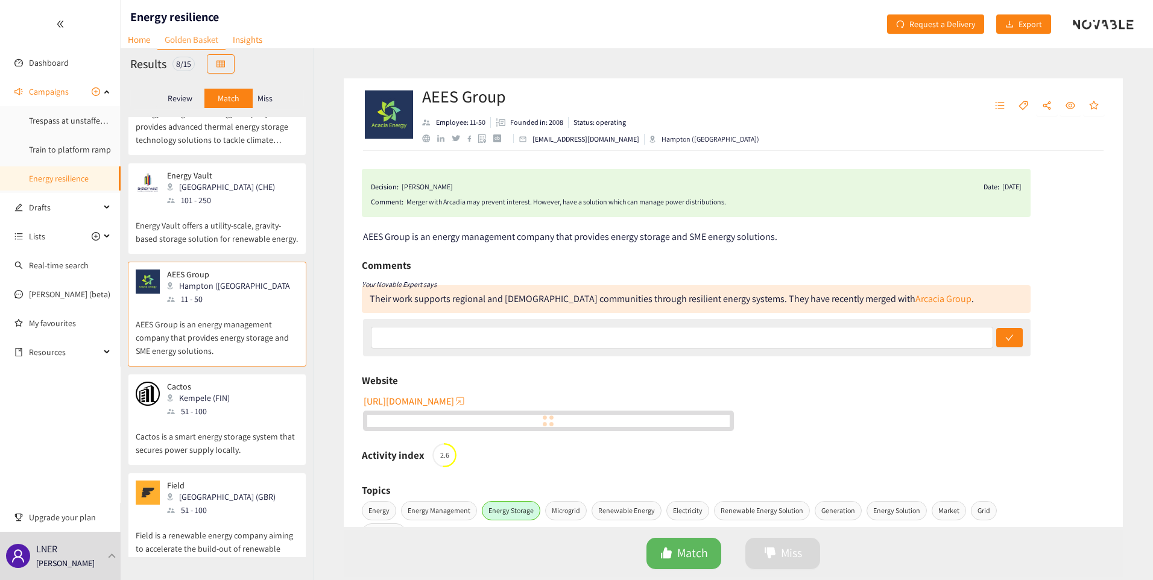
scroll to position [417, 0]
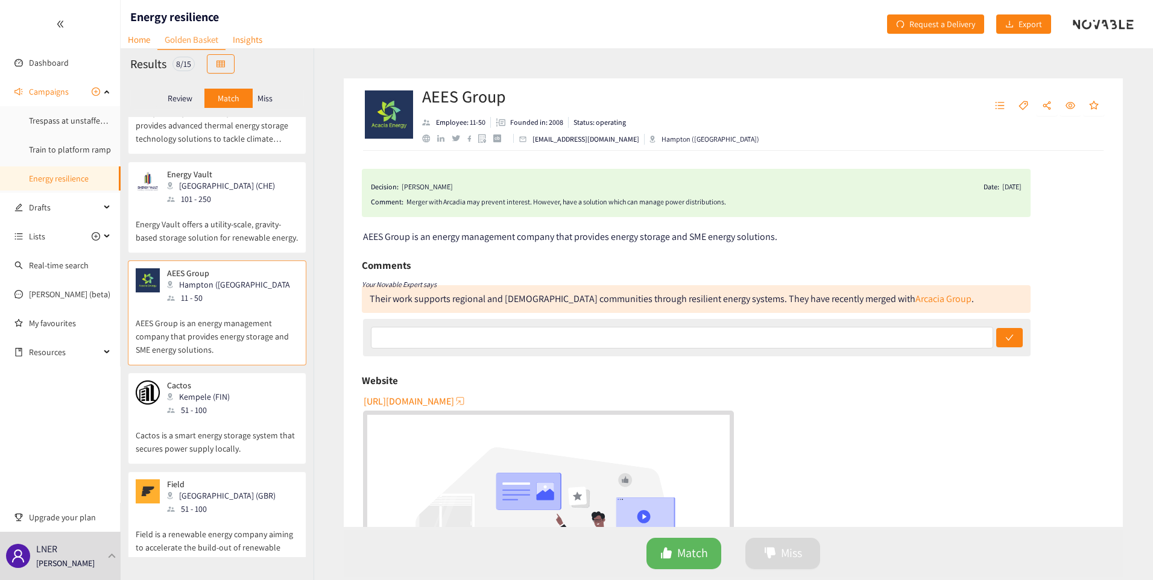
click at [203, 417] on p "Cactos is a smart energy storage system that secures power supply locally." at bounding box center [217, 436] width 163 height 39
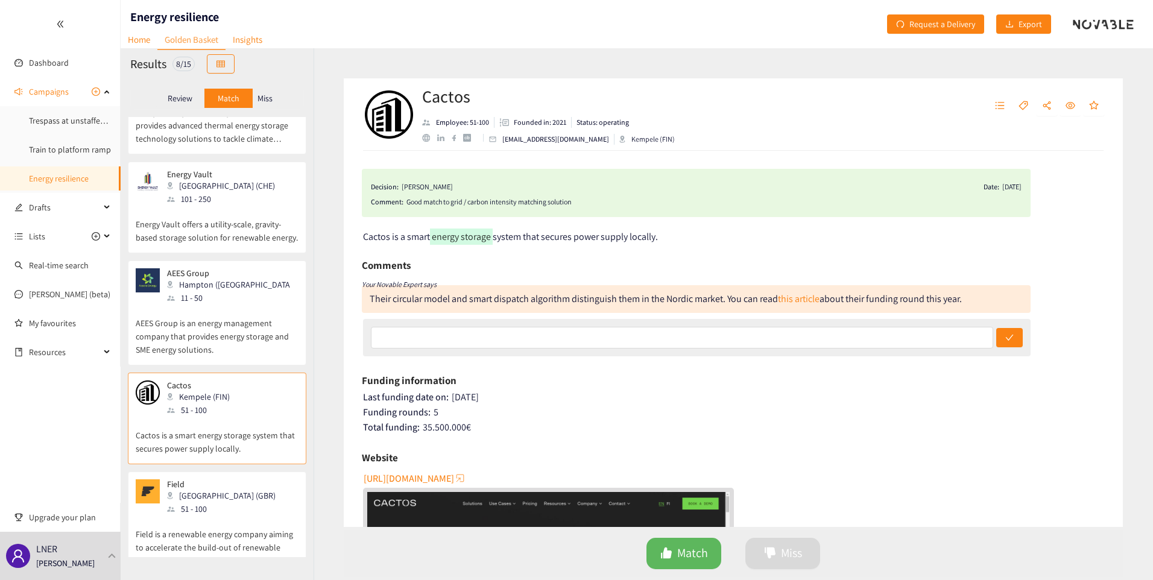
click at [183, 502] on div "51 - 100" at bounding box center [225, 508] width 116 height 13
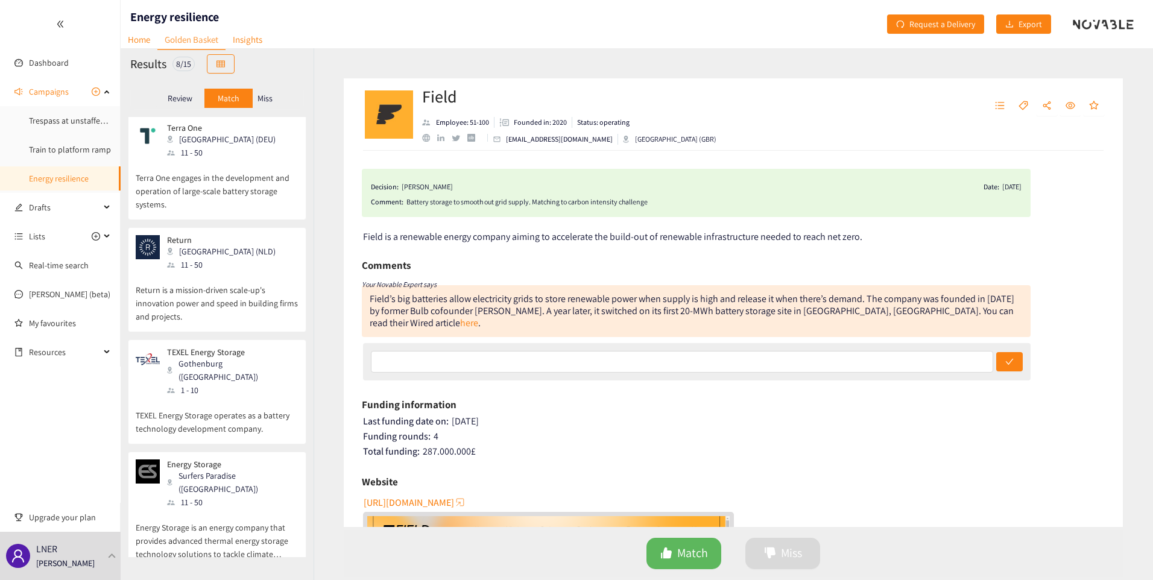
scroll to position [0, 0]
click at [174, 182] on p "Terra One engages in the development and operation of large-scale battery stora…" at bounding box center [217, 187] width 163 height 52
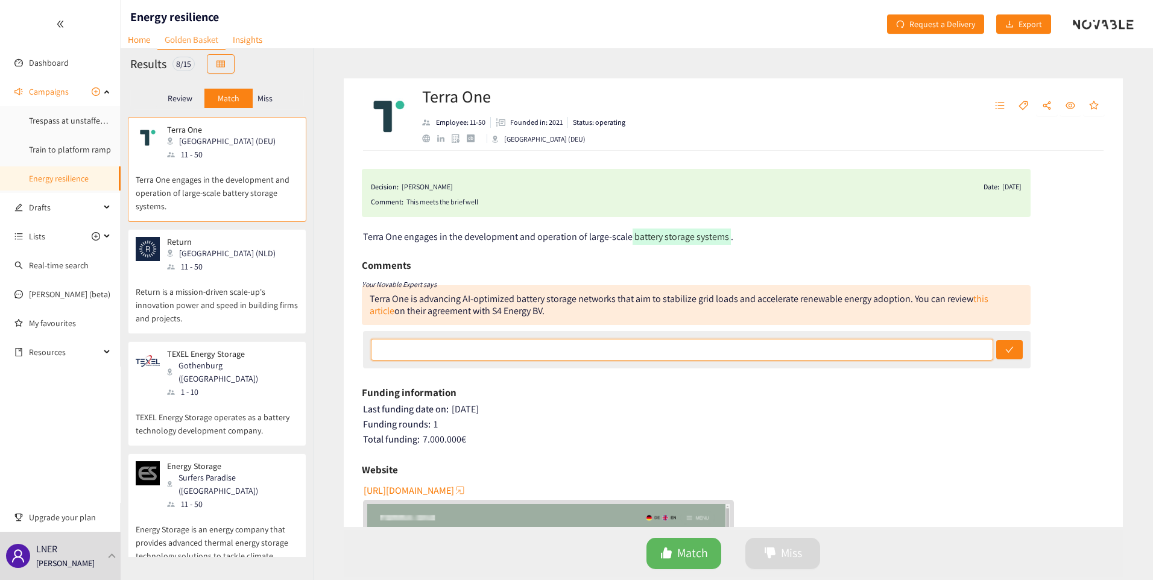
click at [548, 354] on input "text" at bounding box center [682, 350] width 622 height 22
